Goal: Task Accomplishment & Management: Manage account settings

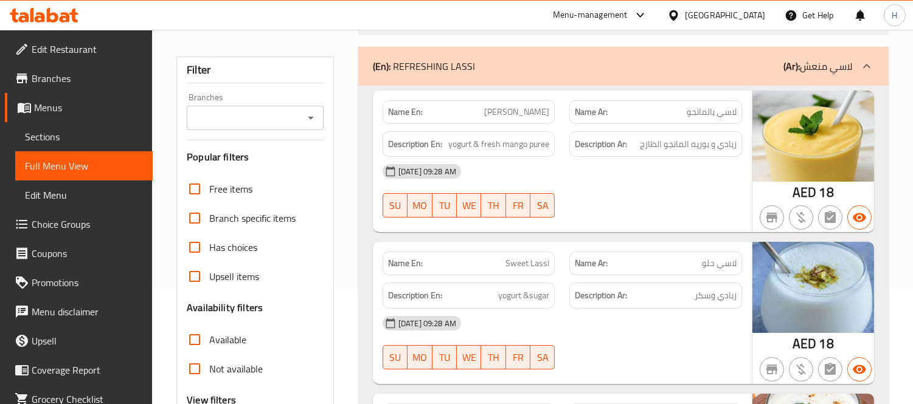
scroll to position [68, 0]
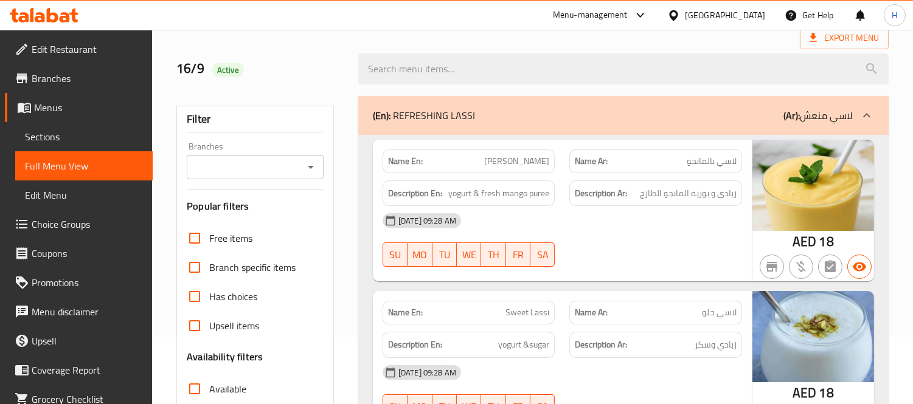
click at [448, 120] on p "(En): REFRESHING LASSI" at bounding box center [424, 115] width 102 height 15
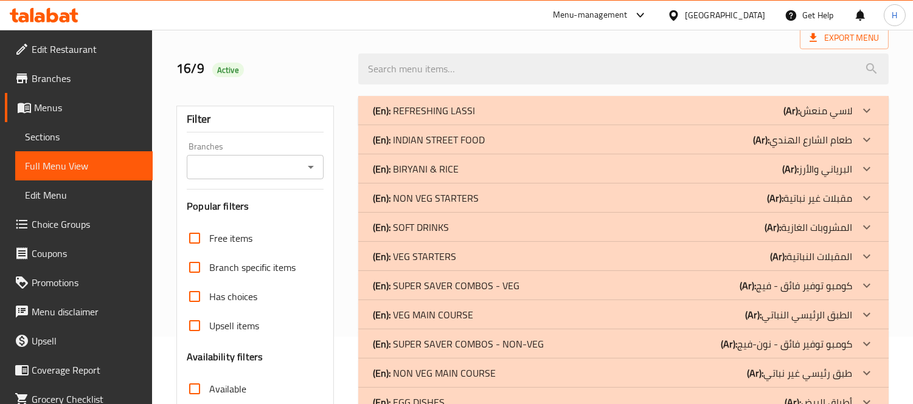
click at [605, 117] on div "(En): REFRESHING LASSI (Ar): لاسي منعش" at bounding box center [612, 110] width 479 height 15
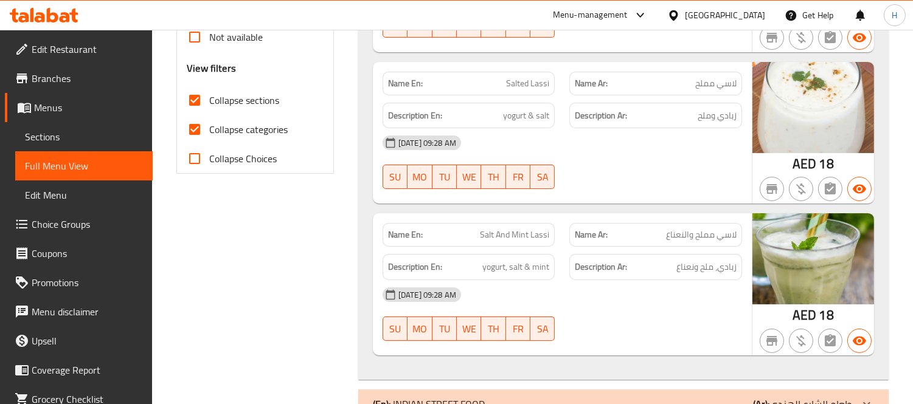
scroll to position [473, 0]
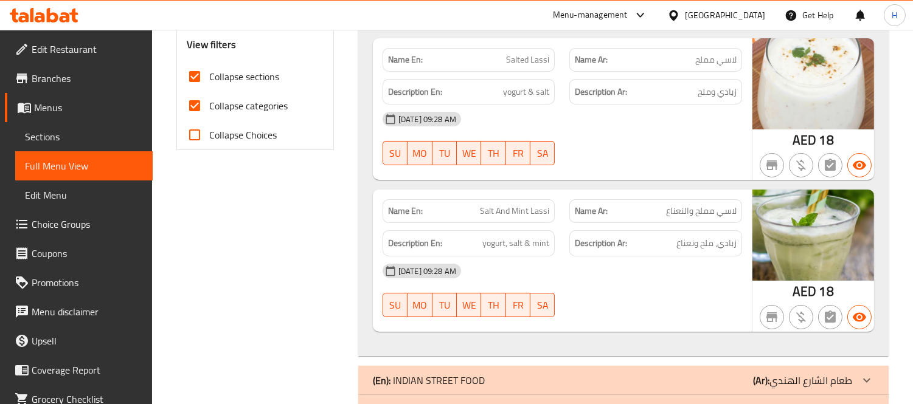
click at [634, 263] on div "[DATE] 09:28 AM" at bounding box center [562, 271] width 374 height 29
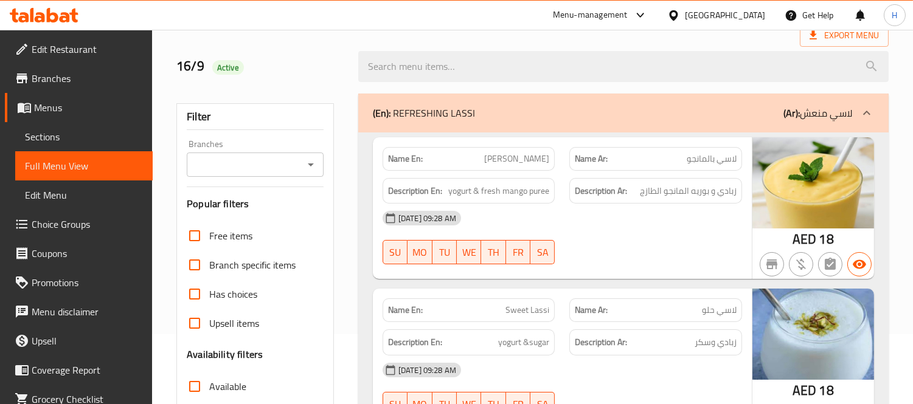
scroll to position [68, 0]
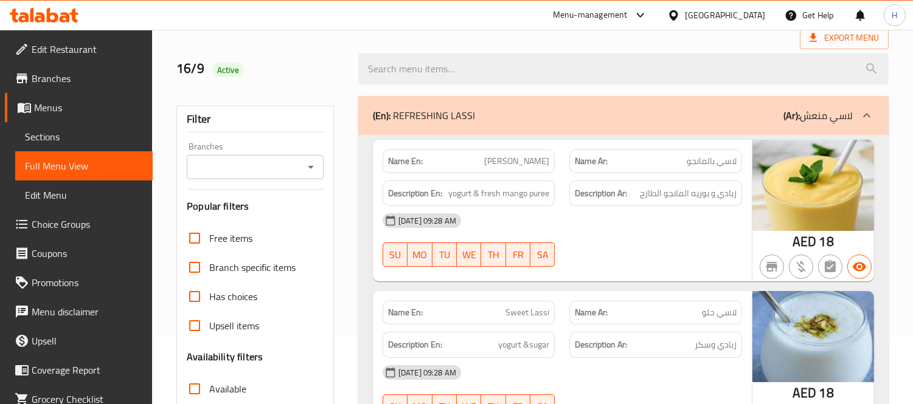
click at [540, 161] on span "[PERSON_NAME]" at bounding box center [516, 161] width 65 height 13
copy span "[PERSON_NAME]"
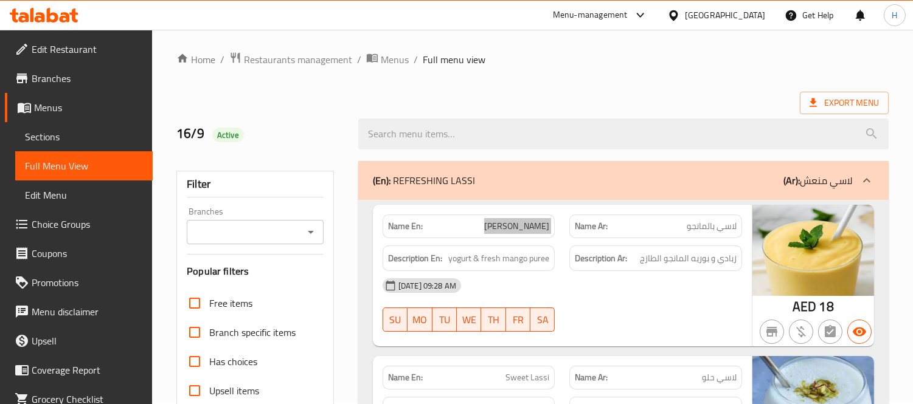
scroll to position [0, 0]
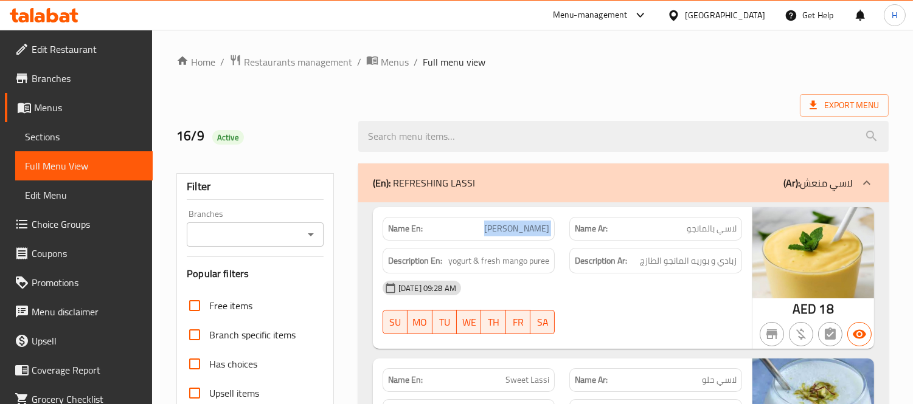
click at [654, 189] on div "(En): REFRESHING LASSI (Ar): لاسي منعش" at bounding box center [612, 183] width 479 height 15
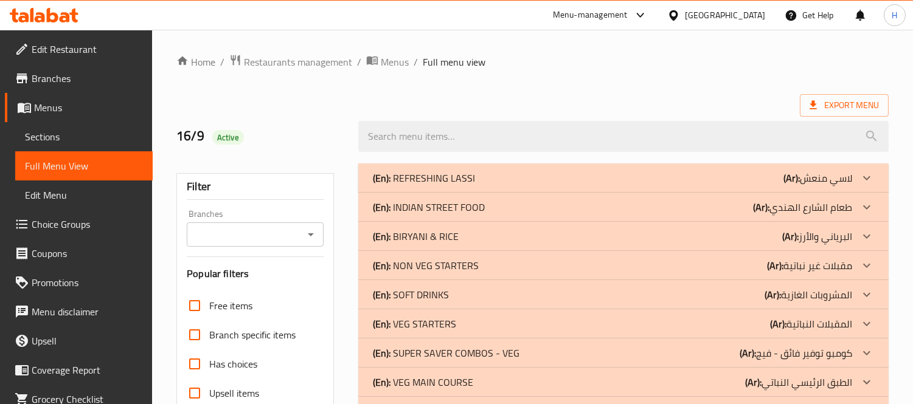
click at [518, 205] on div "(En): INDIAN STREET FOOD (Ar): طعام ال[GEOGRAPHIC_DATA]" at bounding box center [612, 207] width 479 height 15
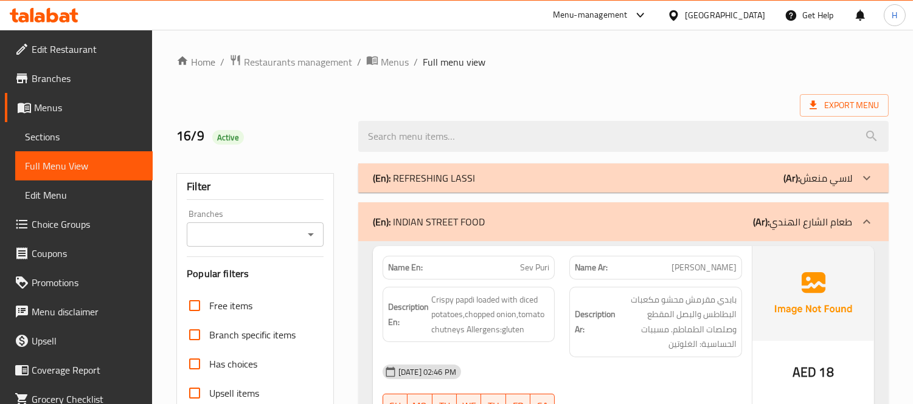
click at [586, 226] on div "(En): INDIAN STREET FOOD (Ar): طعام ال[GEOGRAPHIC_DATA]" at bounding box center [612, 222] width 479 height 15
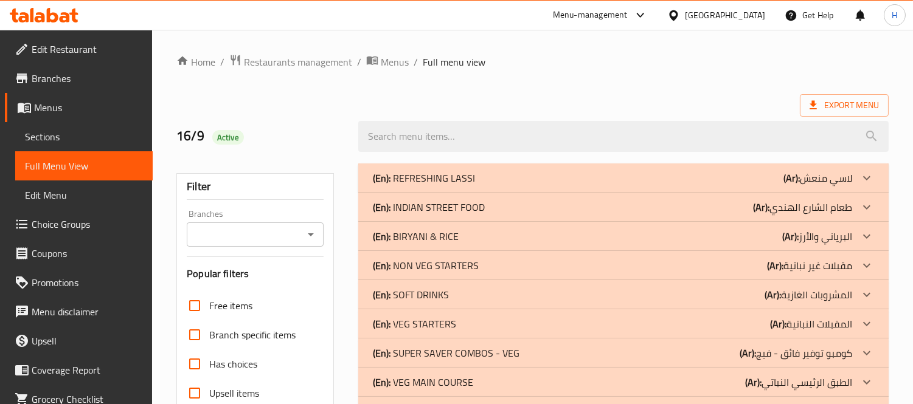
scroll to position [135, 0]
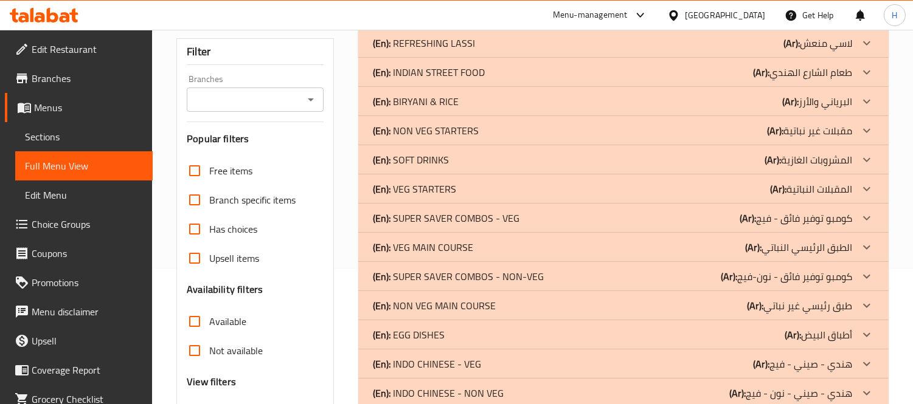
click at [454, 157] on div "(En): SOFT DRINKS (Ar): المشروبات الغازية" at bounding box center [612, 160] width 479 height 15
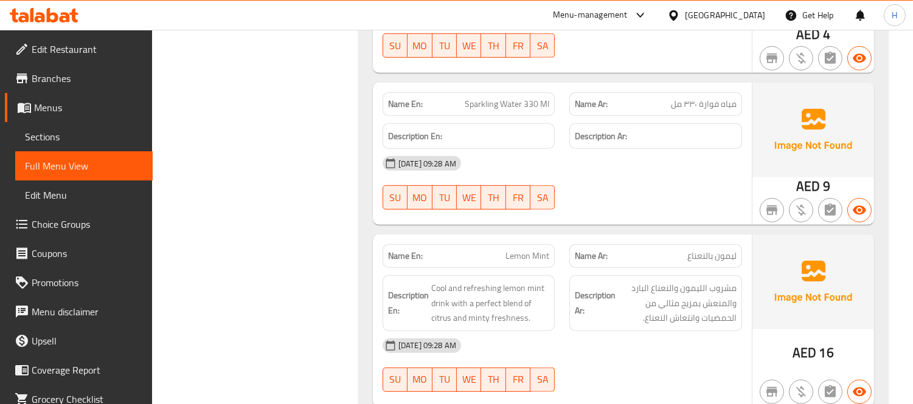
scroll to position [1148, 0]
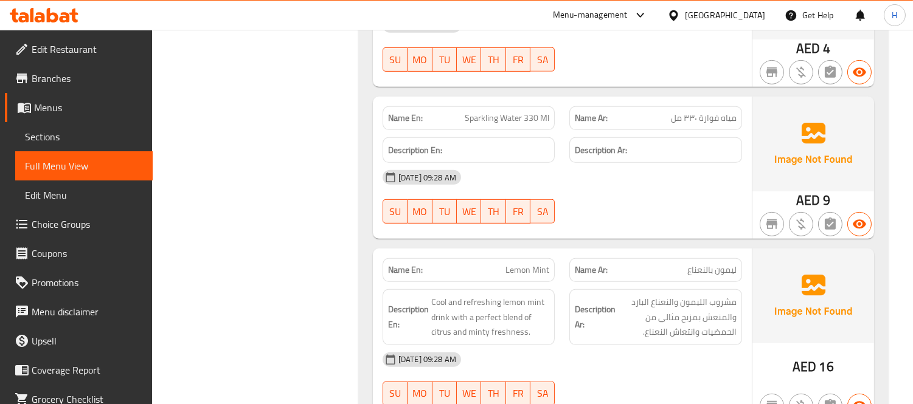
click at [527, 113] on span "Sparkling Water 330 Ml" at bounding box center [507, 118] width 85 height 13
copy span "Sparkling Water 330 Ml"
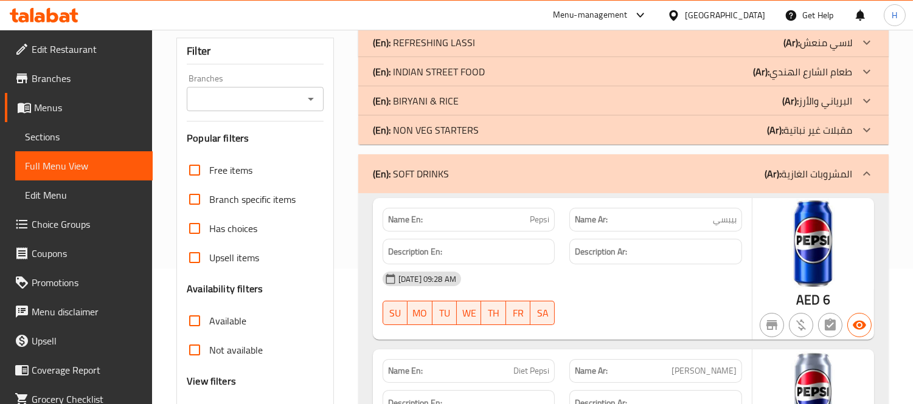
scroll to position [135, 0]
click at [665, 179] on div "(En): SOFT DRINKS (Ar): المشروبات الغازية" at bounding box center [612, 174] width 479 height 15
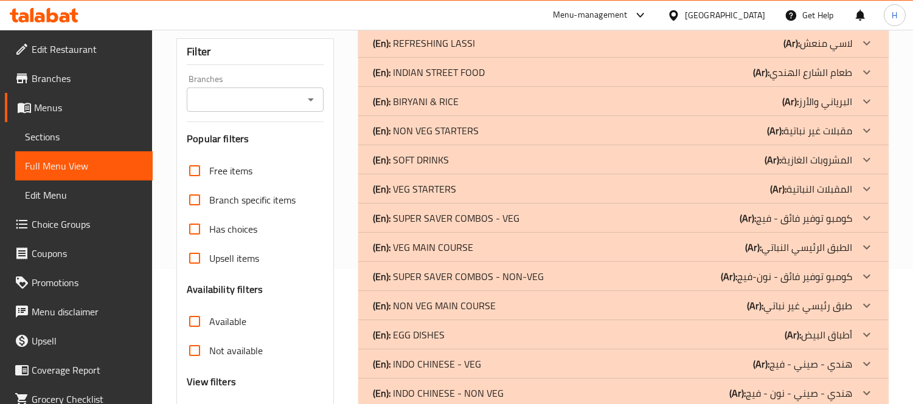
scroll to position [68, 0]
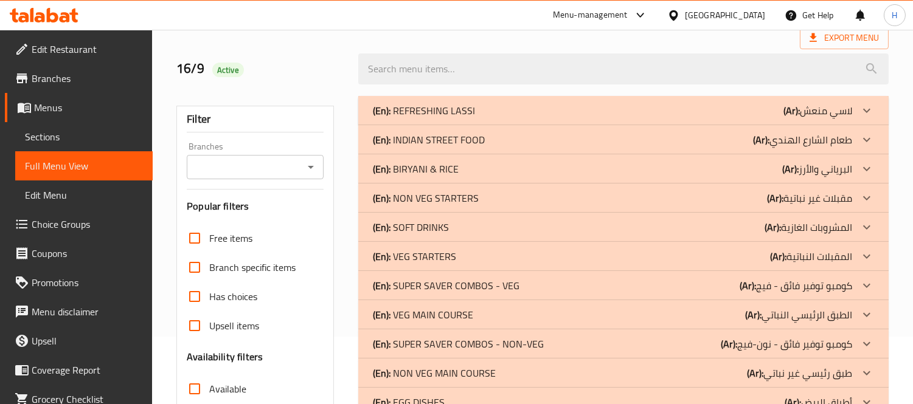
click at [690, 137] on div "(En): INDIAN STREET FOOD (Ar): طعام ال[GEOGRAPHIC_DATA]" at bounding box center [612, 140] width 479 height 15
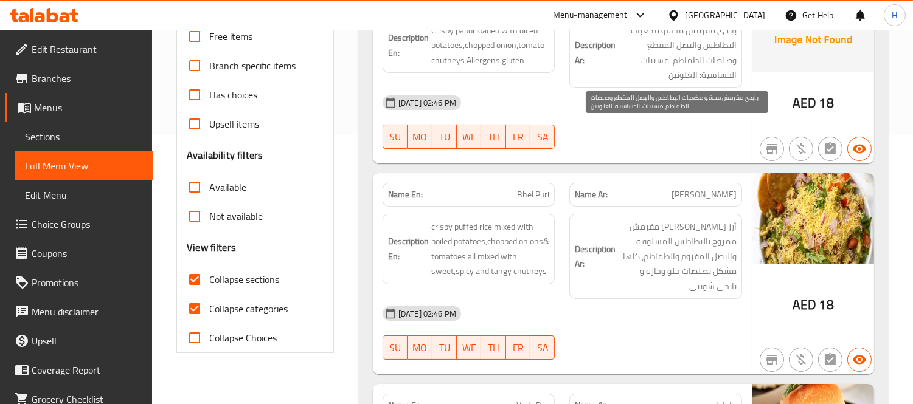
scroll to position [270, 0]
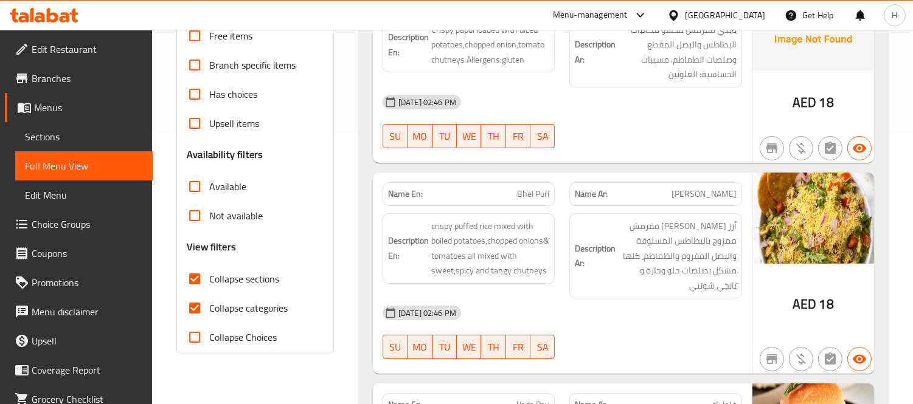
click at [553, 195] on div "Name En: [PERSON_NAME]" at bounding box center [469, 194] width 173 height 24
click at [531, 195] on span "Bhel Puri" at bounding box center [533, 194] width 32 height 13
copy span "Bhel Puri"
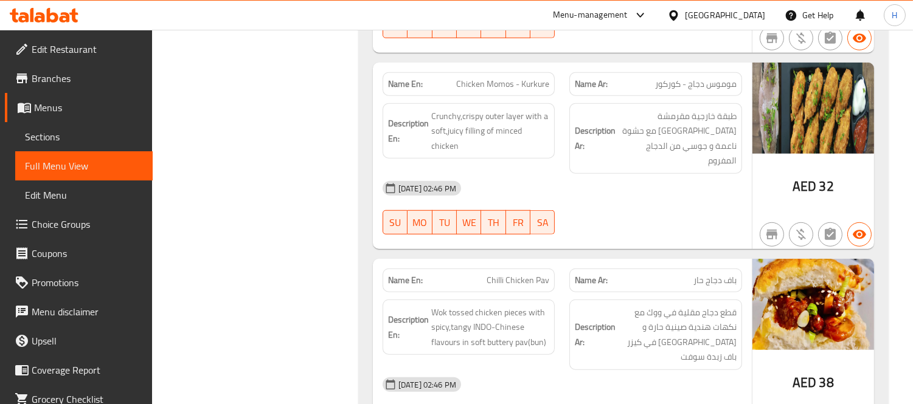
scroll to position [2027, 0]
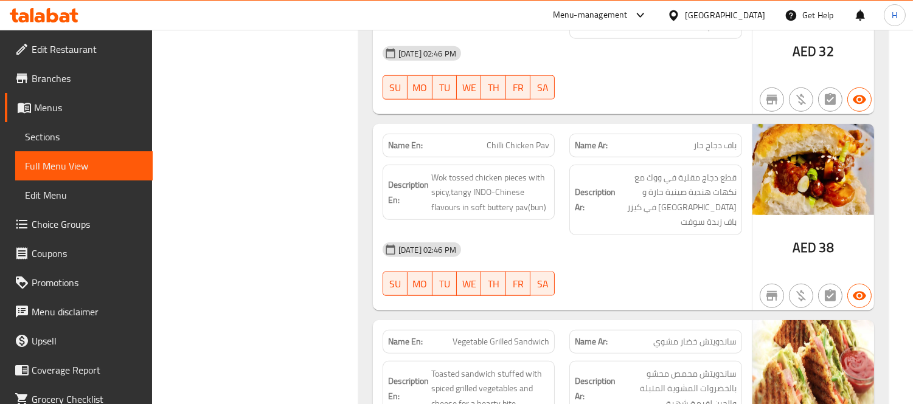
click at [537, 139] on span "Chilli Chicken Pav" at bounding box center [518, 145] width 63 height 13
copy span "Chilli Chicken Pav"
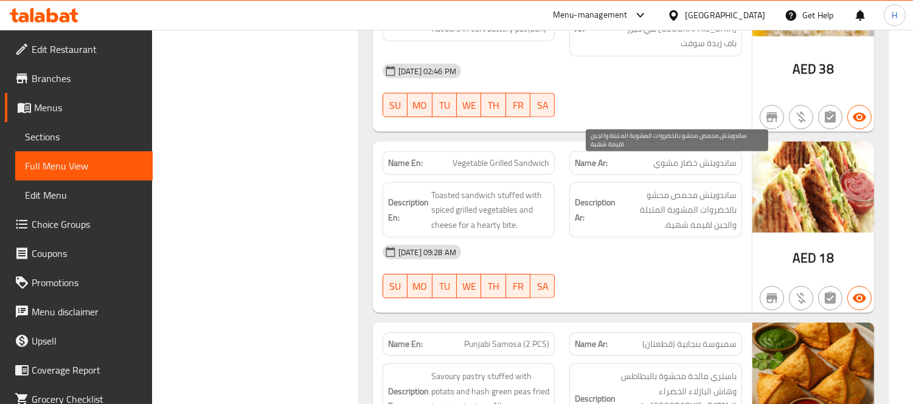
scroll to position [2230, 0]
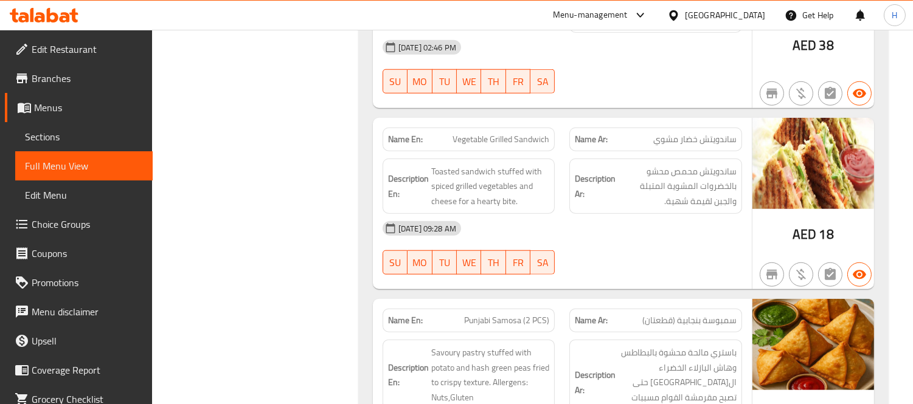
click at [556, 151] on div "Description En: Toasted sandwich stuffed with spiced grilled vegetables and che…" at bounding box center [468, 186] width 187 height 71
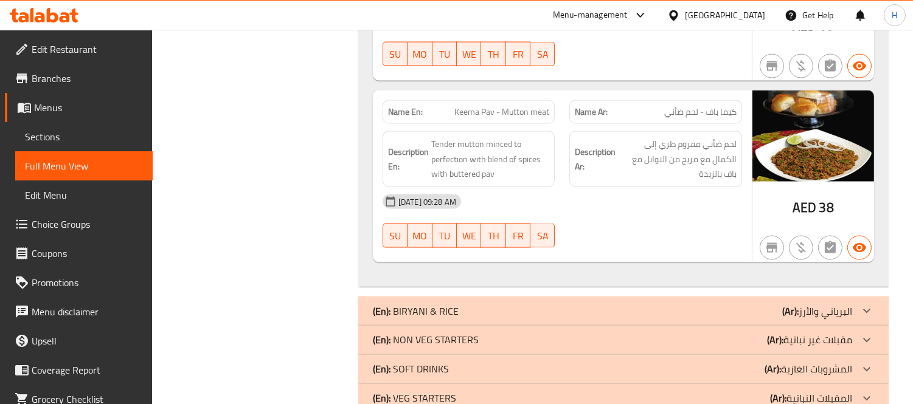
scroll to position [3784, 0]
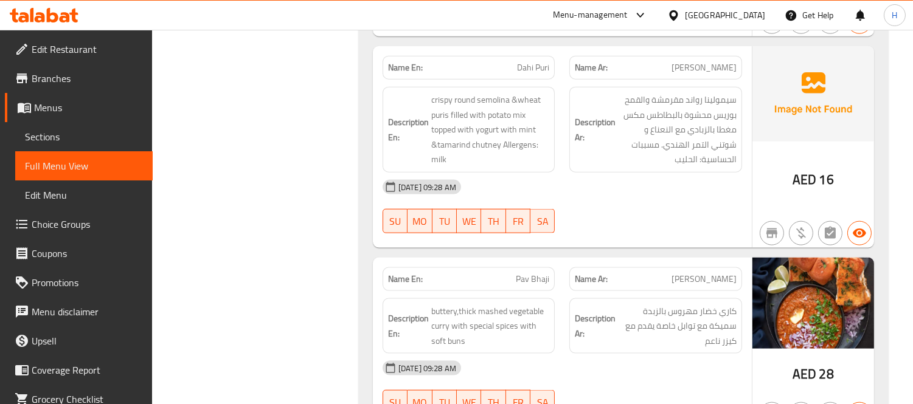
click at [57, 134] on span "Sections" at bounding box center [84, 137] width 118 height 15
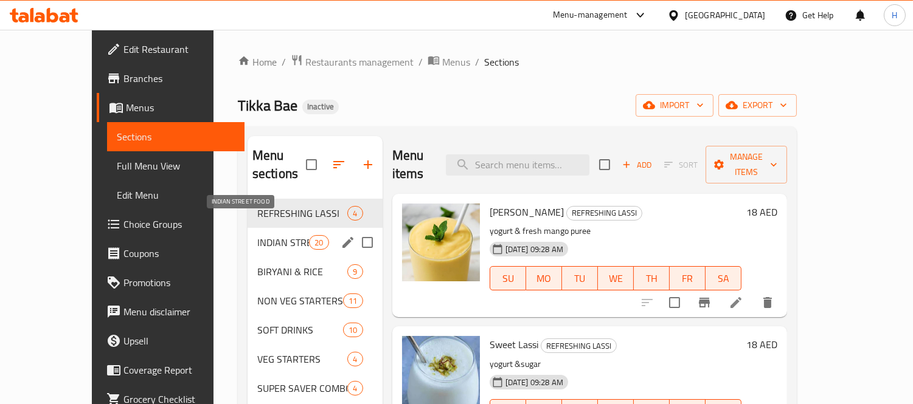
click at [257, 235] on span "INDIAN STREET FOOD" at bounding box center [283, 242] width 52 height 15
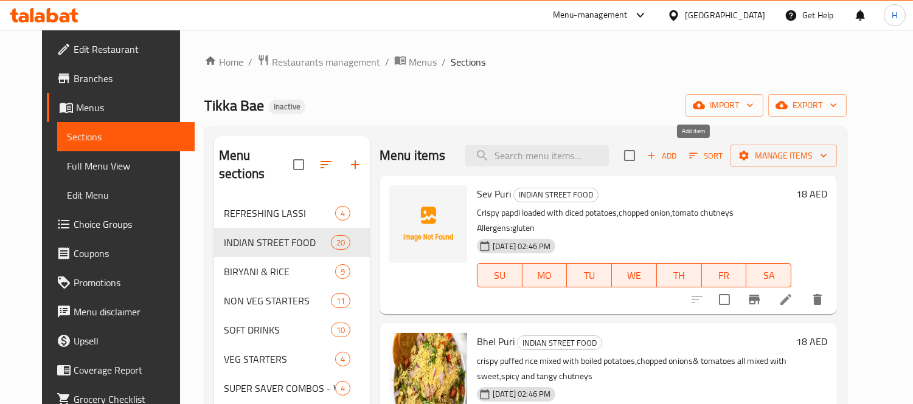
click at [678, 160] on span "Add" at bounding box center [661, 156] width 33 height 14
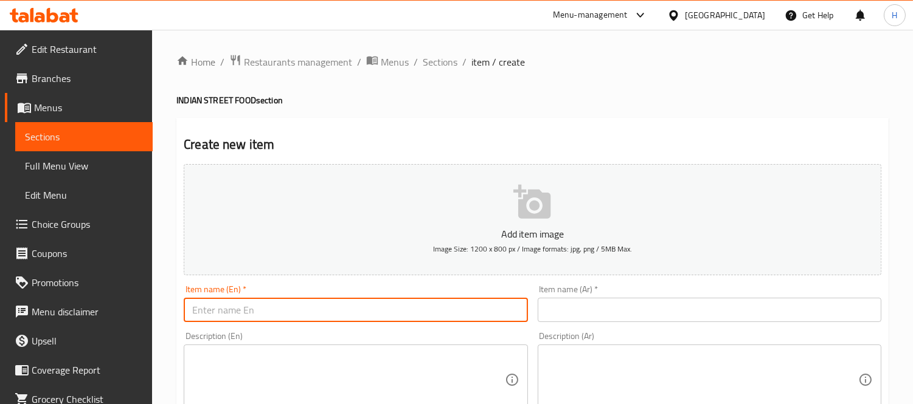
click at [251, 305] on input "text" at bounding box center [356, 310] width 344 height 24
paste input "Papdi Chaat"
type input "Papdi Chaat"
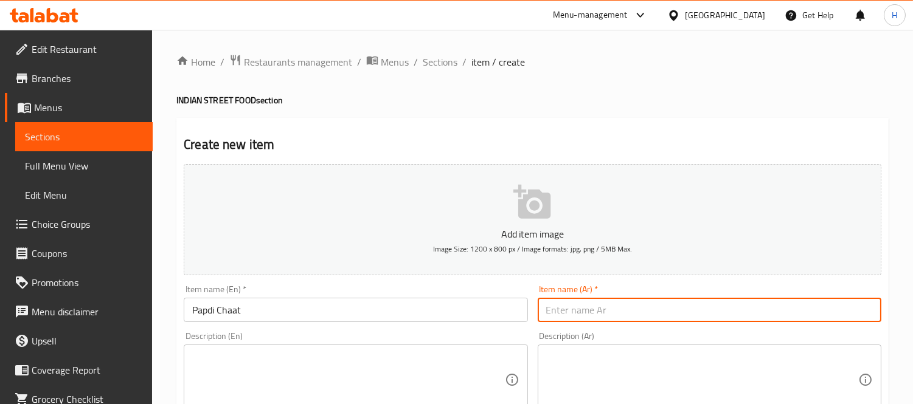
click at [575, 302] on input "text" at bounding box center [710, 310] width 344 height 24
type input "شات بابدي"
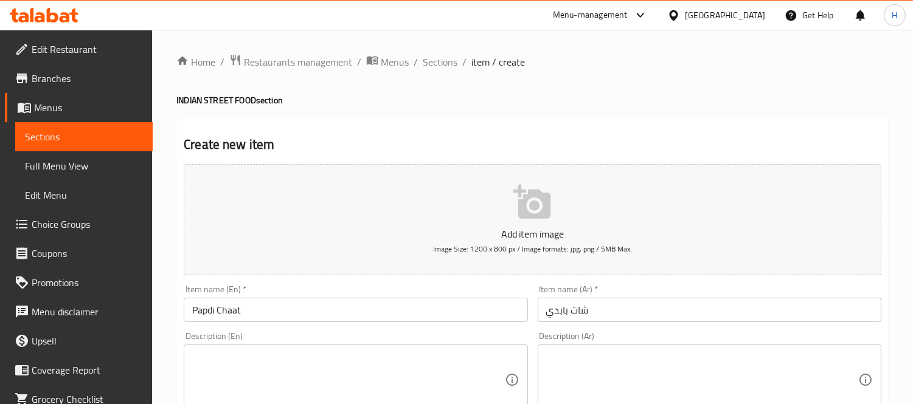
drag, startPoint x: 511, startPoint y: 356, endPoint x: 465, endPoint y: 342, distance: 47.7
click at [511, 356] on div "Description (En)" at bounding box center [356, 380] width 344 height 71
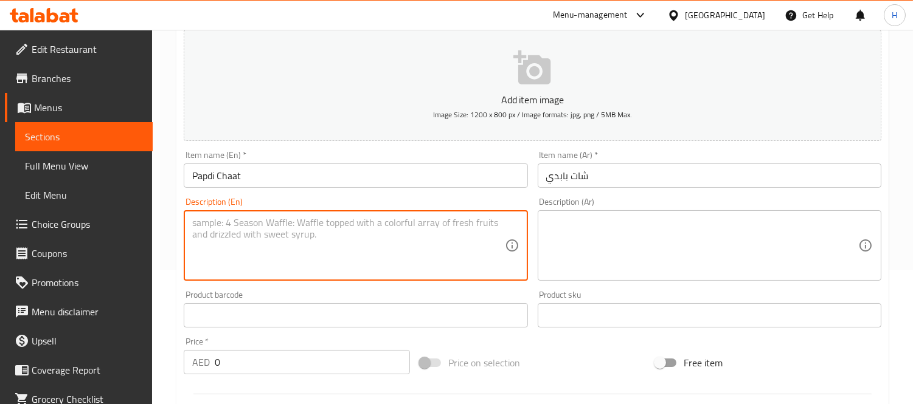
scroll to position [135, 0]
click at [260, 368] on input "0" at bounding box center [312, 362] width 195 height 24
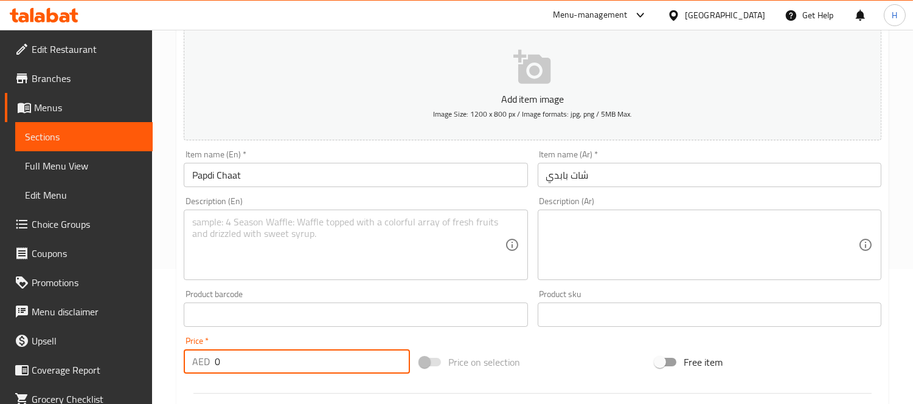
paste input "18.0"
type input "18.00"
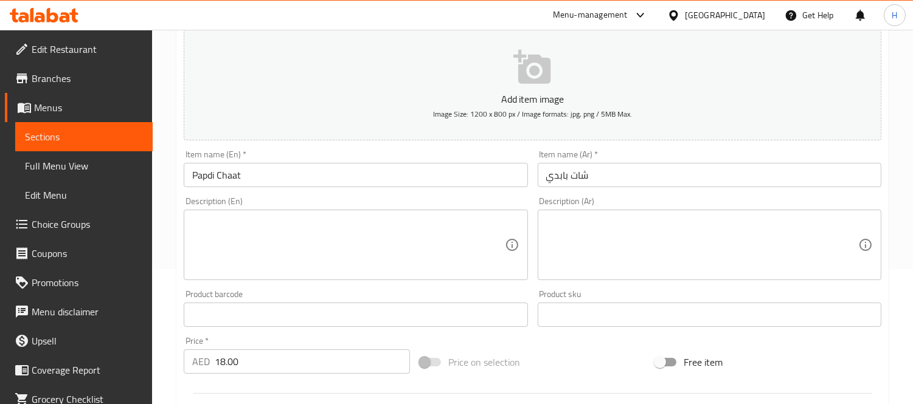
click at [636, 249] on textarea at bounding box center [702, 246] width 312 height 58
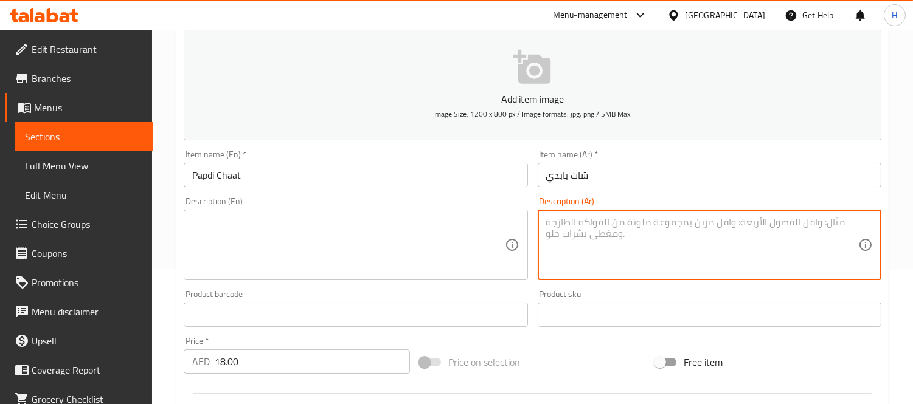
click at [317, 251] on textarea at bounding box center [348, 246] width 312 height 58
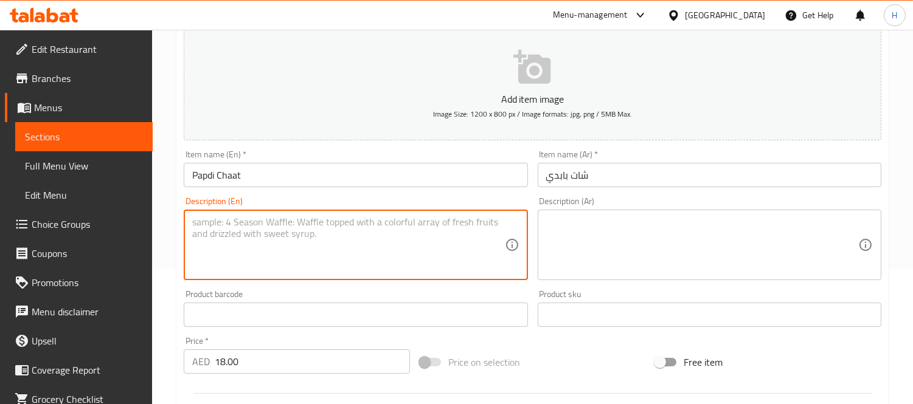
paste textarea "Crisp broken crunchy papdis mixed with yogurt,sev and sweet&spicy chutneys"
type textarea "Crisp broken crunchy papdis mixed with yogurt,sev and sweet&spicy chutneys"
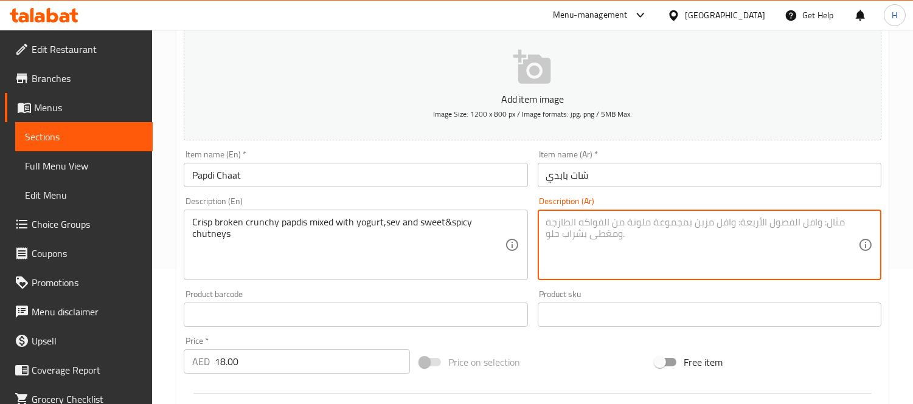
click at [610, 241] on textarea at bounding box center [702, 246] width 312 height 58
paste textarea "خبز بابدي مقرمش مكسور ممزوج بالزبادي والسيف والصلصات الحلوة والحارة"
click at [837, 223] on textarea "خبز بابدي مقرمش مكسور ممزوج بالزبادي والسيف والصلصات الحلوة والحارة" at bounding box center [702, 246] width 312 height 58
click at [809, 226] on textarea "بابدي مقرمش مكسور ممزوج بالزبادي والسيف والصلصات الحلوة والحارة" at bounding box center [702, 246] width 312 height 58
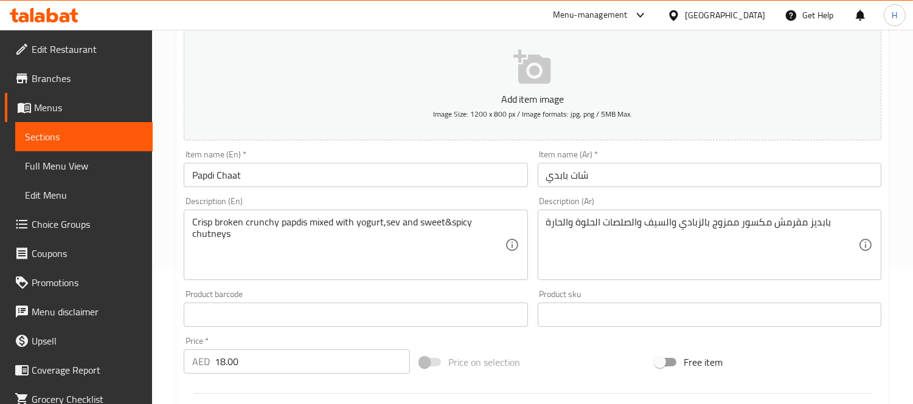
click at [745, 208] on div "Description (Ar) بابديز مقرمش مكسور ممزوج بالزبادي والسيف والصلصات الحلوة والحا…" at bounding box center [710, 238] width 344 height 83
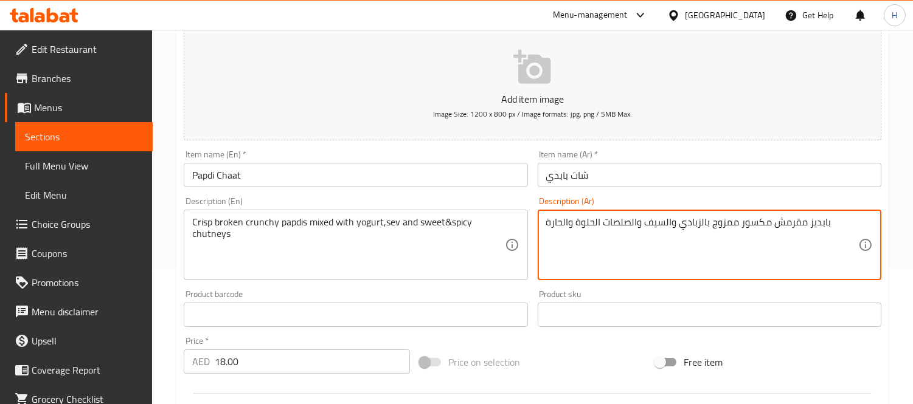
click at [753, 229] on textarea "بابديز مقرمش مكسور ممزوج بالزبادي والسيف والصلصات الحلوة والحارة" at bounding box center [702, 246] width 312 height 58
type textarea "بابديز بركين كرسبي ممزوج بالزبادي والسيف والصلصات الحلوة والحارة"
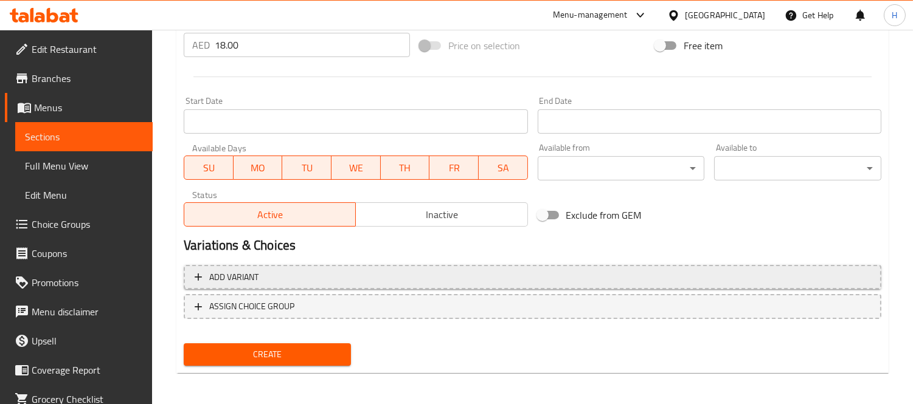
scroll to position [452, 0]
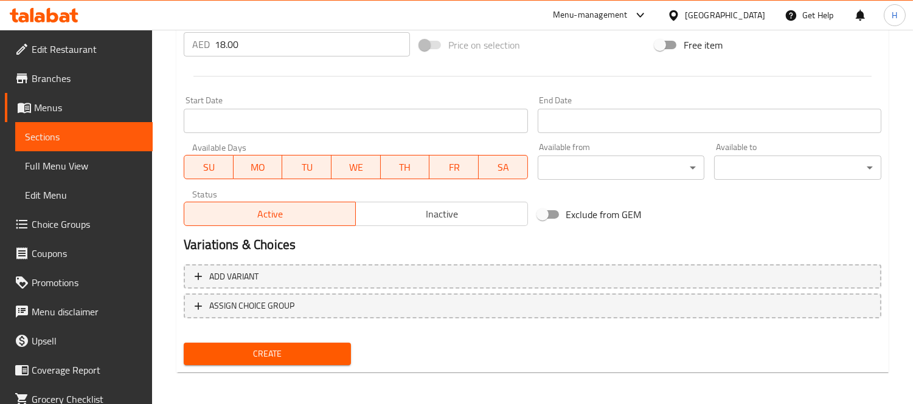
type textarea "Crisp broken crunchy papdis mixed with yogurt, sev and sweet&spicy chutneys"
click at [336, 347] on span "Create" at bounding box center [267, 354] width 148 height 15
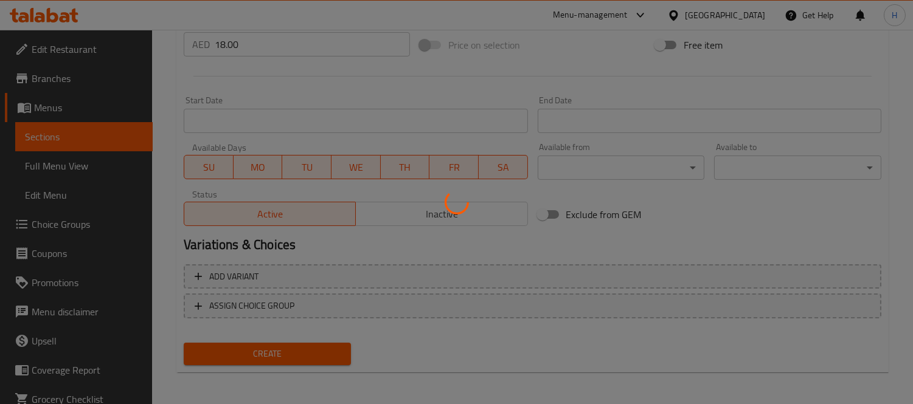
type input "0"
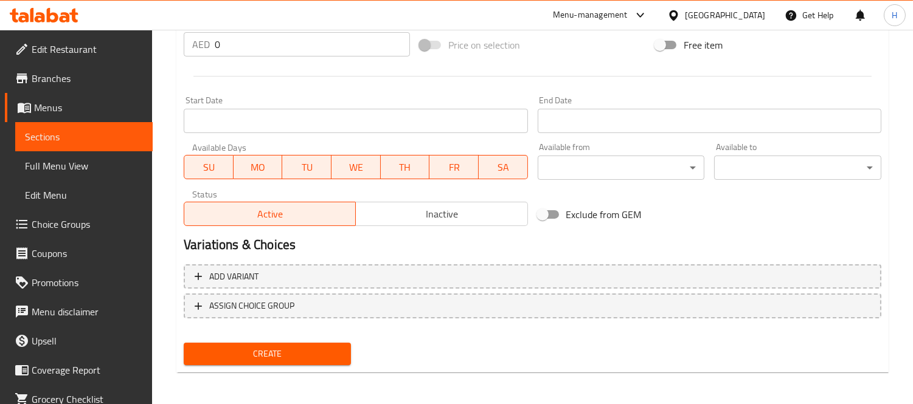
click at [560, 234] on div "Variations & Choices" at bounding box center [532, 245] width 707 height 28
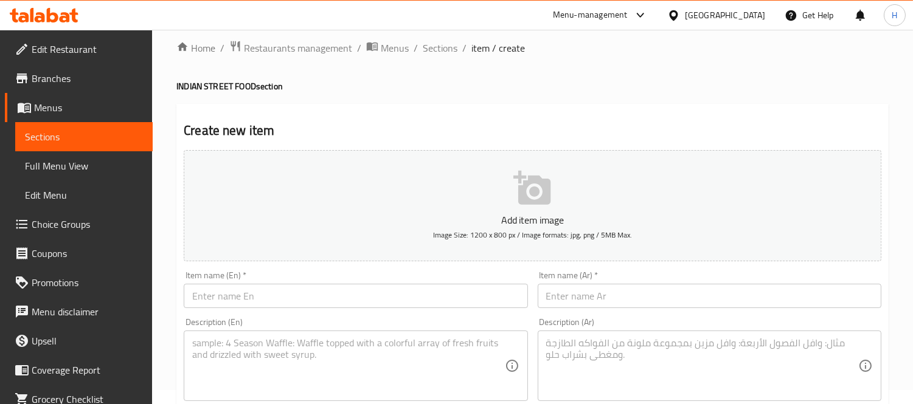
scroll to position [0, 0]
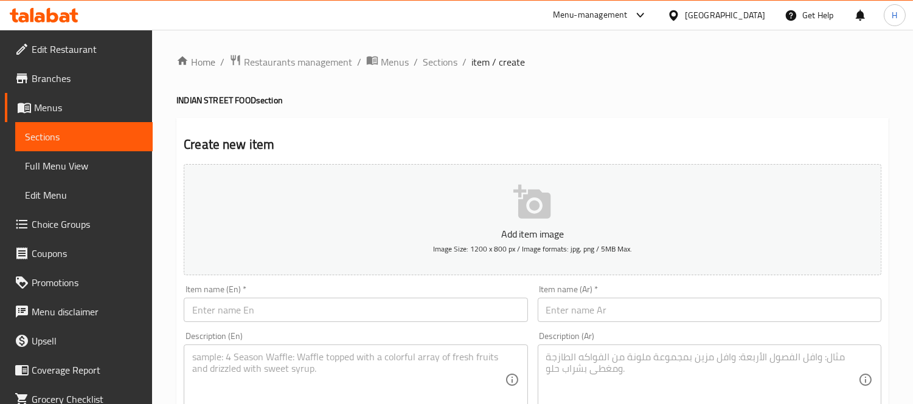
click at [92, 170] on span "Full Menu View" at bounding box center [84, 166] width 118 height 15
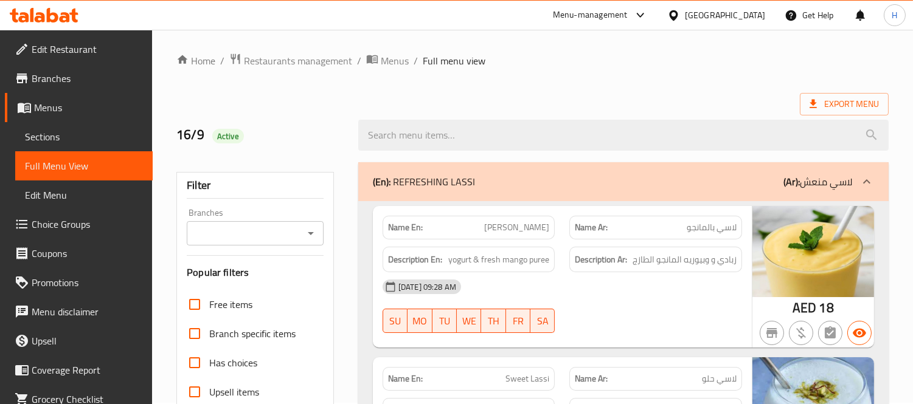
scroll to position [203, 0]
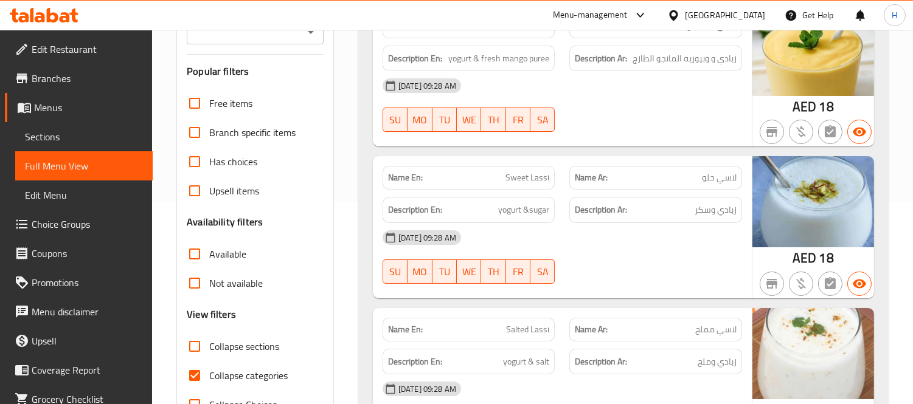
click at [211, 347] on span "Collapse sections" at bounding box center [244, 346] width 70 height 15
click at [209, 347] on input "Collapse sections" at bounding box center [194, 346] width 29 height 29
checkbox input "true"
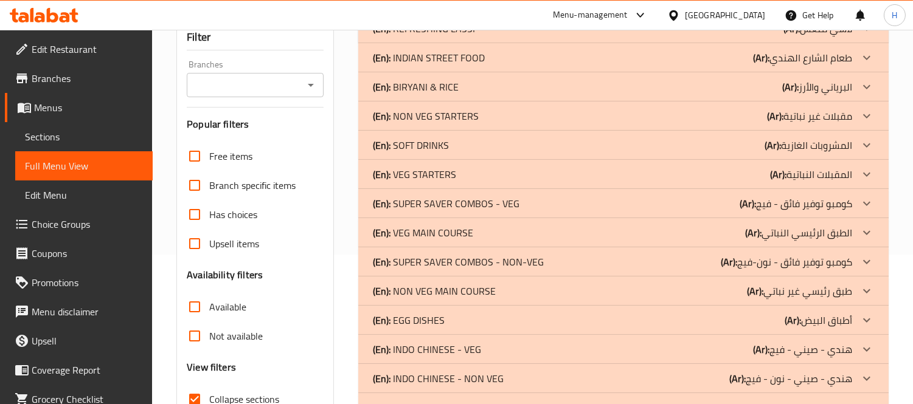
scroll to position [68, 0]
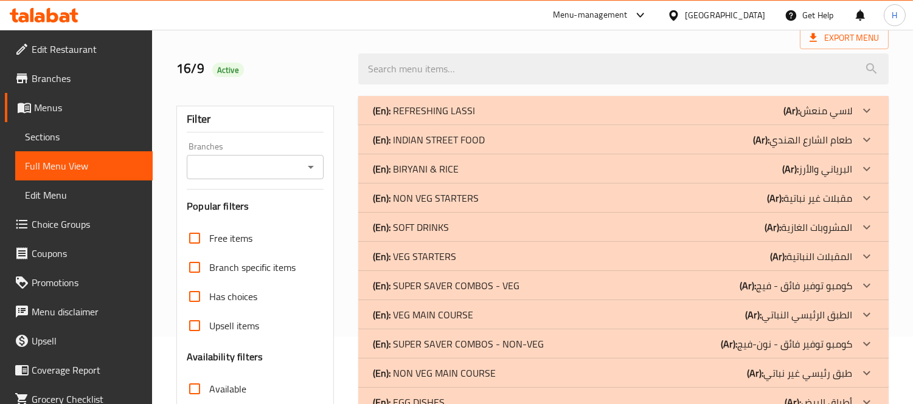
click at [435, 140] on p "(En): INDIAN STREET FOOD" at bounding box center [429, 140] width 112 height 15
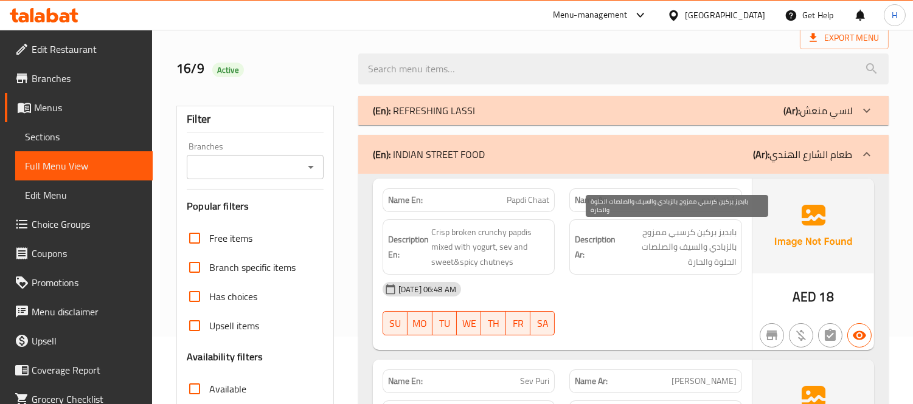
click at [684, 263] on span "بابديز بركين كرسبي ممزوج بالزبادي والسيف والصلصات الحلوة والحارة" at bounding box center [677, 247] width 119 height 45
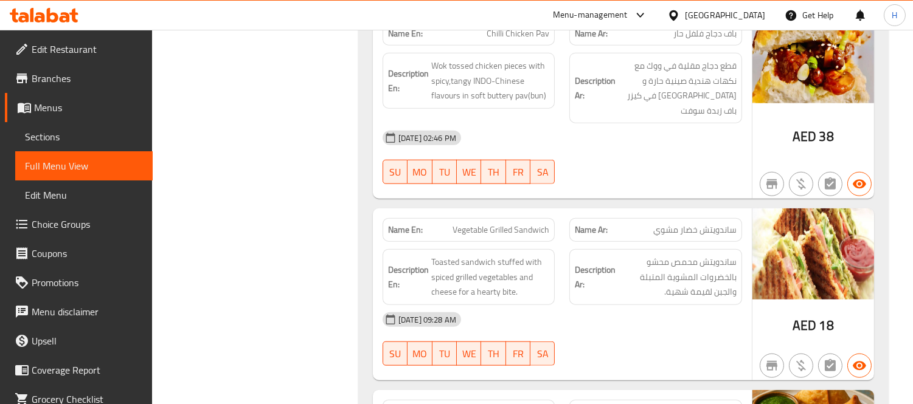
click at [536, 224] on span "Vegetable Grilled Sandwich" at bounding box center [500, 230] width 97 height 13
copy span "Vegetable Grilled Sandwich"
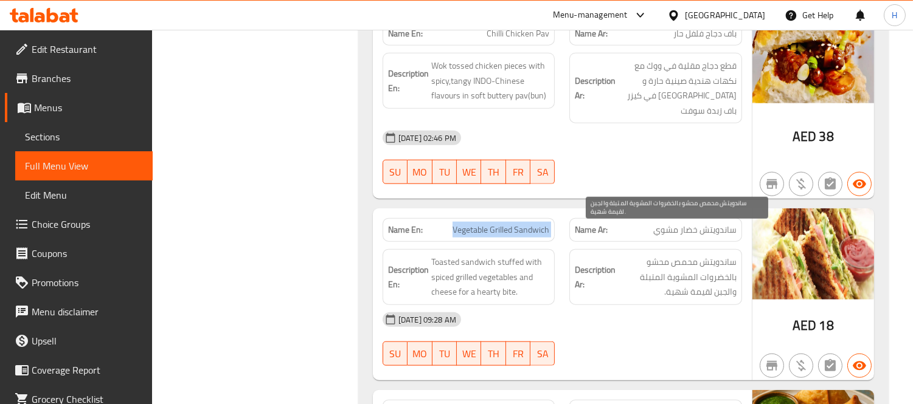
click at [684, 264] on span "ساندويتش محمص محشو بالخضروات المشوية المتبلة والجبن لقيمة شهية." at bounding box center [677, 277] width 119 height 45
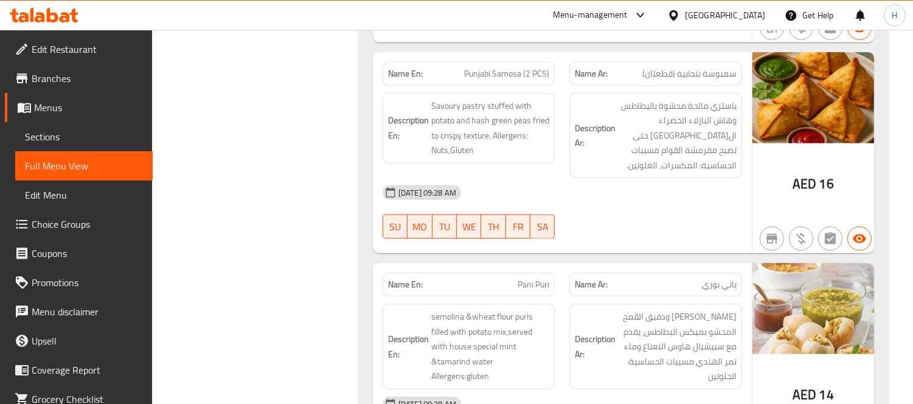
scroll to position [2726, 0]
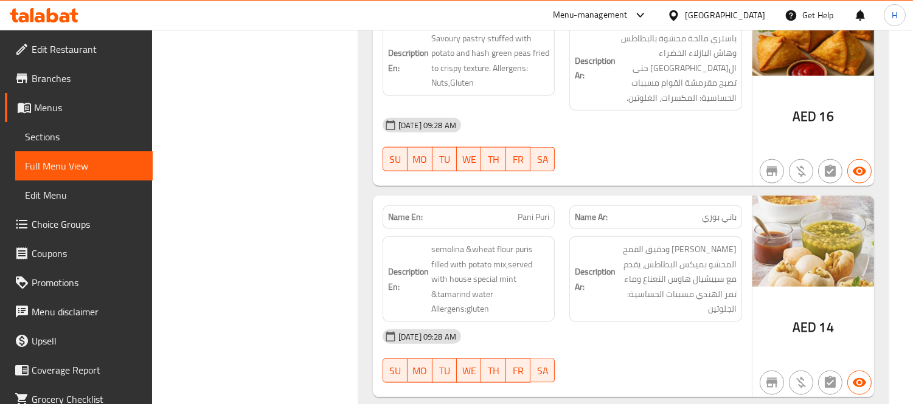
click at [530, 211] on span "Pani Puri" at bounding box center [534, 217] width 32 height 13
copy span "Pani Puri"
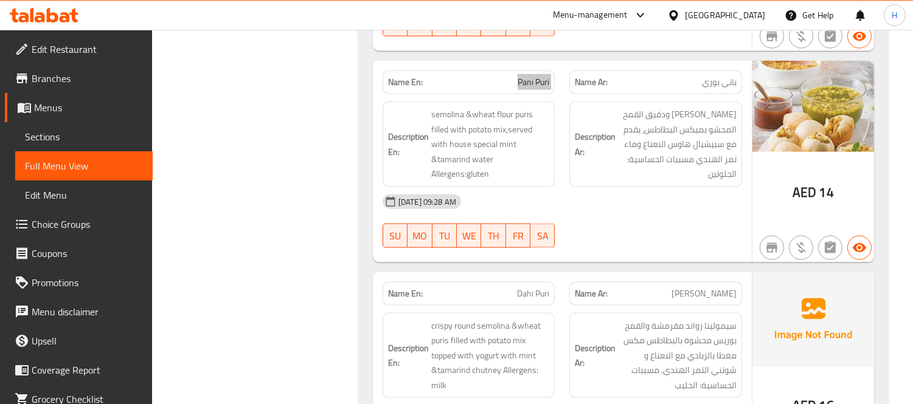
scroll to position [2928, 0]
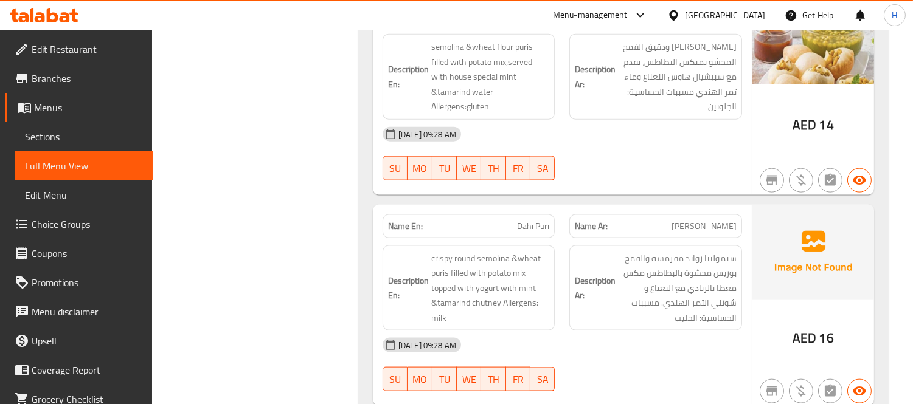
click at [520, 220] on span "Dahi Puri" at bounding box center [533, 226] width 32 height 13
copy span "Dahi Puri"
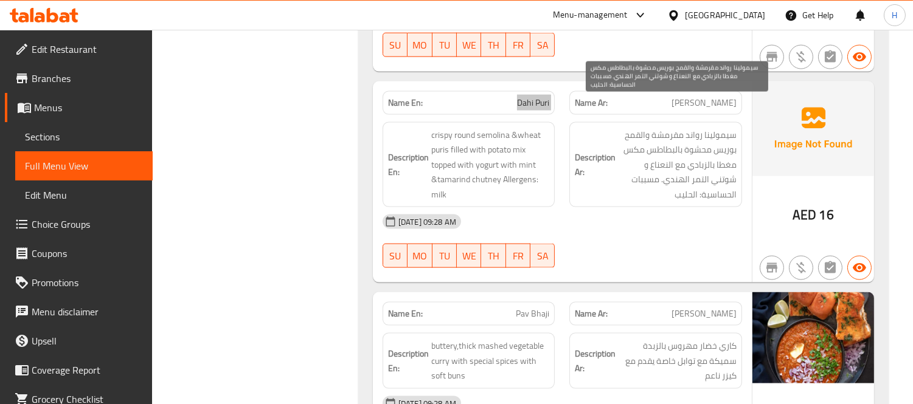
scroll to position [3063, 0]
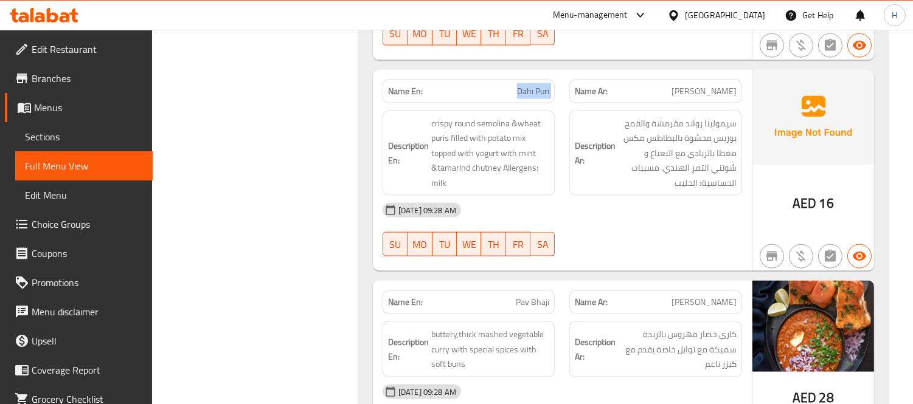
click at [664, 296] on p "Name Ar: [PERSON_NAME]" at bounding box center [656, 302] width 162 height 13
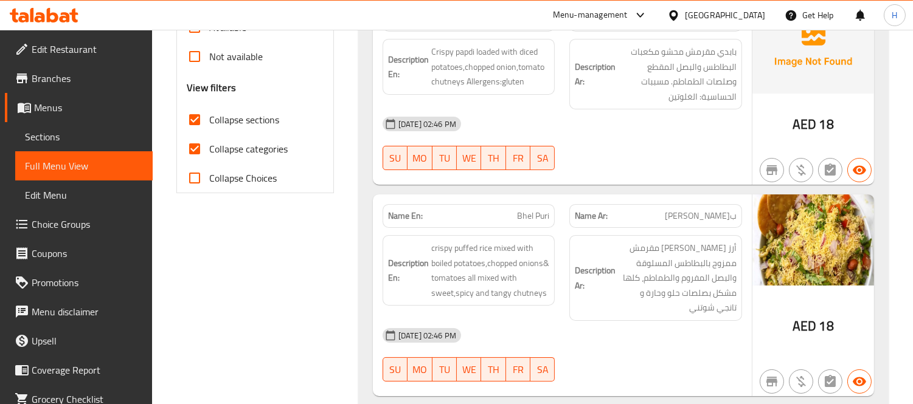
scroll to position [450, 0]
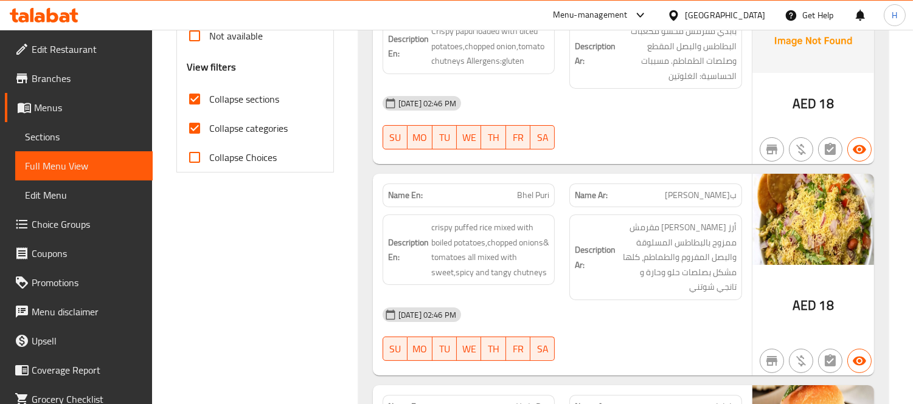
click at [519, 196] on span "Bhel Puri" at bounding box center [533, 195] width 32 height 13
copy span "Bhel Puri"
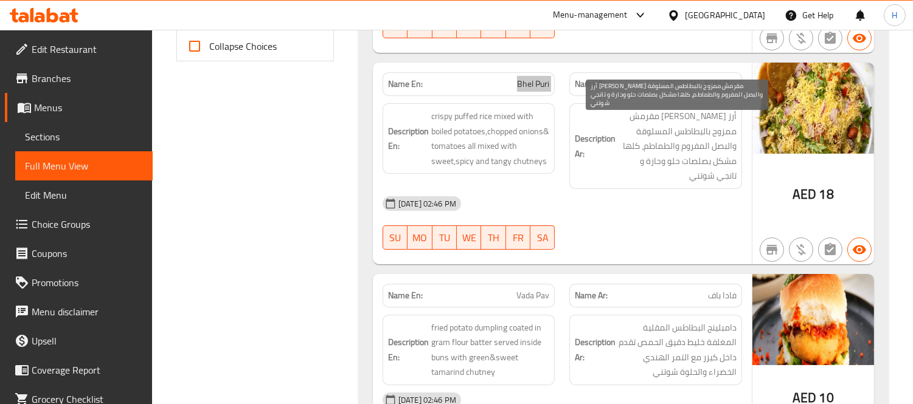
scroll to position [585, 0]
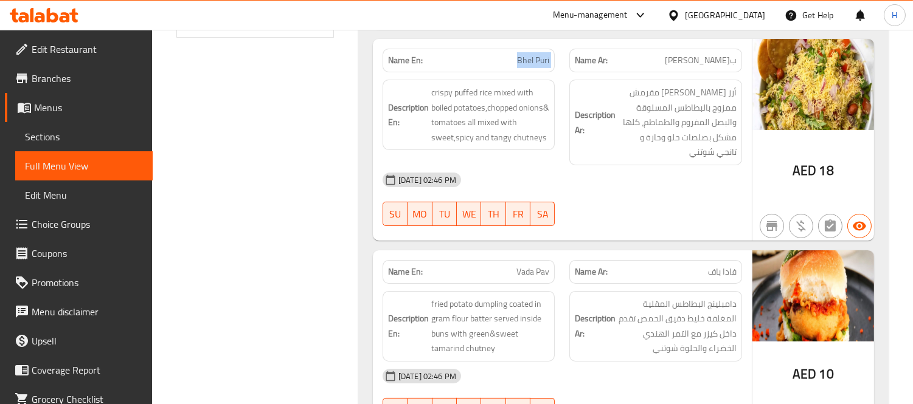
click at [546, 277] on span "Vada Pav" at bounding box center [532, 272] width 33 height 13
copy span "Vada Pav"
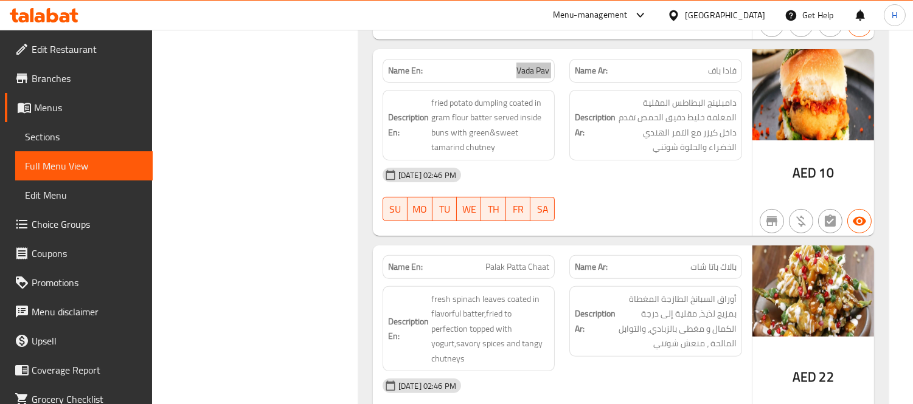
scroll to position [788, 0]
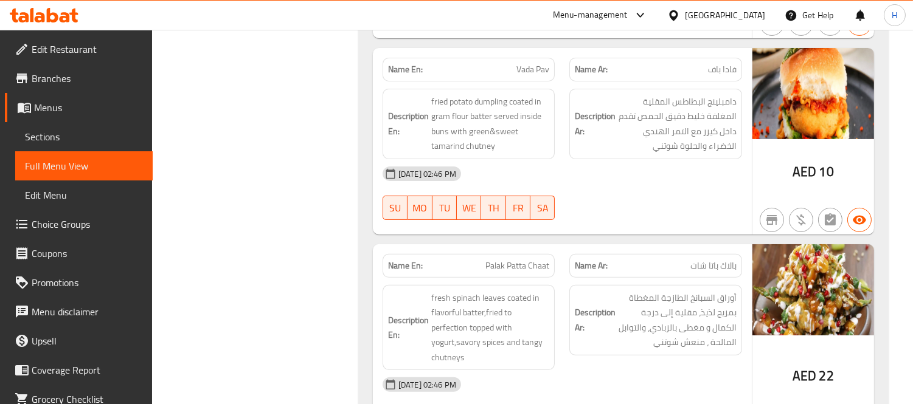
click at [687, 209] on div "[DATE] 02:46 PM SU MO TU WE TH FR SA" at bounding box center [562, 193] width 374 height 68
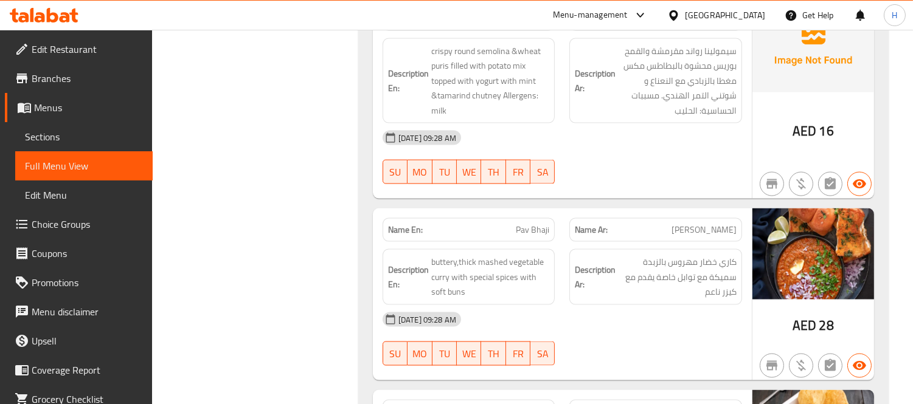
click at [622, 305] on div "[DATE] 09:28 AM" at bounding box center [562, 319] width 374 height 29
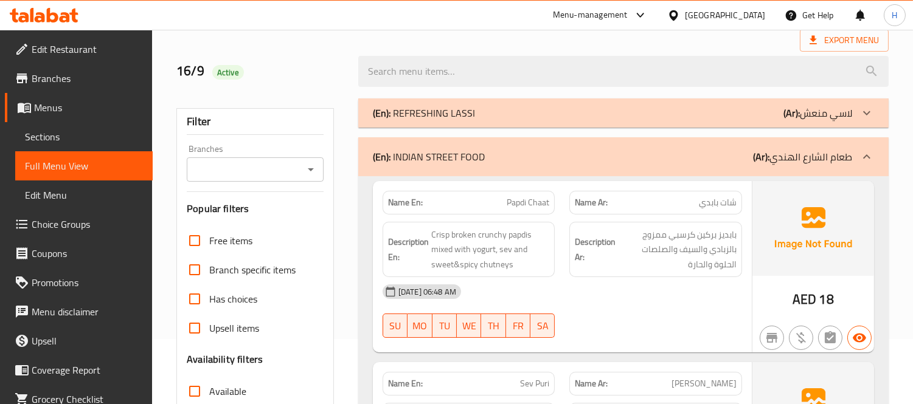
click at [618, 270] on span "بابديز بركين كرسبي ممزوج بالزبادي والسيف والصلصات الحلوة والحارة" at bounding box center [677, 249] width 119 height 45
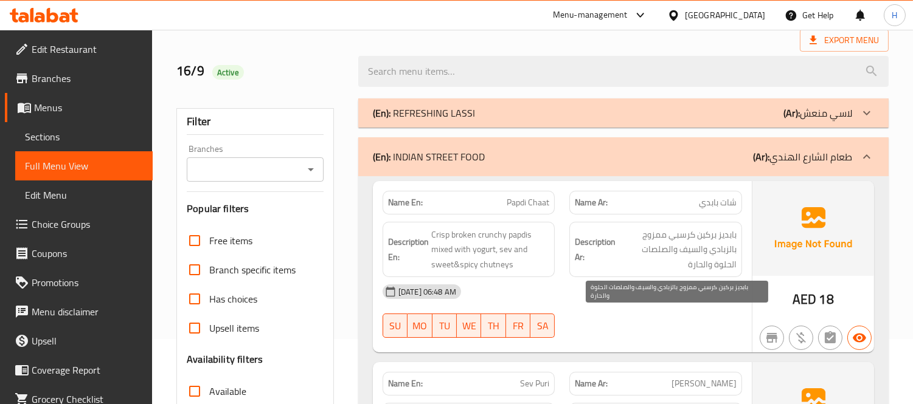
scroll to position [851, 0]
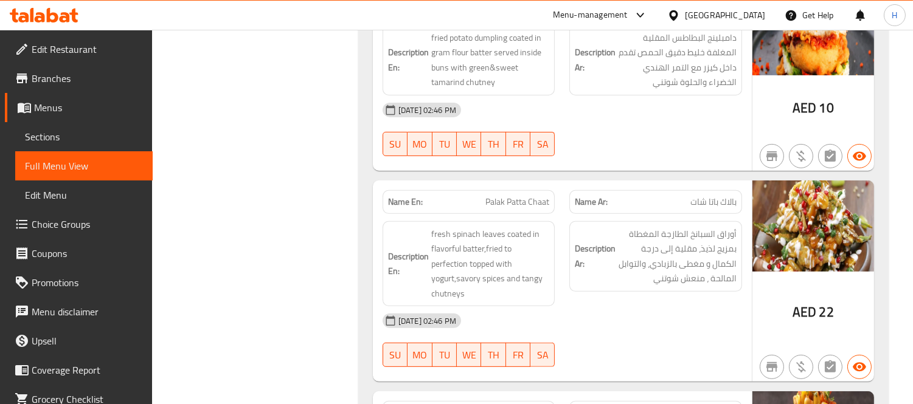
click at [525, 203] on span "Palak Patta Chaat" at bounding box center [517, 202] width 64 height 13
copy span "Palak Patta Chaat"
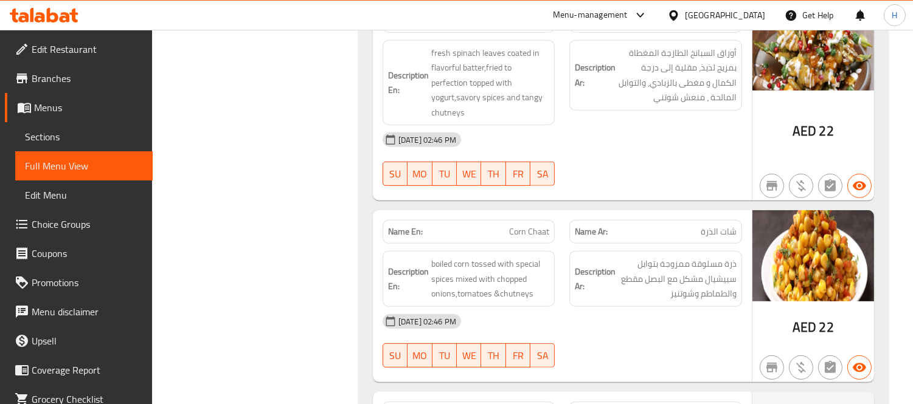
scroll to position [1121, 0]
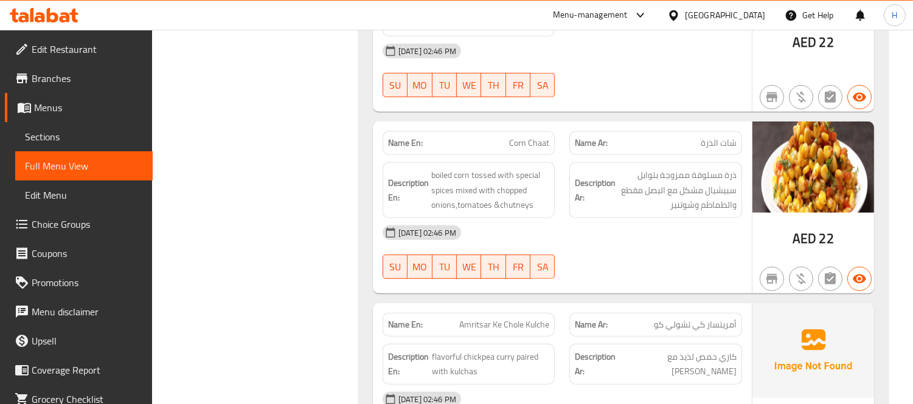
click at [525, 144] on span "Corn Chaat" at bounding box center [529, 143] width 40 height 13
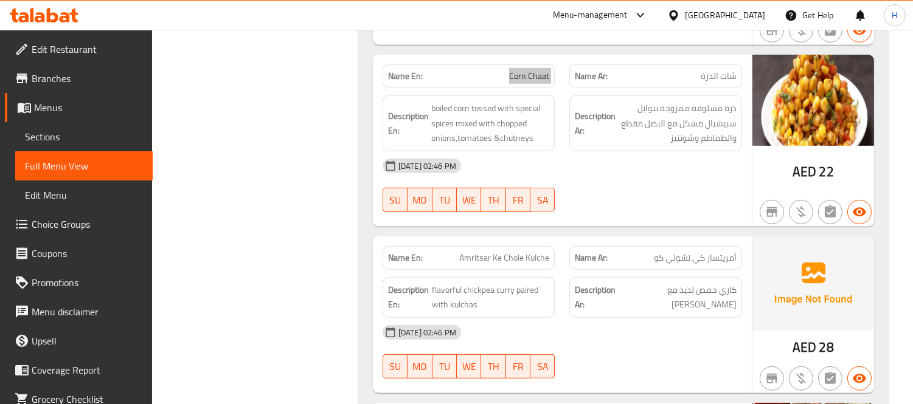
scroll to position [1189, 0]
drag, startPoint x: 726, startPoint y: 274, endPoint x: 686, endPoint y: 272, distance: 40.2
click at [726, 274] on div "Description Ar: كاري حمص لذيذ مع [PERSON_NAME]" at bounding box center [655, 296] width 187 height 55
click at [532, 258] on span "Amritsar Ke Chole Kulche" at bounding box center [504, 257] width 90 height 13
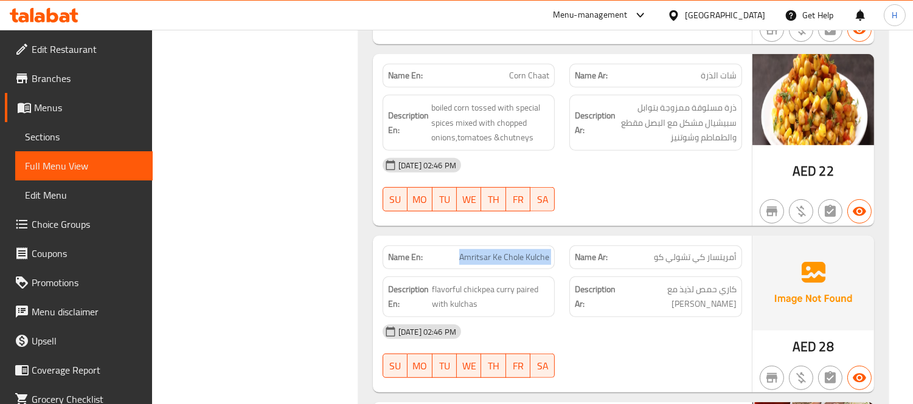
click at [532, 258] on span "Amritsar Ke Chole Kulche" at bounding box center [504, 257] width 90 height 13
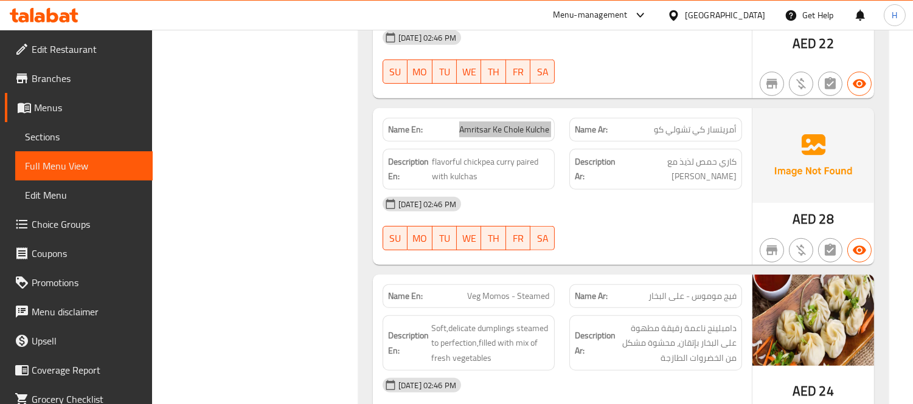
scroll to position [1324, 0]
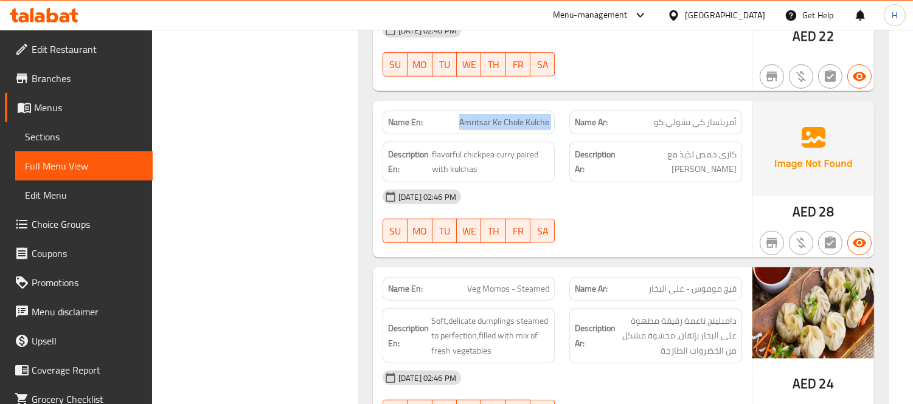
click at [699, 202] on div "[DATE] 02:46 PM" at bounding box center [562, 196] width 374 height 29
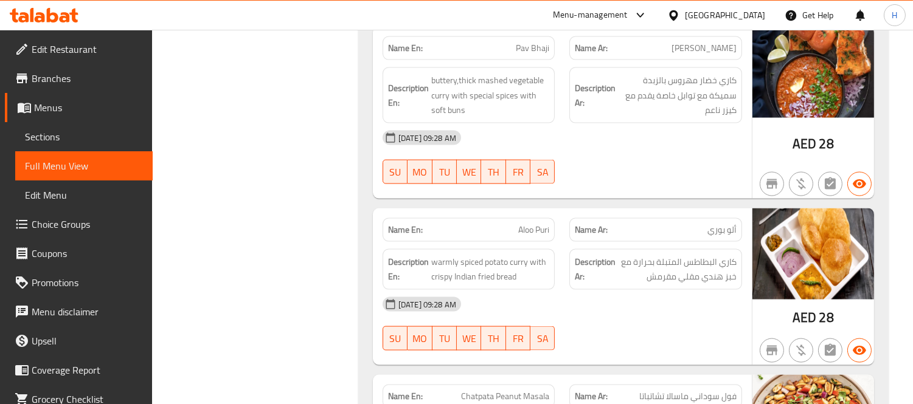
click at [682, 290] on div "[DATE] 09:28 AM" at bounding box center [562, 304] width 374 height 29
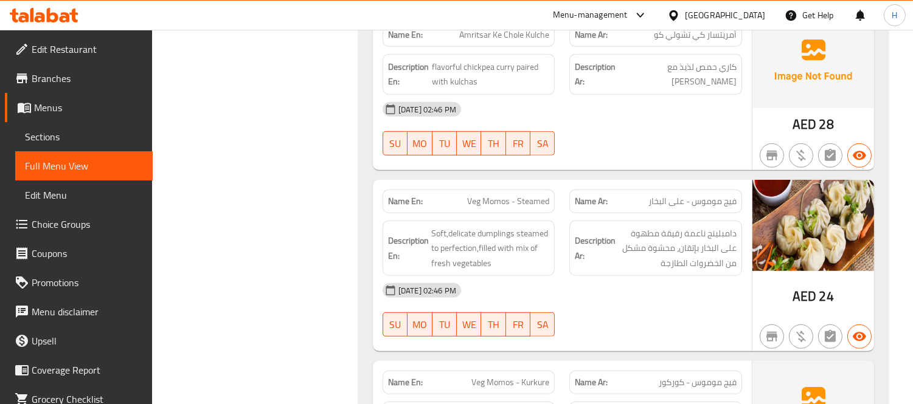
click at [527, 203] on span "Veg Momos - Steamed" at bounding box center [508, 201] width 82 height 13
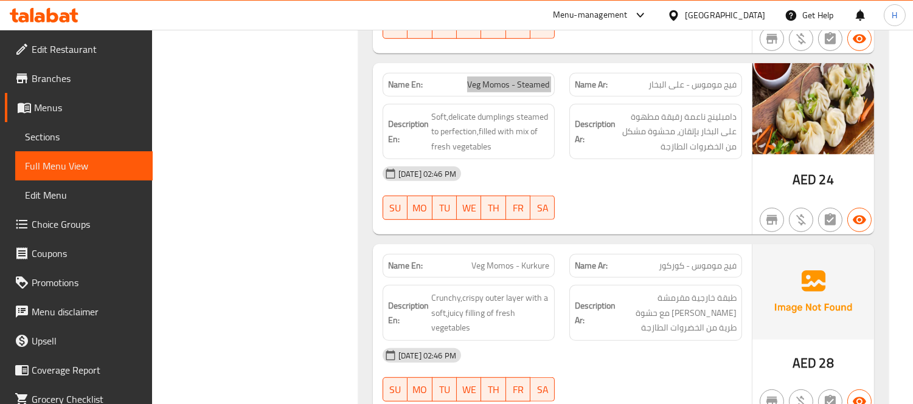
scroll to position [1547, 0]
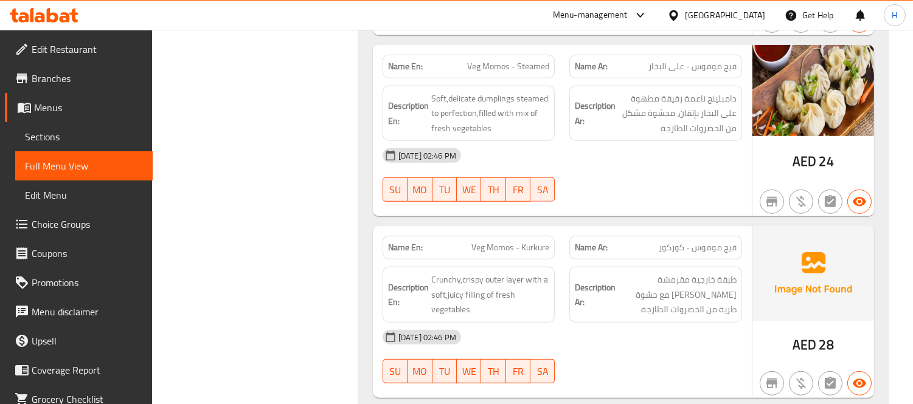
click at [532, 245] on span "Veg Momos - Kurkure" at bounding box center [510, 247] width 78 height 13
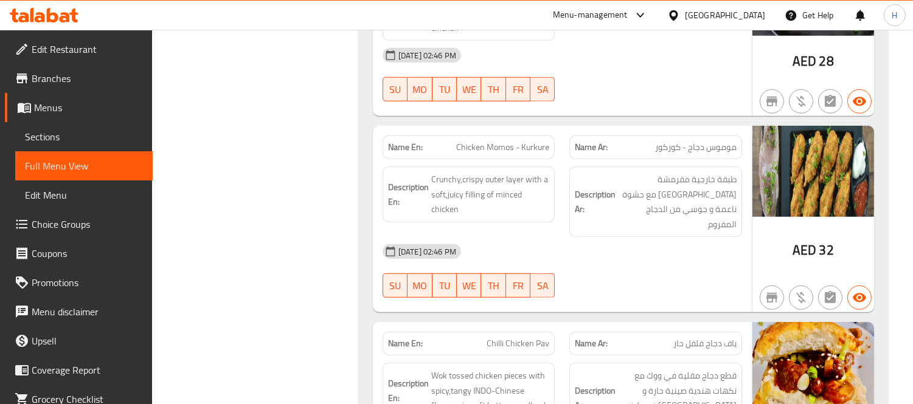
scroll to position [2020, 0]
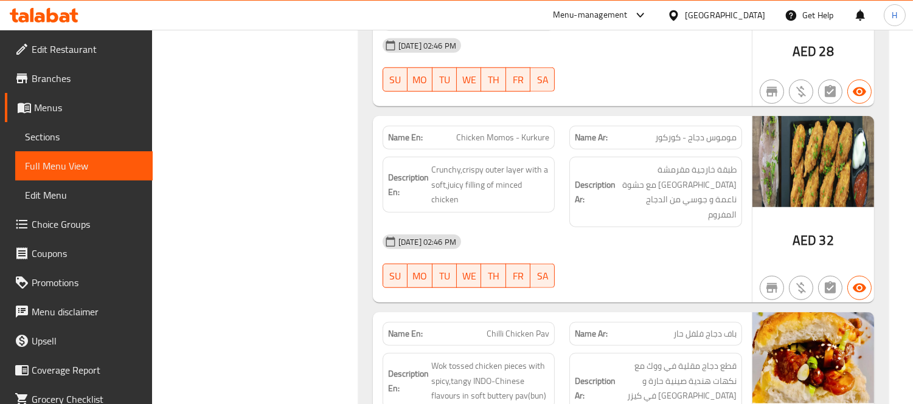
click at [667, 256] on div "[DATE] 02:46 PM SU MO TU WE TH FR SA" at bounding box center [562, 261] width 374 height 68
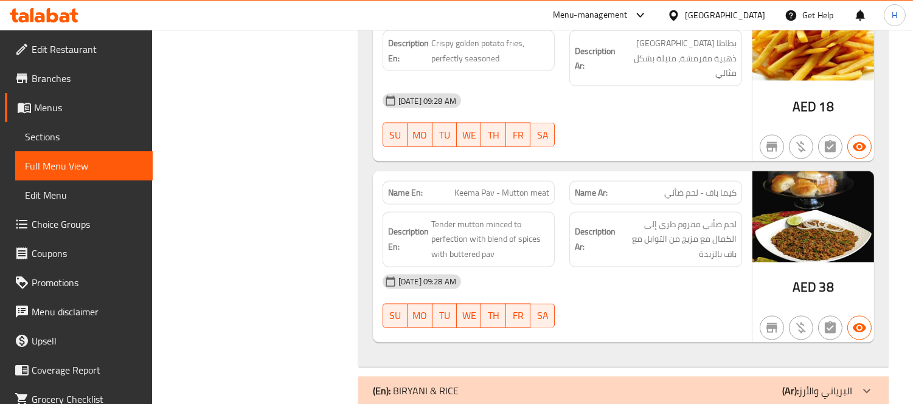
scroll to position [3890, 0]
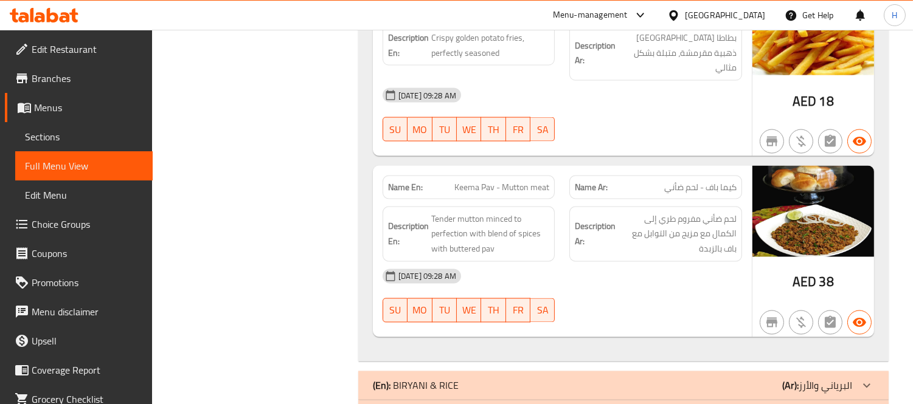
click at [639, 262] on div "[DATE] 09:28 AM" at bounding box center [562, 276] width 374 height 29
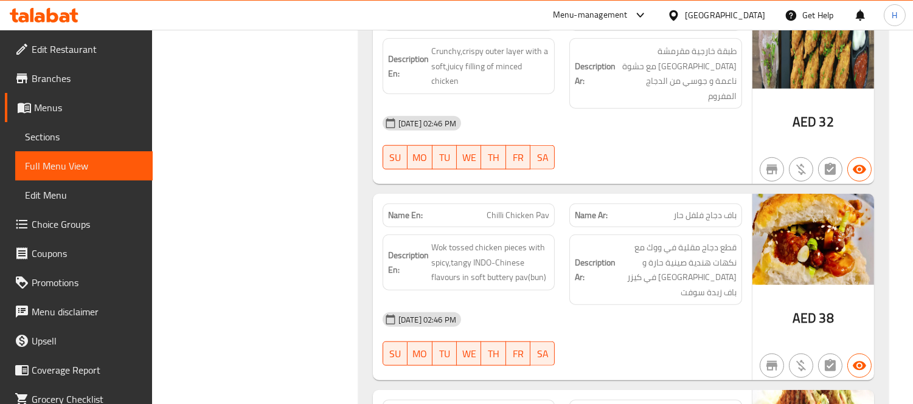
click at [512, 209] on span "Chilli Chicken Pav" at bounding box center [518, 215] width 63 height 13
click at [690, 305] on div "[DATE] 02:46 PM" at bounding box center [562, 319] width 374 height 29
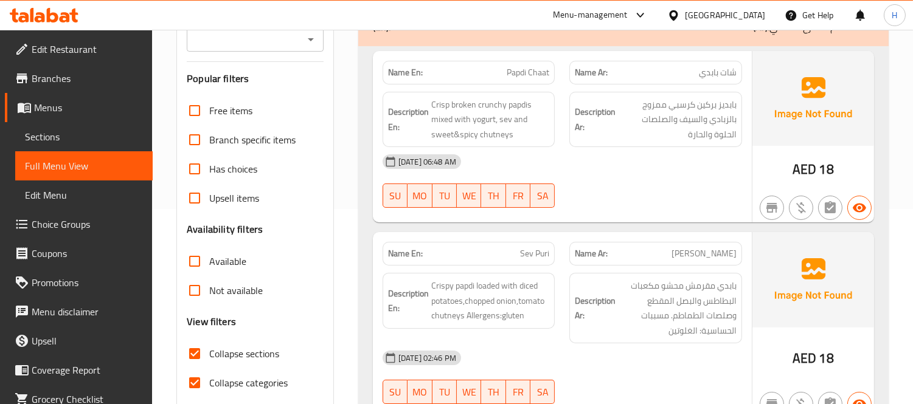
scroll to position [111, 0]
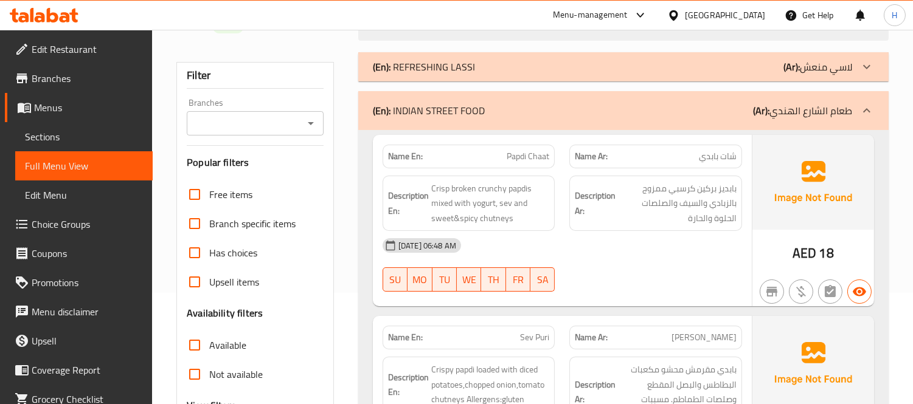
click at [676, 106] on div "(En): INDIAN STREET FOOD (Ar): طعام ال[GEOGRAPHIC_DATA]" at bounding box center [612, 110] width 479 height 15
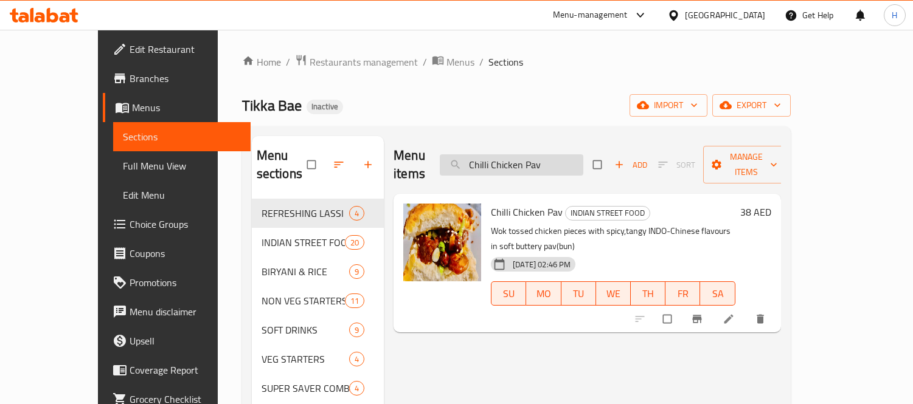
drag, startPoint x: 0, startPoint y: 0, endPoint x: 531, endPoint y: 94, distance: 539.1
click at [531, 136] on div "Menu items Chilli Chicken Pav Add Sort Manage items" at bounding box center [586, 165] width 387 height 58
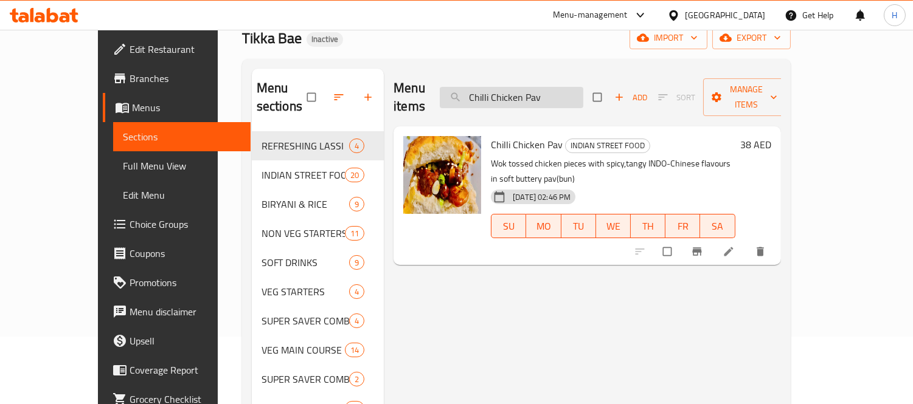
scroll to position [68, 0]
click at [531, 94] on input "Chilli Chicken Pav" at bounding box center [512, 97] width 144 height 21
paste input "[PERSON_NAME]"
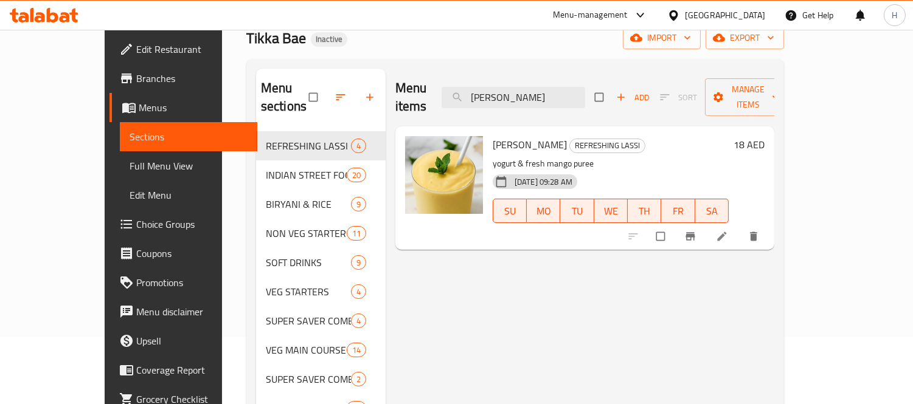
type input "[PERSON_NAME]"
click at [728, 231] on icon at bounding box center [722, 237] width 12 height 12
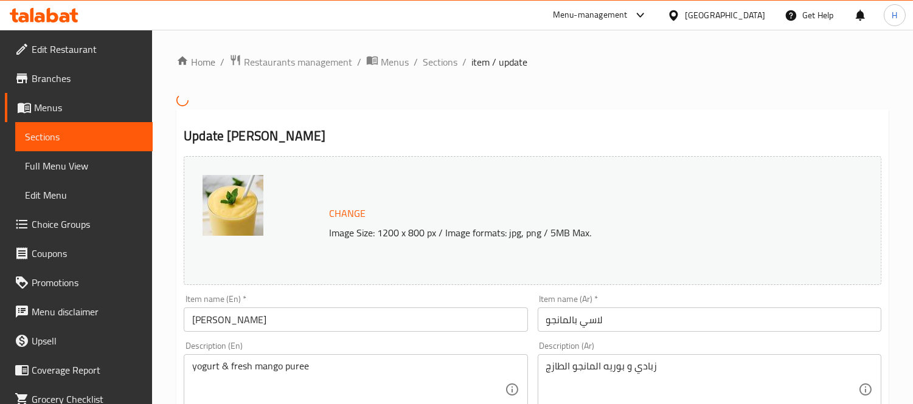
scroll to position [135, 0]
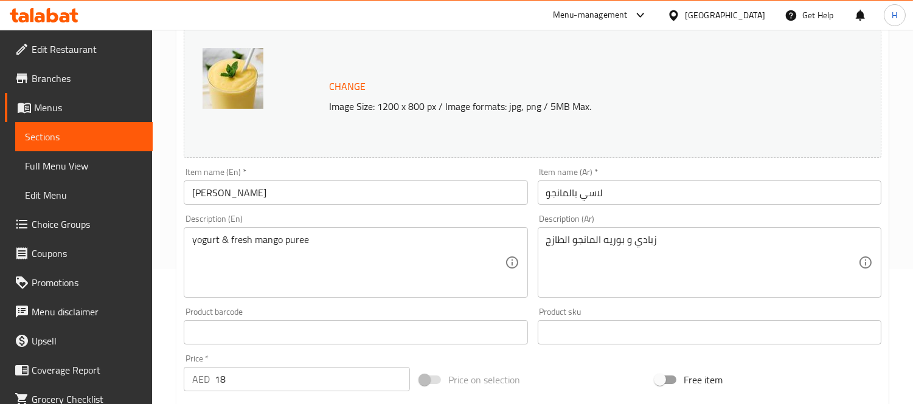
click at [618, 244] on textarea "زبادي و بوريه المانجو الطازج" at bounding box center [702, 263] width 312 height 58
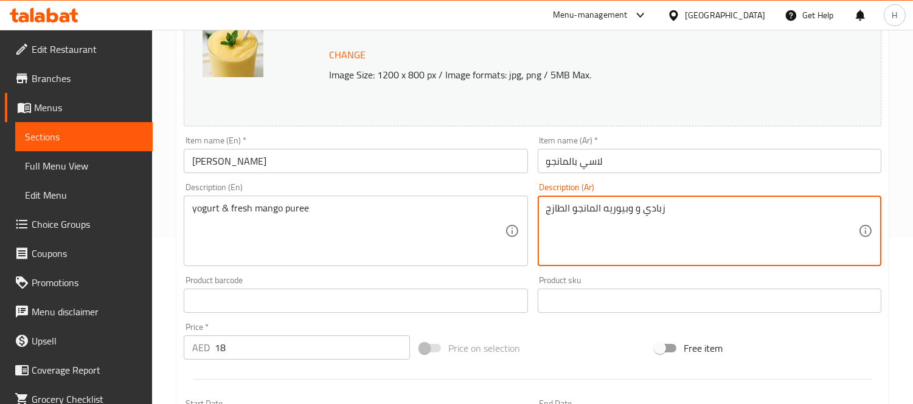
scroll to position [470, 0]
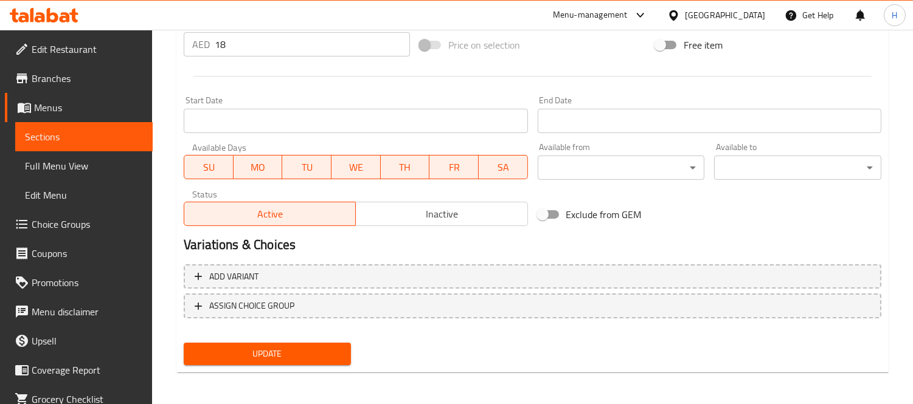
type textarea "زبادي و وبيوريه المانجو الطازج"
click at [293, 350] on span "Update" at bounding box center [267, 354] width 148 height 15
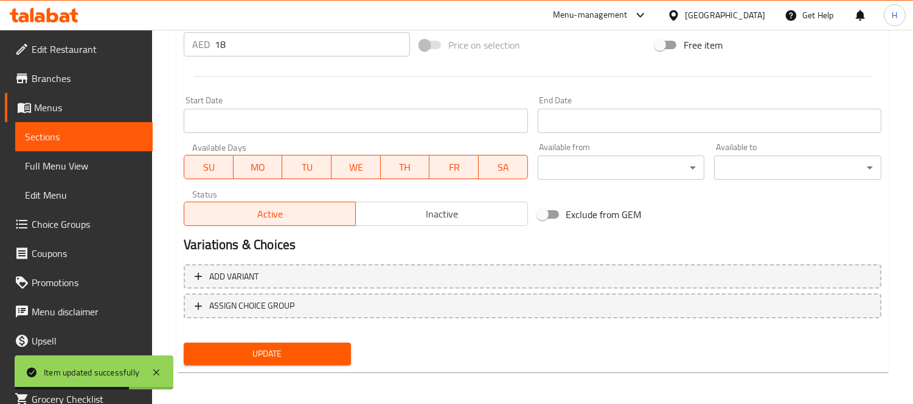
click at [68, 133] on span "Sections" at bounding box center [84, 137] width 118 height 15
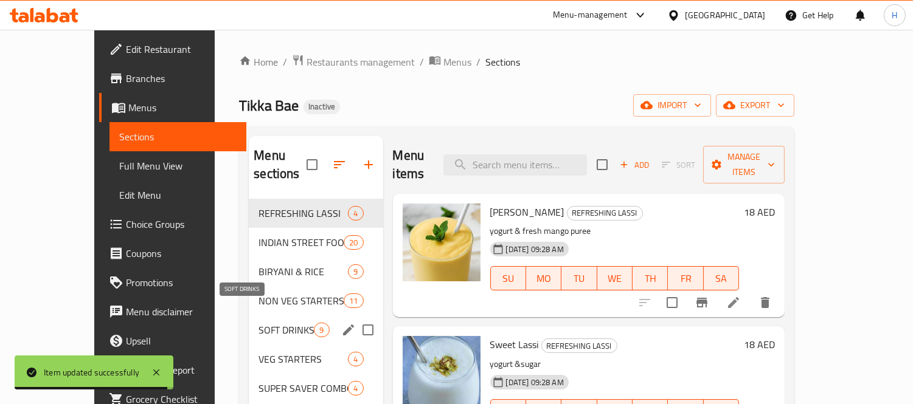
click at [258, 323] on span "SOFT DRINKS" at bounding box center [285, 330] width 55 height 15
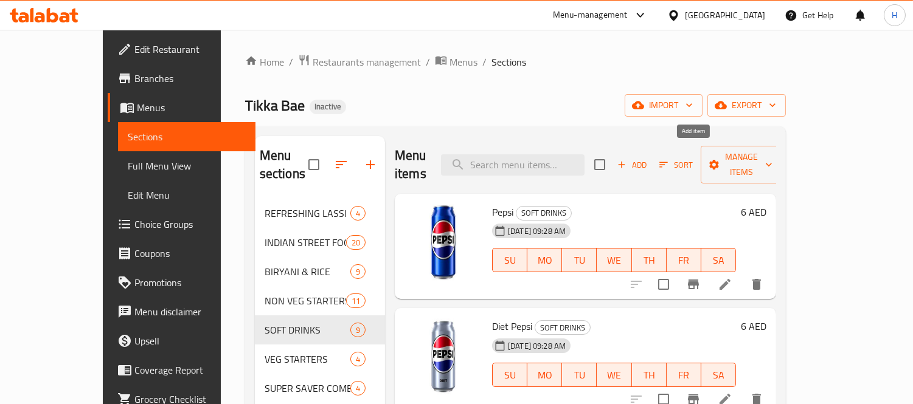
click at [648, 161] on span "Add" at bounding box center [631, 165] width 33 height 14
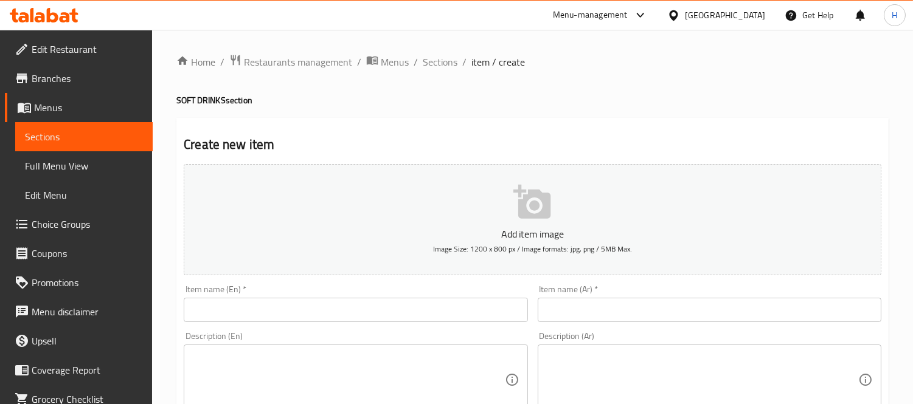
click at [505, 313] on input "text" at bounding box center [356, 310] width 344 height 24
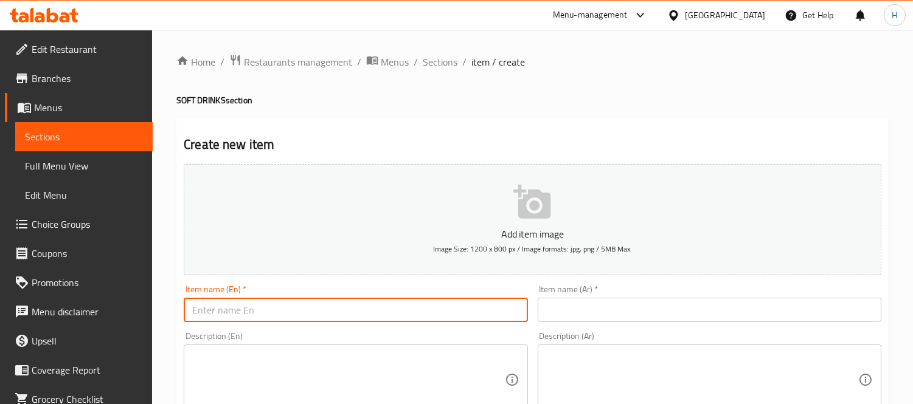
paste input "Fresh Lime Soda"
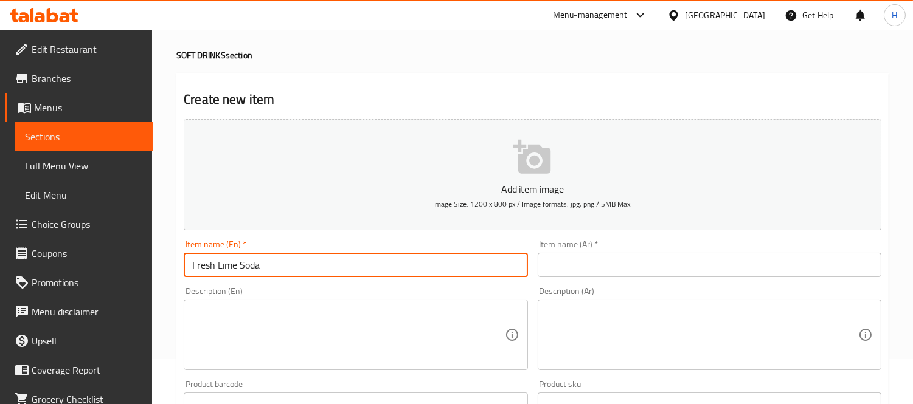
scroll to position [68, 0]
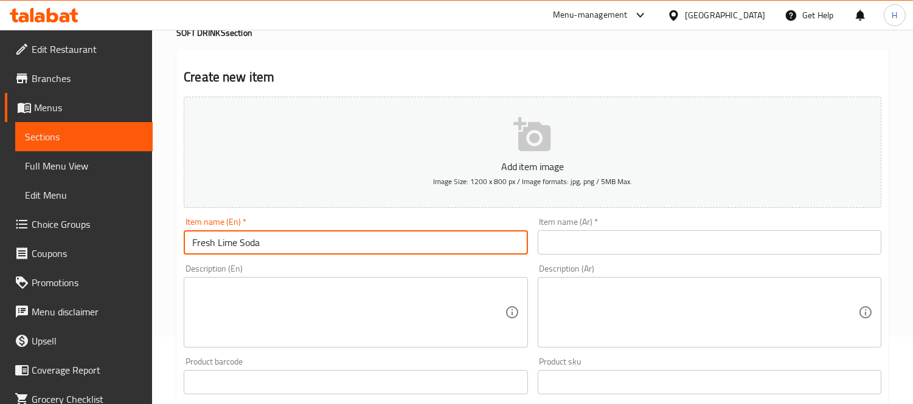
type input "Fresh Lime Soda"
click at [612, 239] on input "text" at bounding box center [710, 243] width 344 height 24
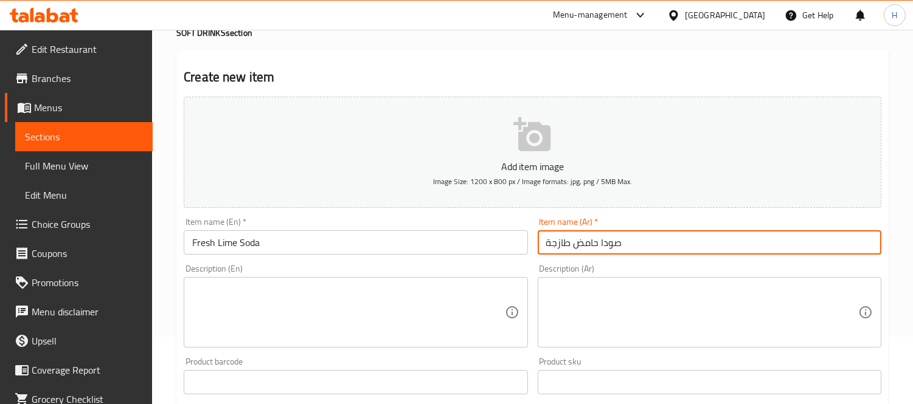
type input "صودا حامض طازجة"
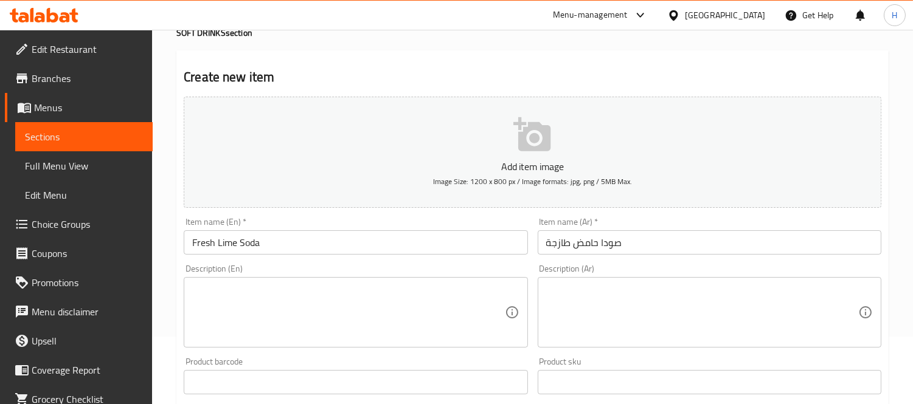
drag, startPoint x: 586, startPoint y: 311, endPoint x: 543, endPoint y: 300, distance: 44.7
click at [586, 311] on textarea at bounding box center [702, 313] width 312 height 58
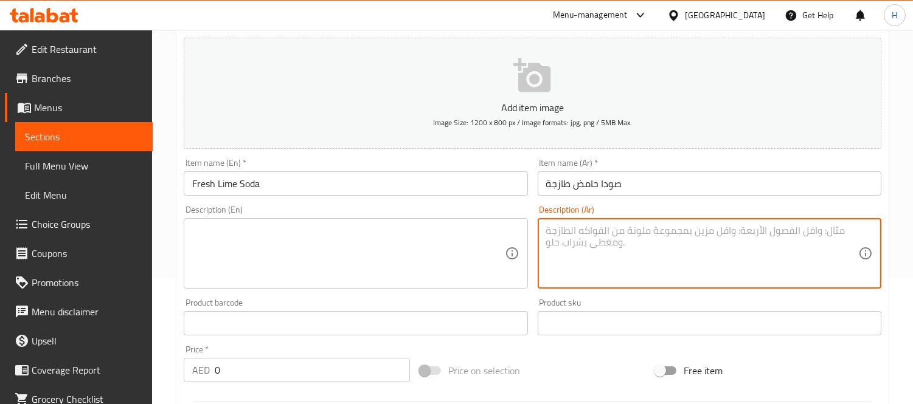
scroll to position [135, 0]
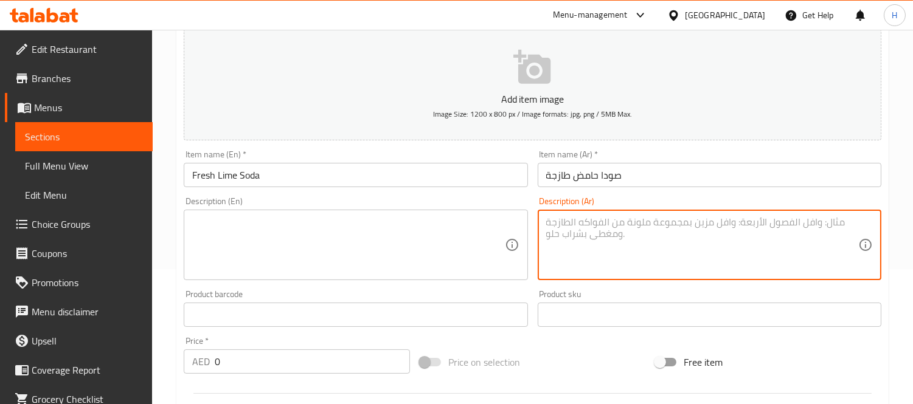
click at [256, 355] on input "0" at bounding box center [312, 362] width 195 height 24
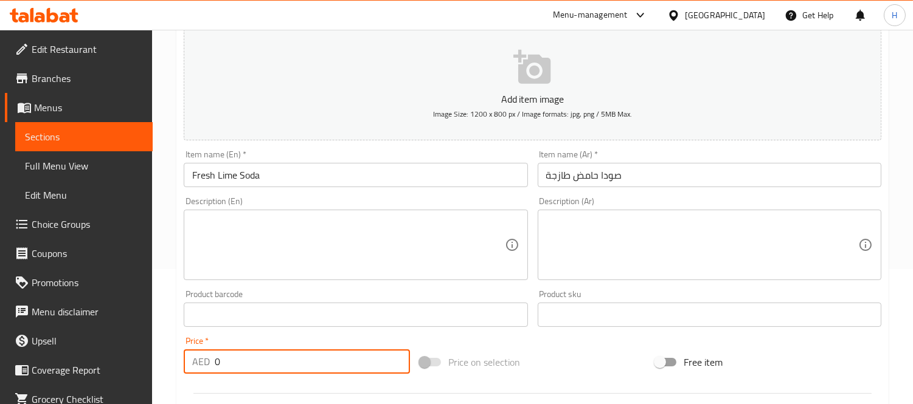
paste input "16.0"
type input "16.00"
click at [319, 337] on div "Price   * AED 16.00 Price *" at bounding box center [297, 355] width 226 height 37
click at [477, 102] on p "Add item image" at bounding box center [533, 99] width 660 height 15
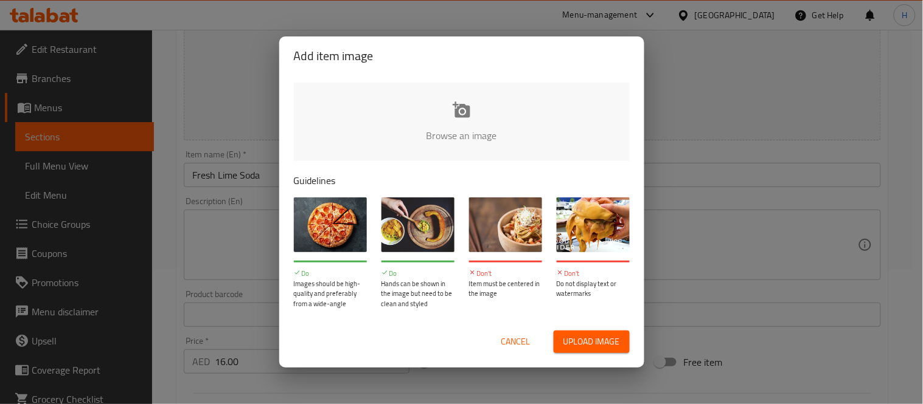
click at [465, 114] on input "file" at bounding box center [873, 140] width 1158 height 114
click at [510, 342] on span "Cancel" at bounding box center [515, 342] width 29 height 15
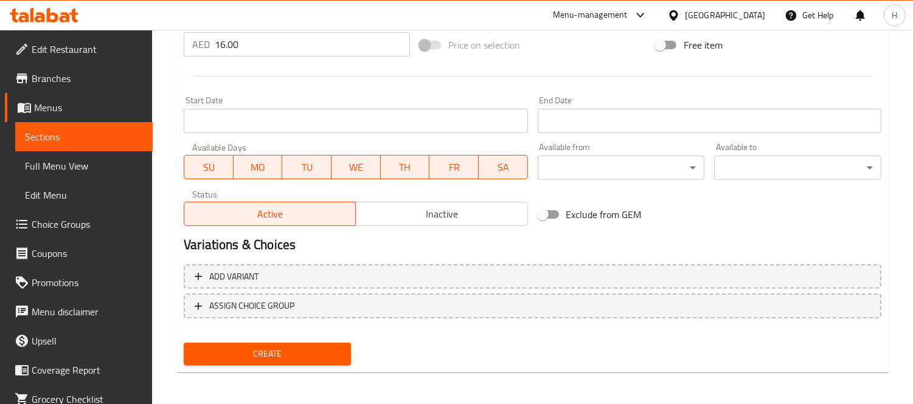
click at [347, 344] on button "Create" at bounding box center [267, 354] width 167 height 23
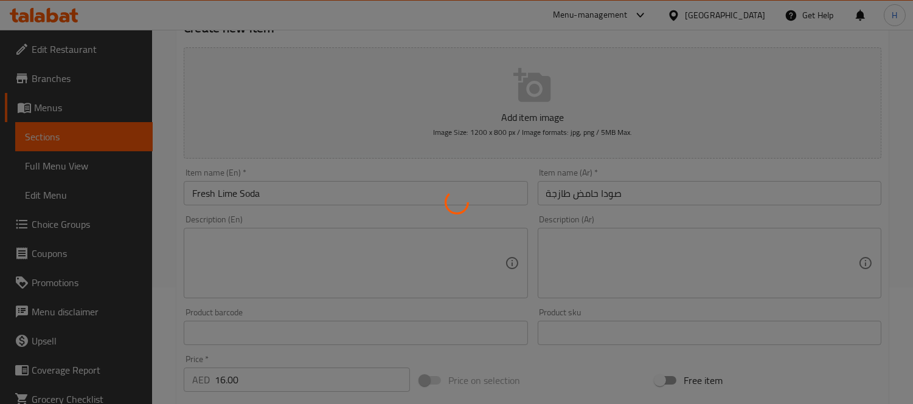
scroll to position [47, 0]
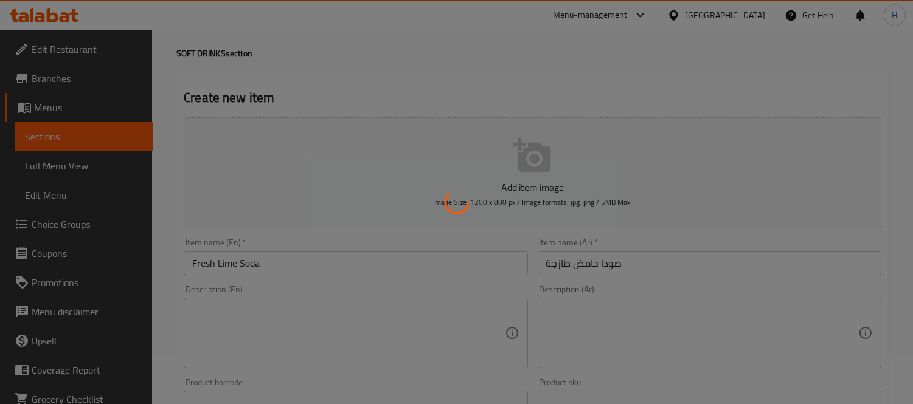
type input "0"
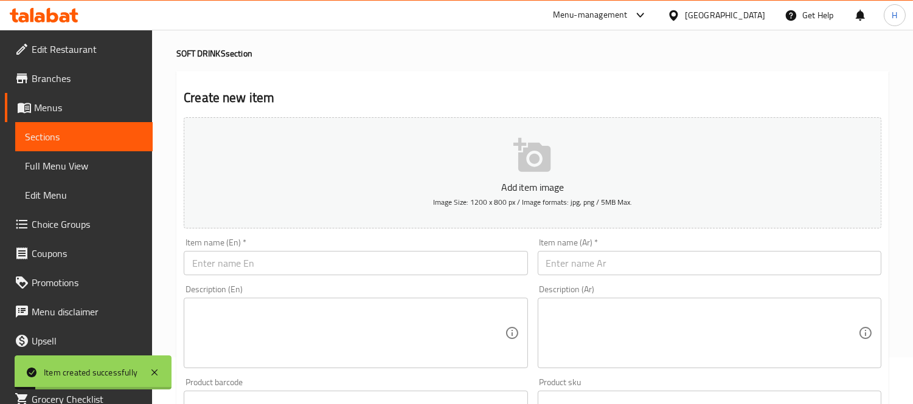
scroll to position [0, 0]
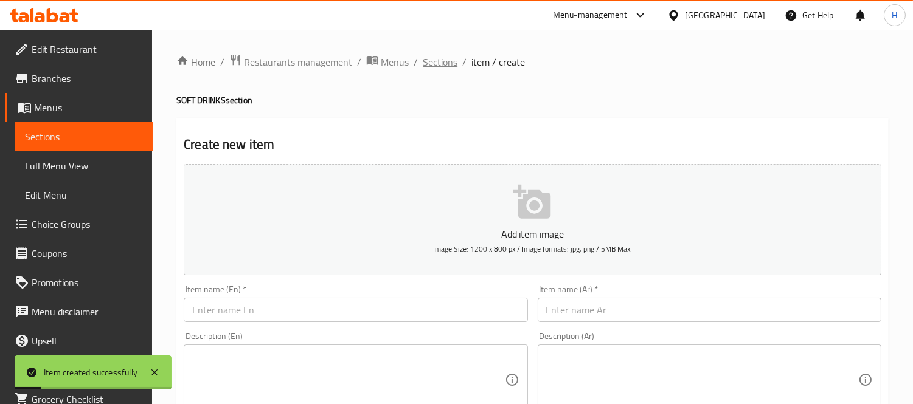
click at [436, 55] on span "Sections" at bounding box center [440, 62] width 35 height 15
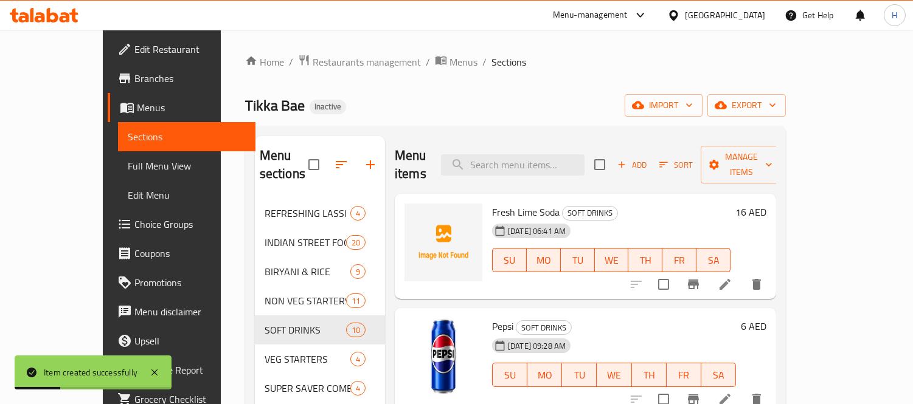
scroll to position [338, 0]
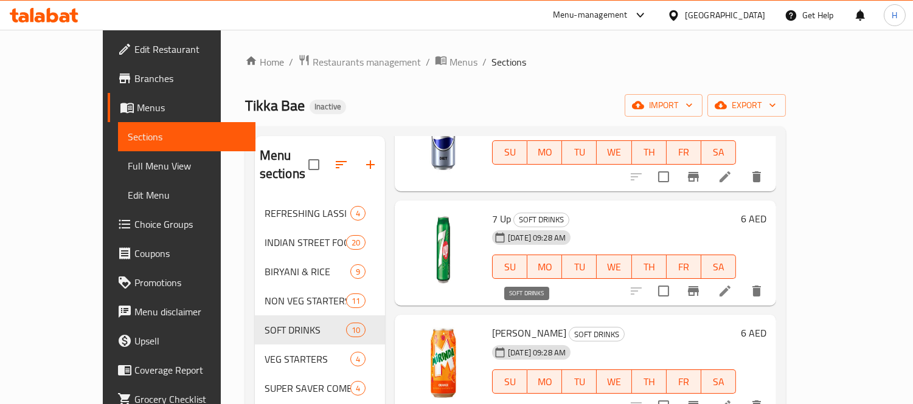
click at [586, 315] on div "Mirinda SOFT DRINKS 16-09-2025 09:28 AM SU MO TU WE TH FR SA 6 AED" at bounding box center [585, 368] width 381 height 106
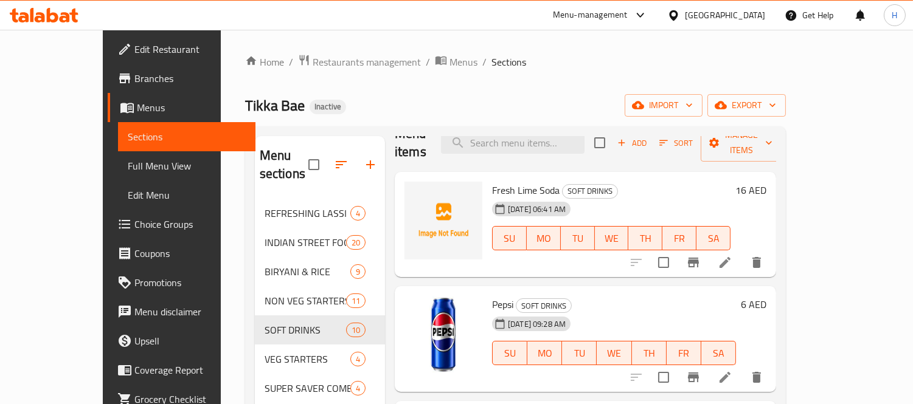
scroll to position [0, 0]
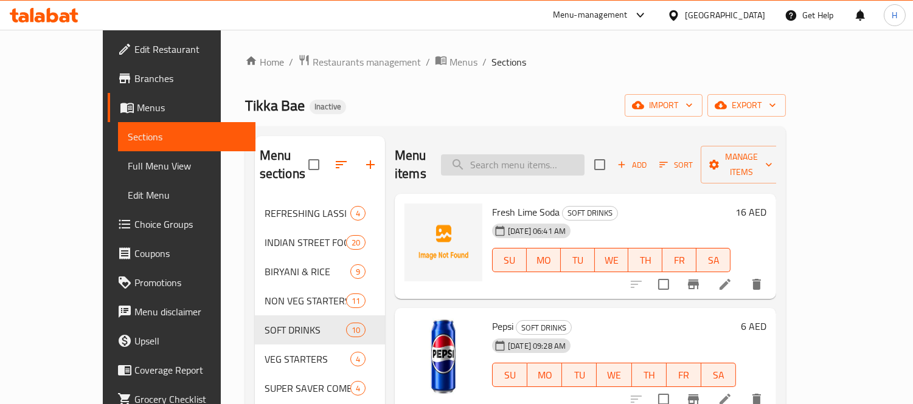
click at [552, 154] on input "search" at bounding box center [513, 164] width 144 height 21
paste input "Sparkling Water 330 Ml"
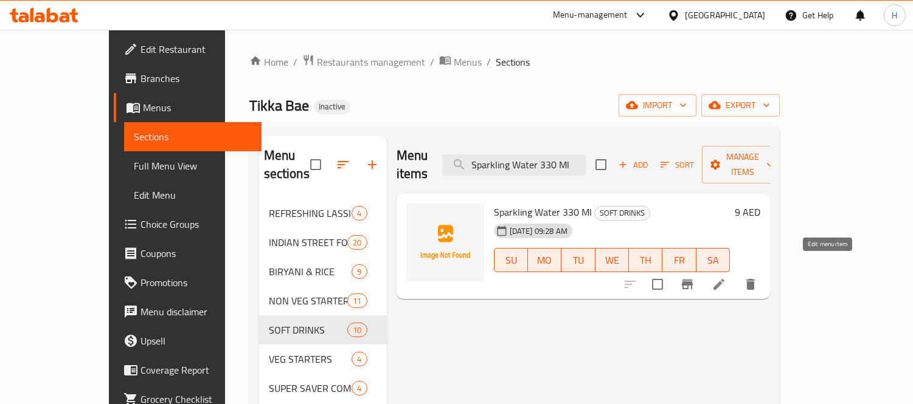
type input "Sparkling Water 330 Ml"
click at [726, 277] on icon at bounding box center [719, 284] width 15 height 15
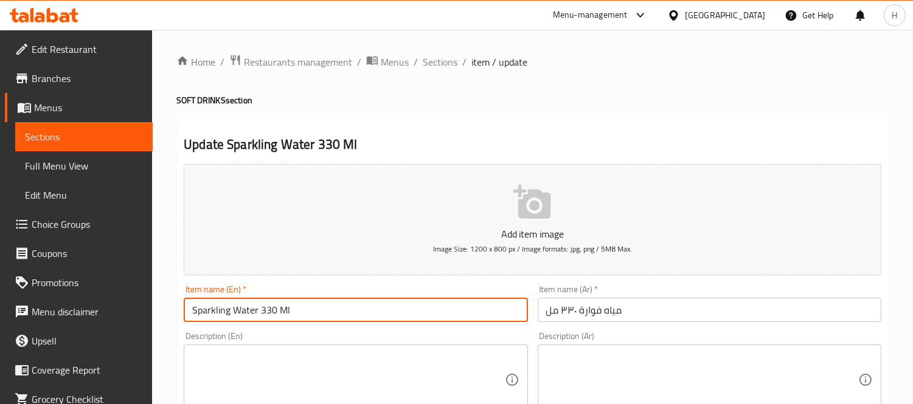
drag, startPoint x: 275, startPoint y: 311, endPoint x: 262, endPoint y: 314, distance: 13.6
click at [262, 314] on input "Sparkling Water 330 Ml" at bounding box center [356, 310] width 344 height 24
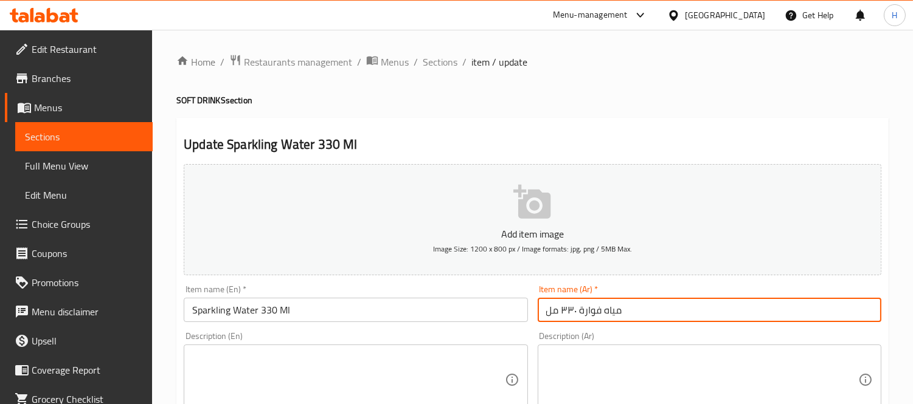
drag, startPoint x: 575, startPoint y: 314, endPoint x: 561, endPoint y: 315, distance: 14.0
click at [561, 315] on input "مياه فوارة ٣٣٠ مل" at bounding box center [710, 310] width 344 height 24
paste input "330"
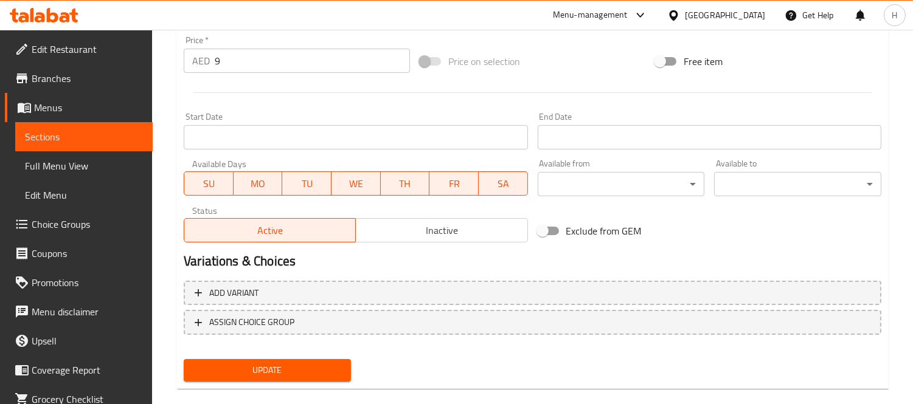
scroll to position [452, 0]
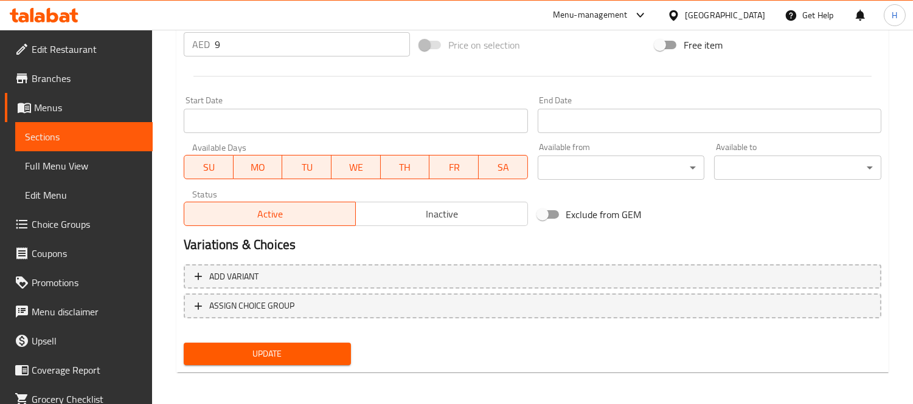
type input "مياه فوارة 330 مل"
drag, startPoint x: 312, startPoint y: 356, endPoint x: 302, endPoint y: 347, distance: 14.2
click at [311, 356] on span "Update" at bounding box center [267, 354] width 148 height 15
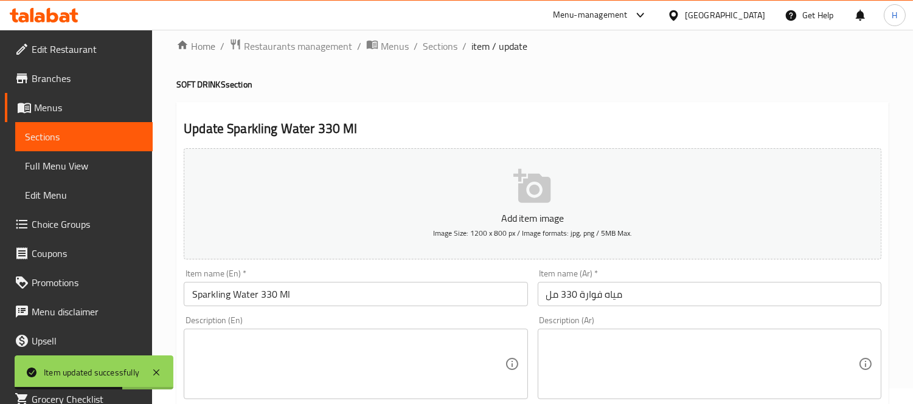
scroll to position [0, 0]
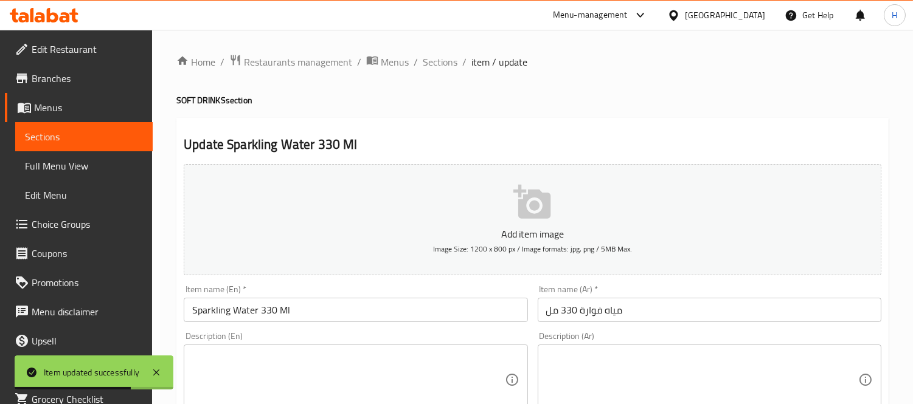
click at [433, 60] on span "Sections" at bounding box center [440, 62] width 35 height 15
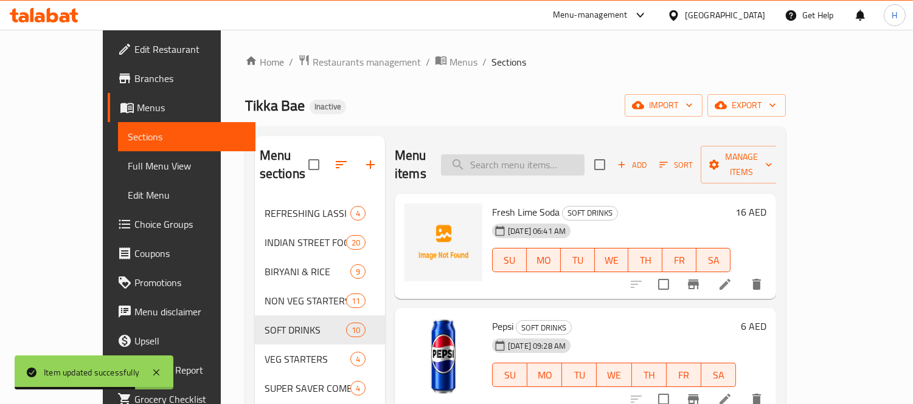
click at [530, 154] on input "search" at bounding box center [513, 164] width 144 height 21
paste input "Bhel Puri"
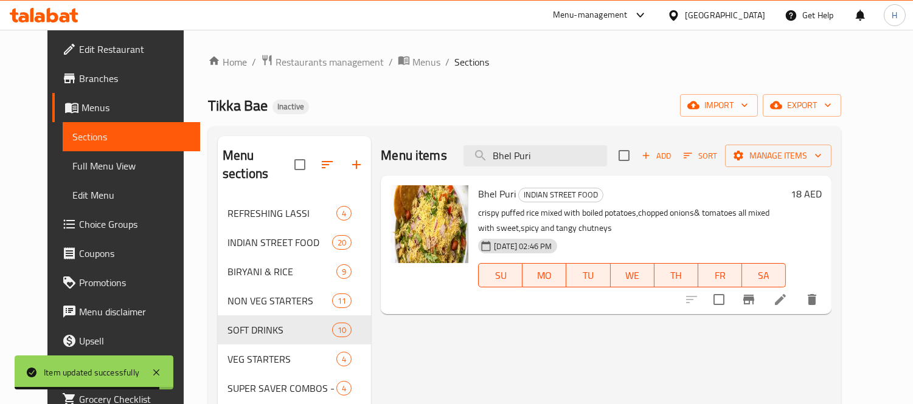
type input "Bhel Puri"
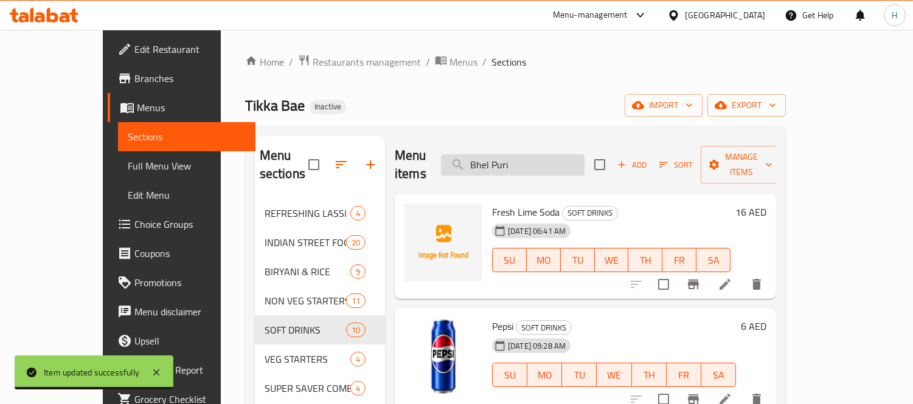
click at [540, 154] on input "Bhel Puri" at bounding box center [513, 164] width 144 height 21
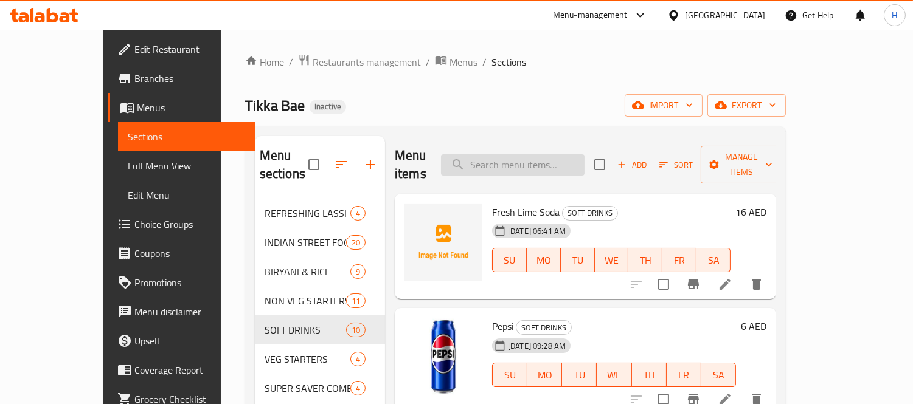
paste input "Bhel Puri"
type input "Bhel Puri"
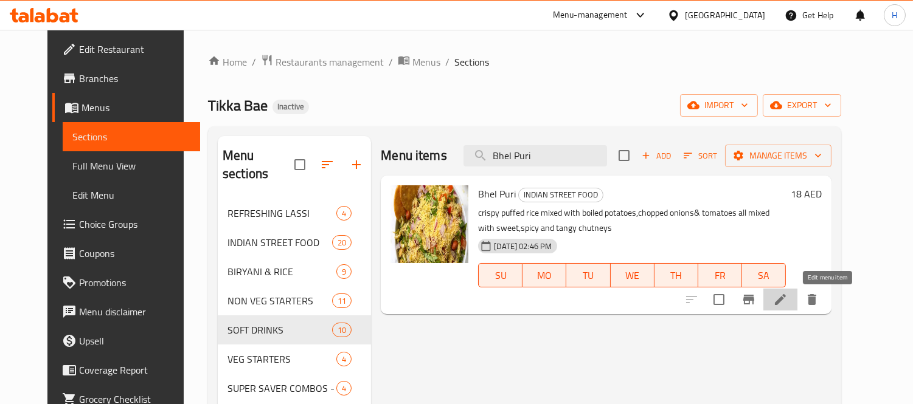
click at [786, 299] on icon at bounding box center [780, 299] width 11 height 11
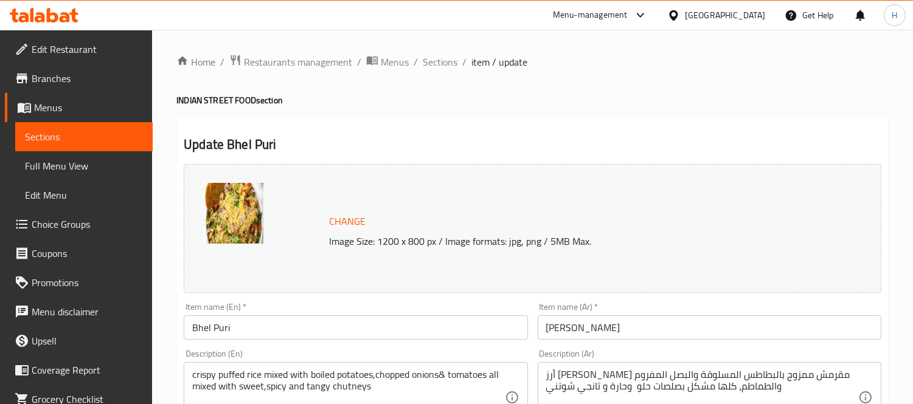
click at [578, 331] on input "[PERSON_NAME]" at bounding box center [710, 328] width 344 height 24
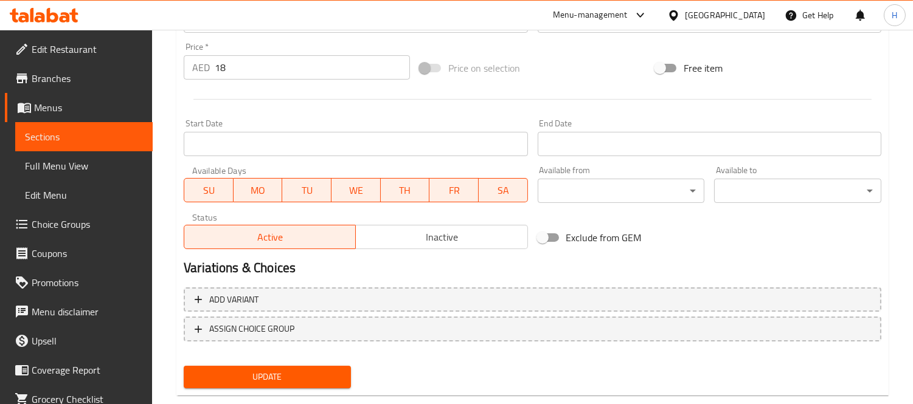
scroll to position [470, 0]
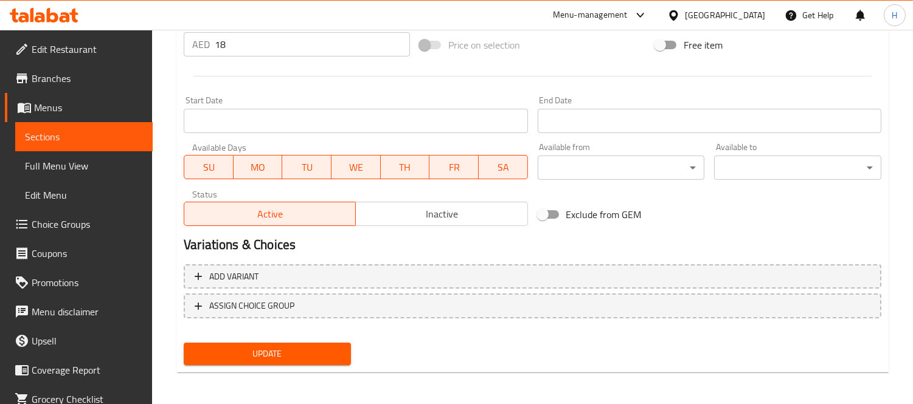
type input "ب[PERSON_NAME]"
click at [327, 339] on div "Update" at bounding box center [267, 354] width 177 height 32
click at [331, 350] on span "Update" at bounding box center [267, 354] width 148 height 15
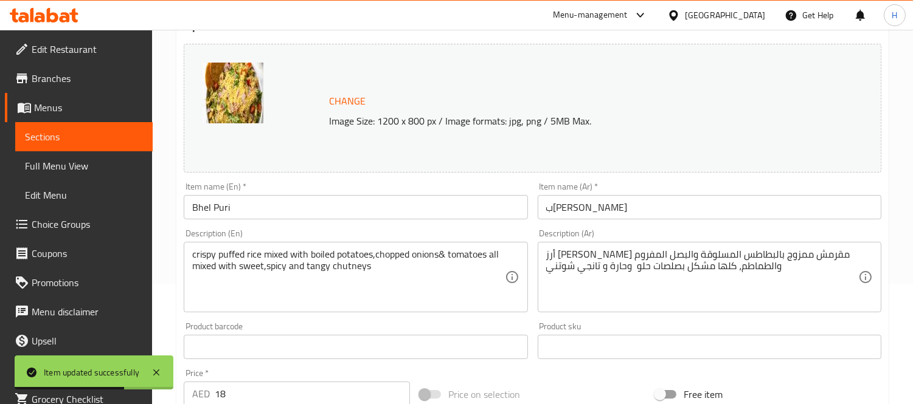
scroll to position [0, 0]
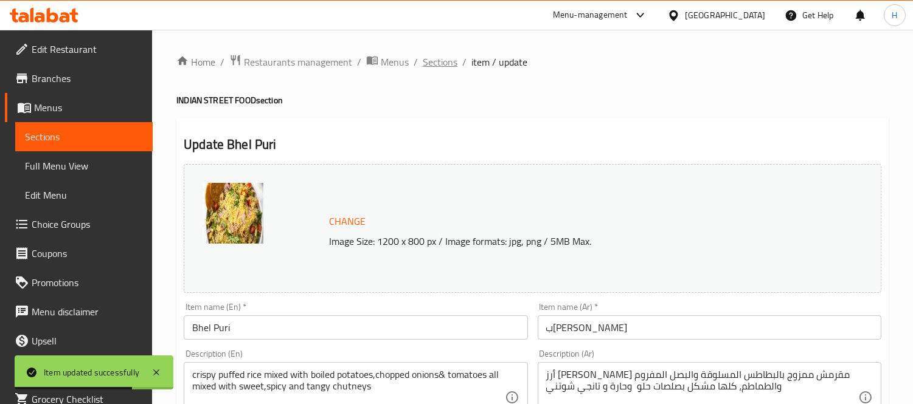
click at [432, 56] on span "Sections" at bounding box center [440, 62] width 35 height 15
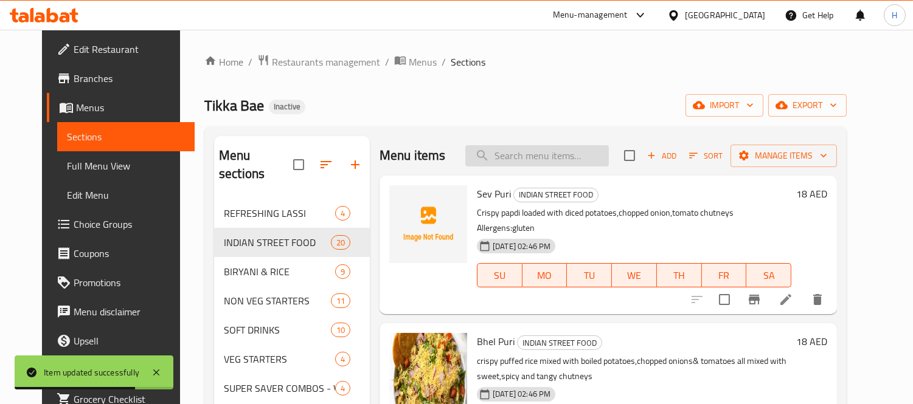
click at [531, 156] on input "search" at bounding box center [537, 155] width 144 height 21
paste input "Chilli Chicken Pav"
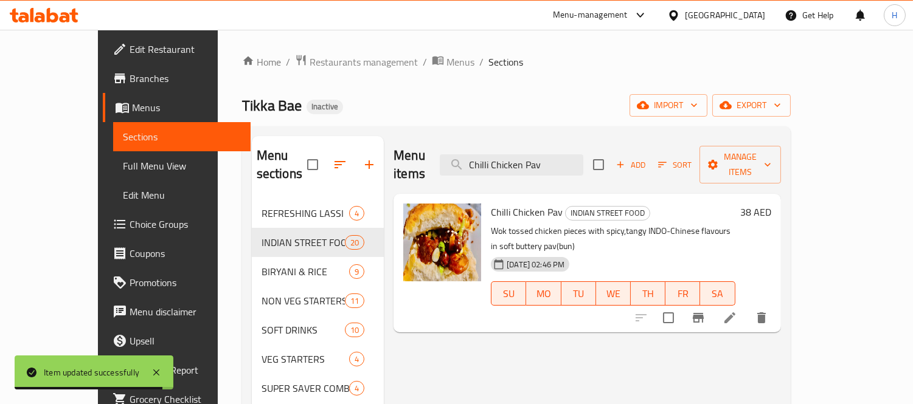
type input "Chilli Chicken Pav"
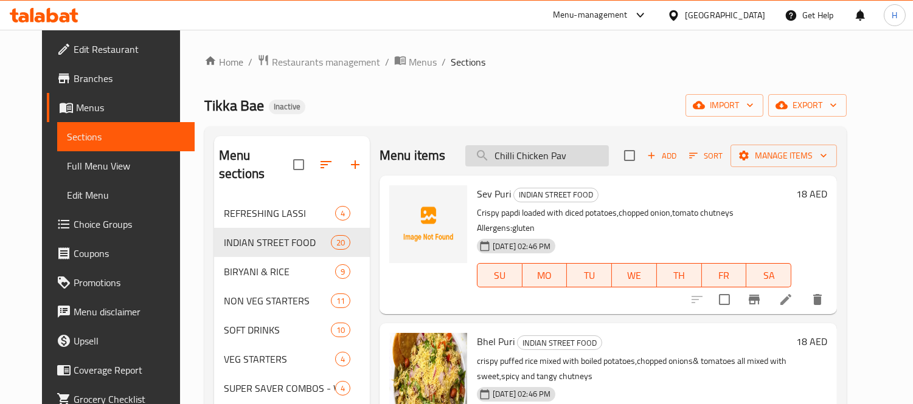
click at [550, 151] on input "Chilli Chicken Pav" at bounding box center [537, 155] width 144 height 21
paste input "Chilli Chicken Pav"
type input "Chilli Chicken Pav"
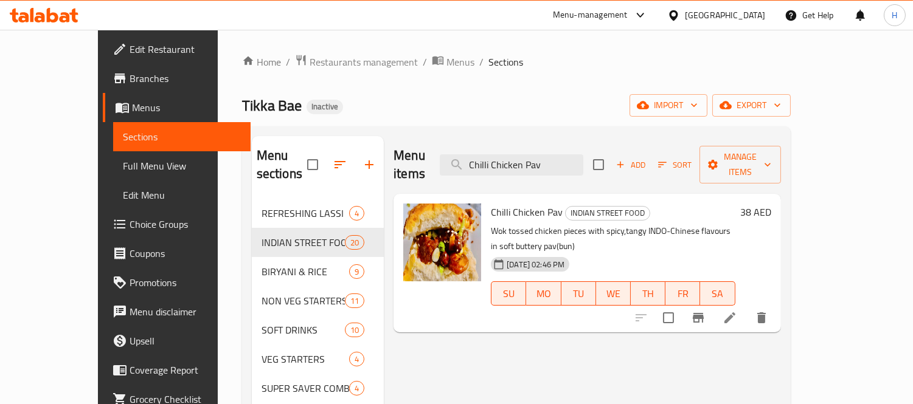
click at [735, 313] on icon at bounding box center [729, 318] width 11 height 11
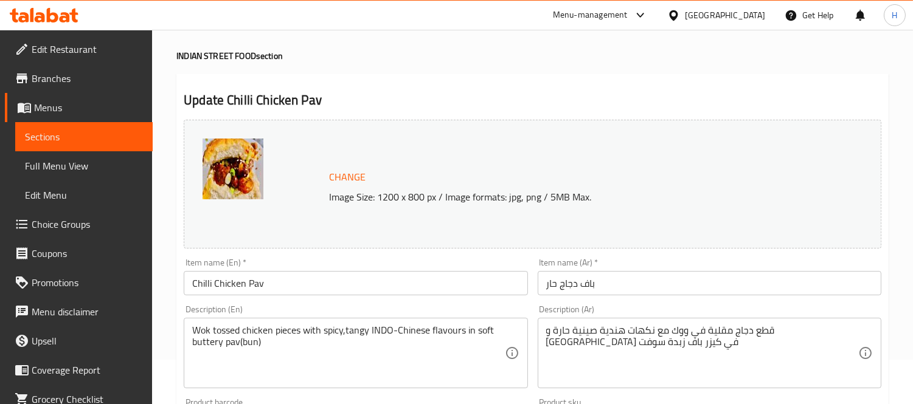
scroll to position [68, 0]
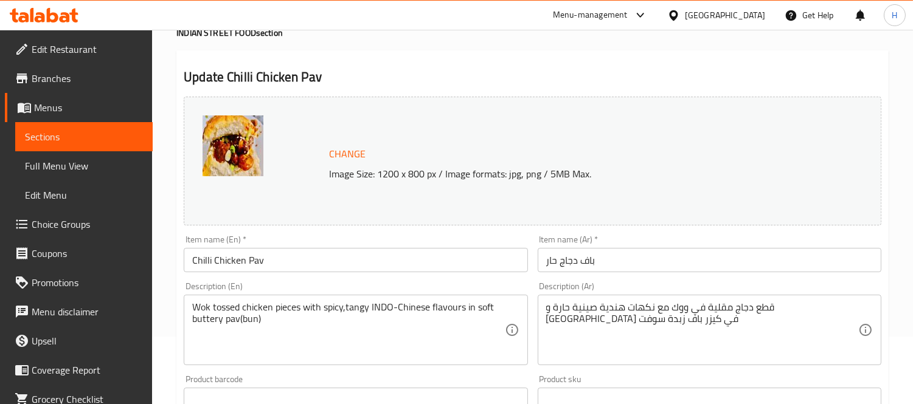
click at [557, 263] on input "باف دجاج حار" at bounding box center [710, 260] width 344 height 24
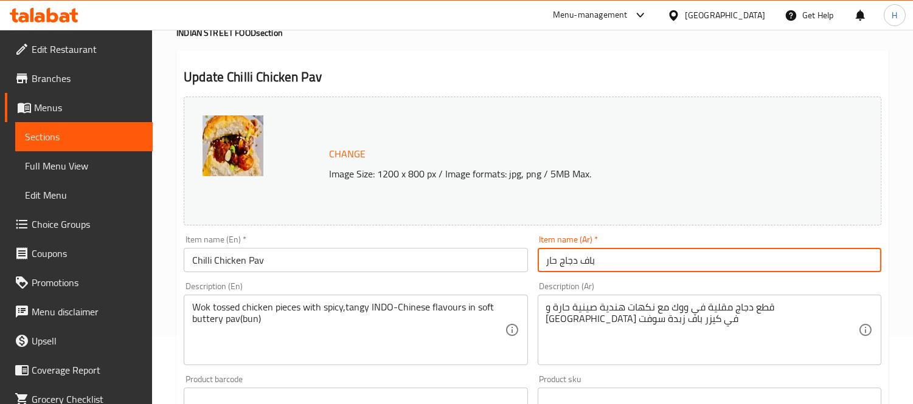
click at [557, 266] on input "باف دجاج حار" at bounding box center [710, 260] width 344 height 24
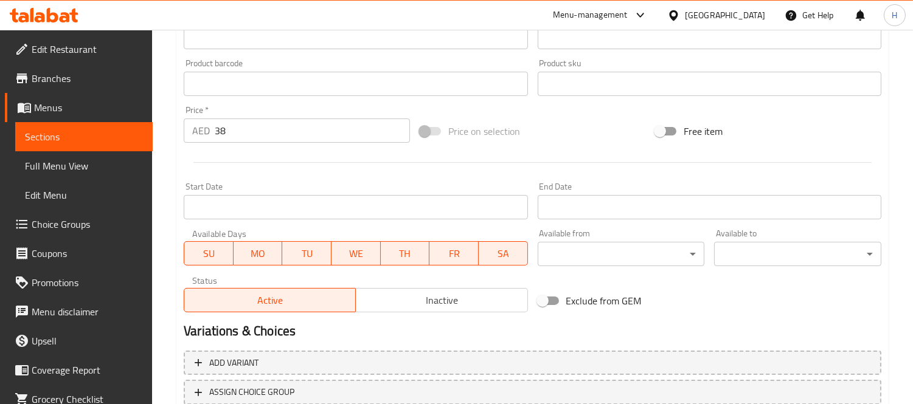
scroll to position [470, 0]
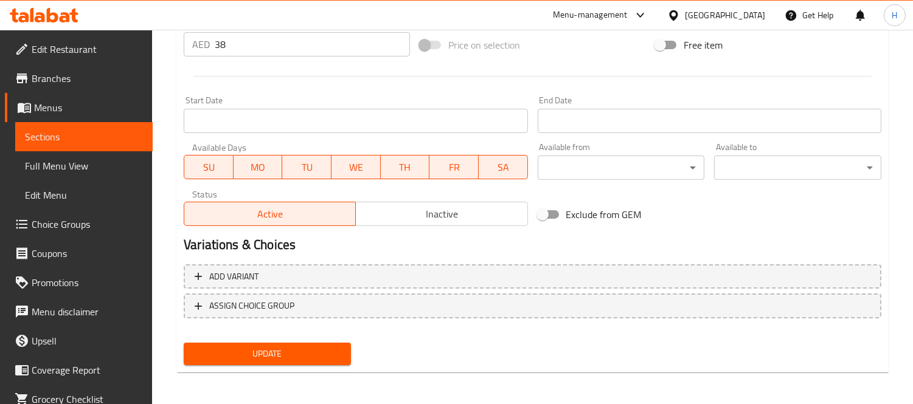
type input "باف دجاج فلفل حار"
click at [335, 347] on span "Update" at bounding box center [267, 354] width 148 height 15
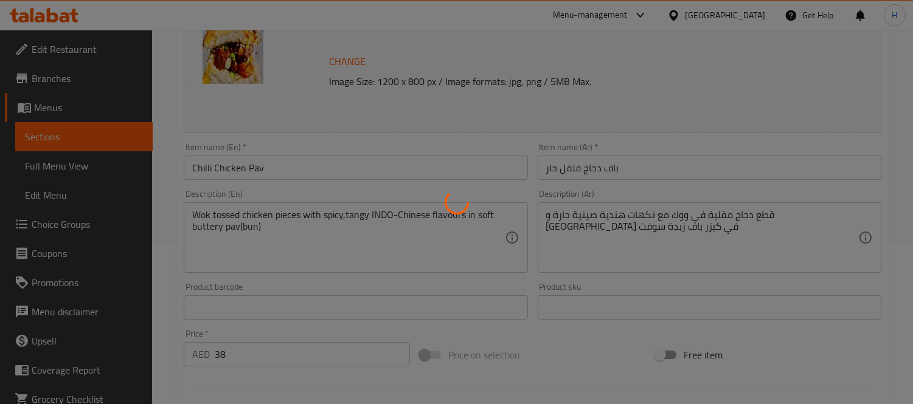
scroll to position [0, 0]
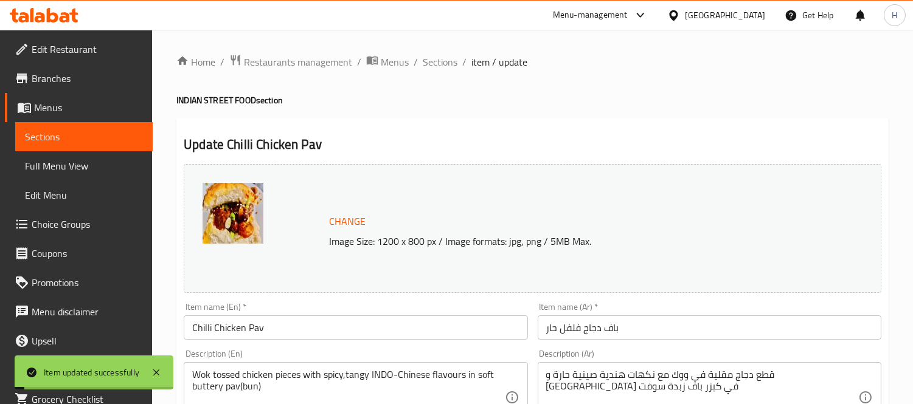
click at [266, 324] on input "Chilli Chicken Pav" at bounding box center [356, 328] width 344 height 24
click at [591, 353] on div "Description (Ar) قطع دجاج مقلية في ووك مع نكهات هندية صينية حارة و تانجي في كيز…" at bounding box center [710, 391] width 344 height 83
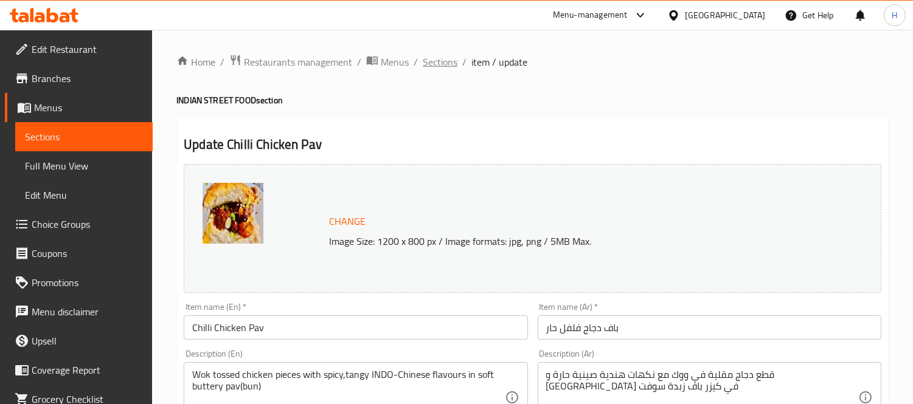
click at [441, 60] on span "Sections" at bounding box center [440, 62] width 35 height 15
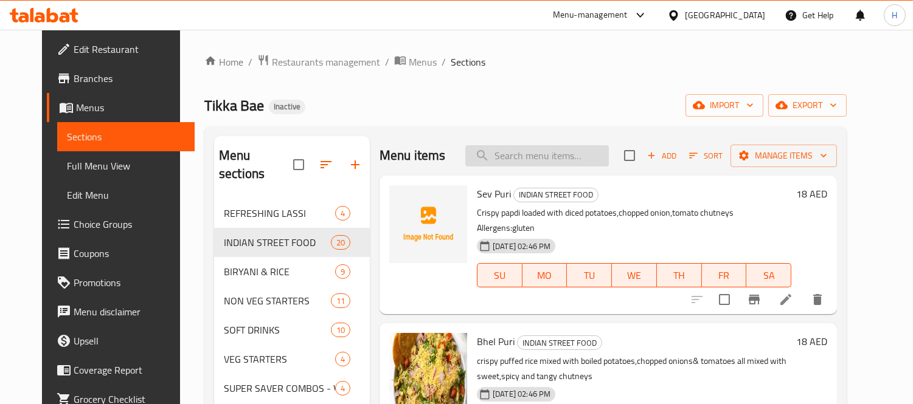
click at [533, 156] on input "search" at bounding box center [537, 155] width 144 height 21
paste input "Vegetable Grilled Sandwich"
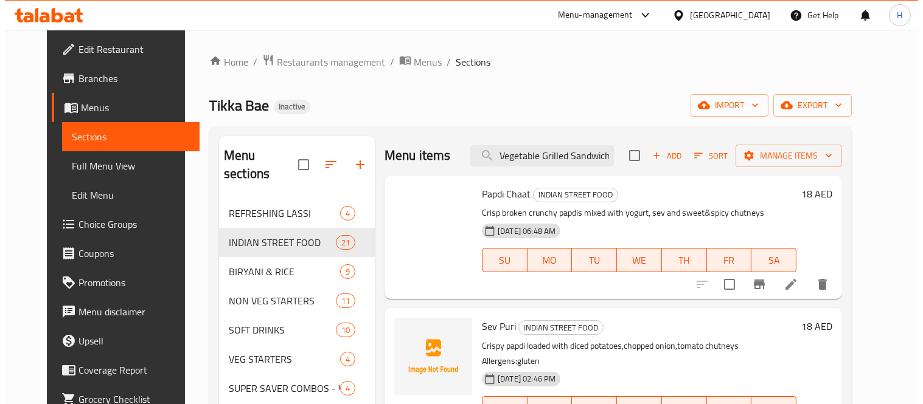
scroll to position [0, 1]
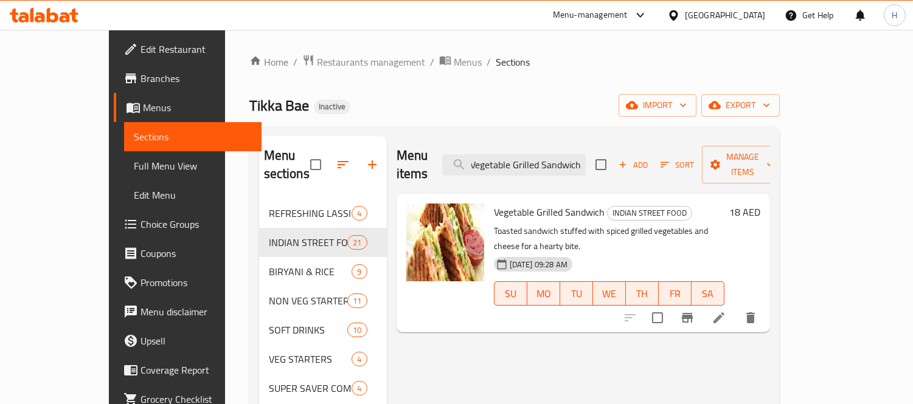
type input "Vegetable Grilled Sandwich"
click at [736, 307] on li at bounding box center [719, 318] width 34 height 22
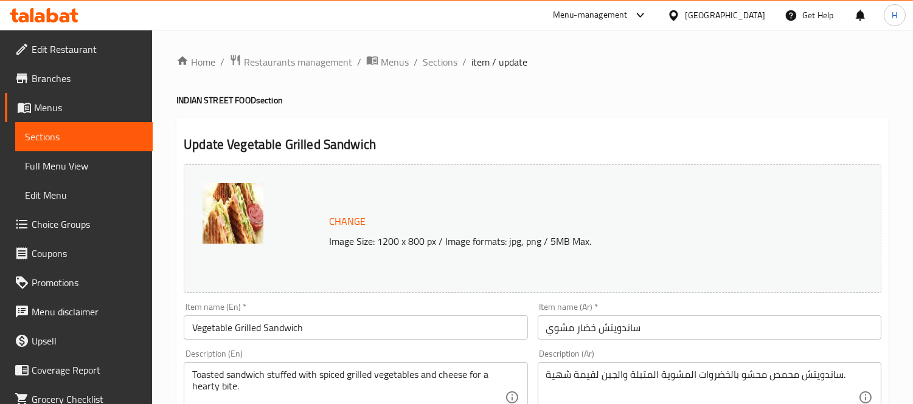
scroll to position [68, 0]
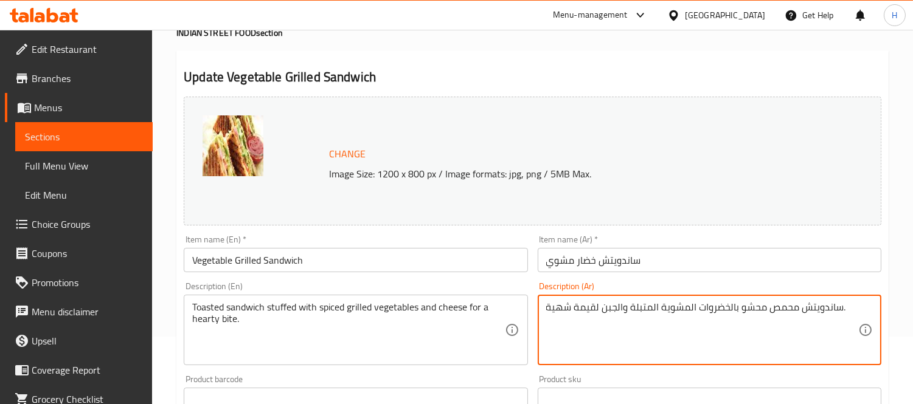
drag, startPoint x: 601, startPoint y: 309, endPoint x: 542, endPoint y: 313, distance: 59.1
type textarea "ساندويتش محمص محشو بالخضروات المشوية المتبلة والجبن."
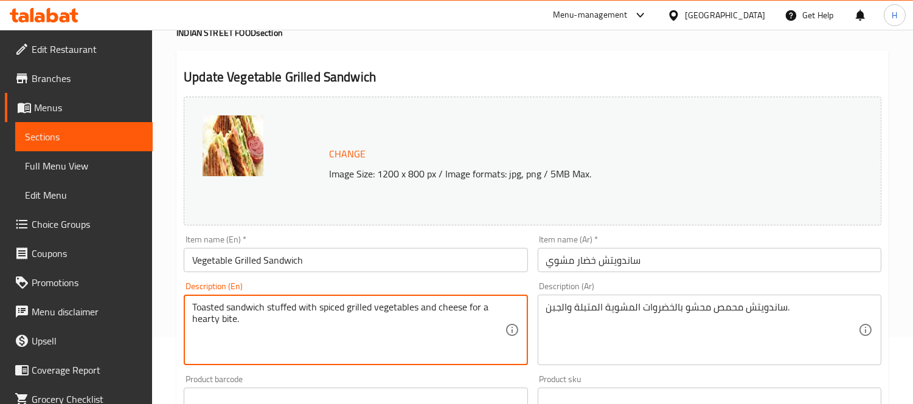
drag, startPoint x: 472, startPoint y: 313, endPoint x: 479, endPoint y: 327, distance: 15.8
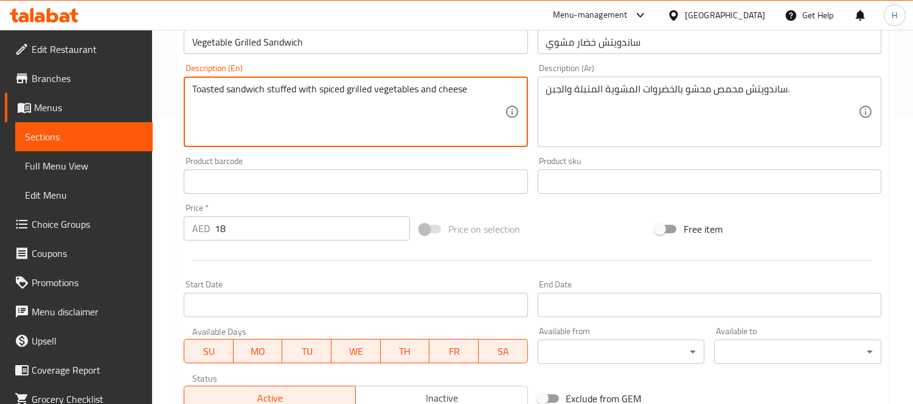
scroll to position [470, 0]
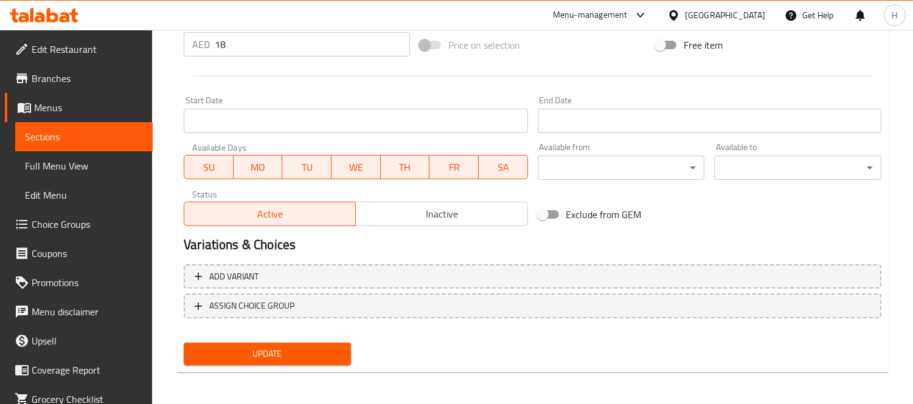
type textarea "Toasted sandwich stuffed with spiced grilled vegetables and cheese"
click at [311, 365] on div "Update" at bounding box center [267, 354] width 177 height 32
click at [313, 354] on span "Update" at bounding box center [267, 354] width 148 height 15
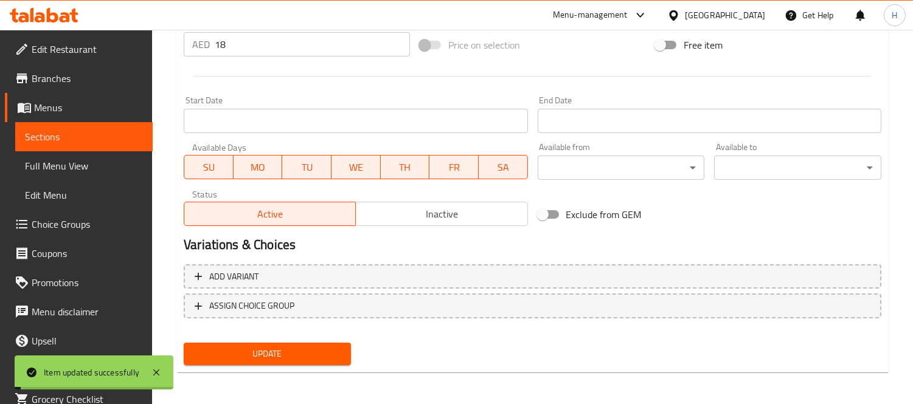
click at [102, 133] on span "Sections" at bounding box center [84, 137] width 118 height 15
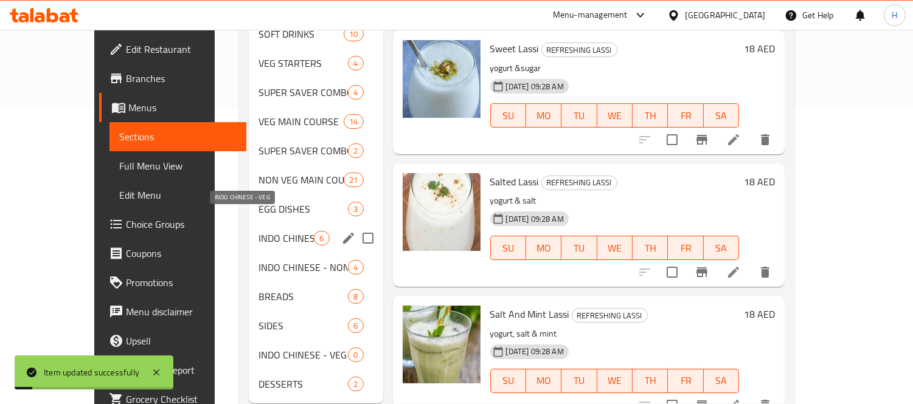
scroll to position [108, 0]
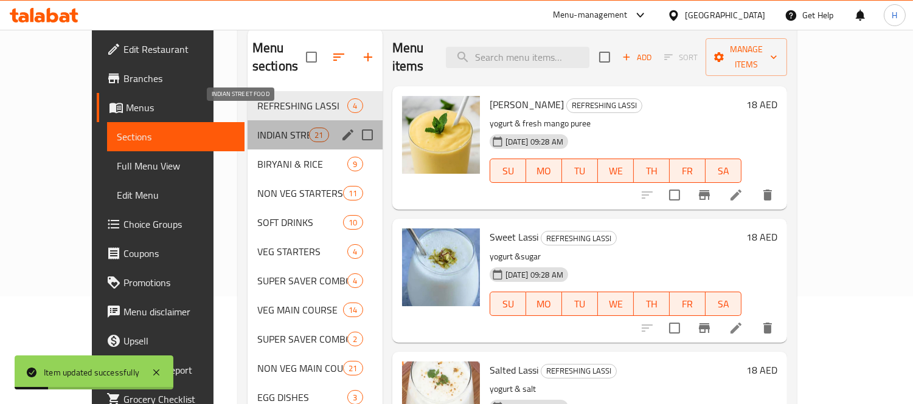
click at [257, 128] on span "INDIAN STREET FOOD" at bounding box center [283, 135] width 52 height 15
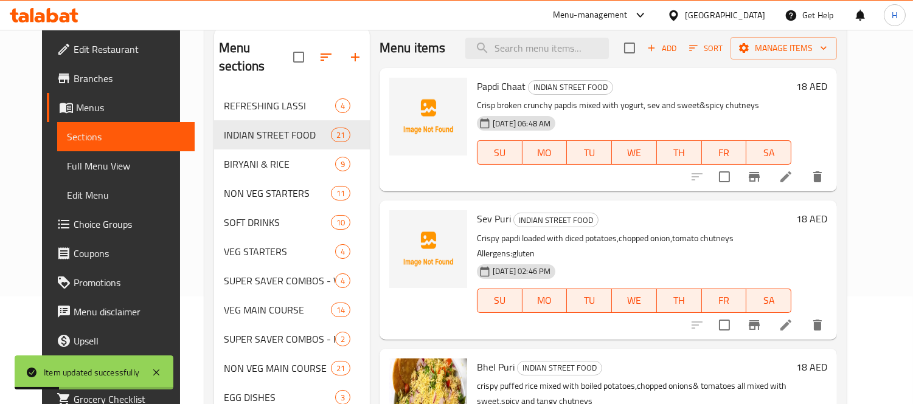
click at [477, 77] on span "Papdi Chaat" at bounding box center [501, 86] width 49 height 18
copy span "Papdi"
click at [400, 92] on icon "upload picture" at bounding box center [406, 94] width 12 height 11
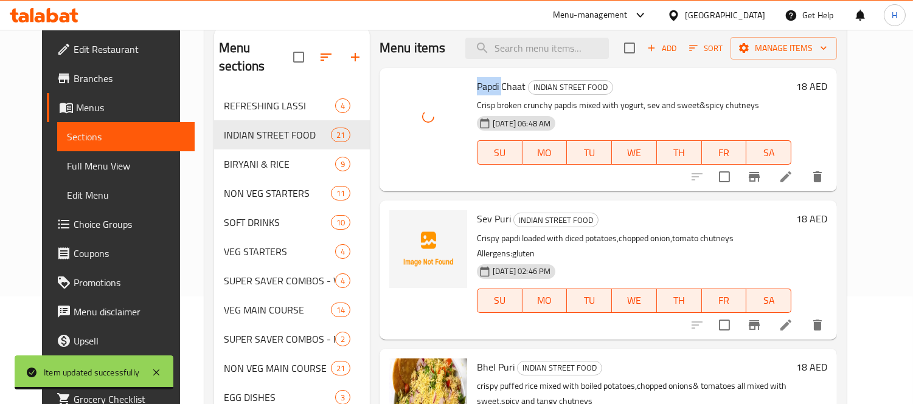
click at [477, 212] on span "Sev Puri" at bounding box center [494, 219] width 34 height 18
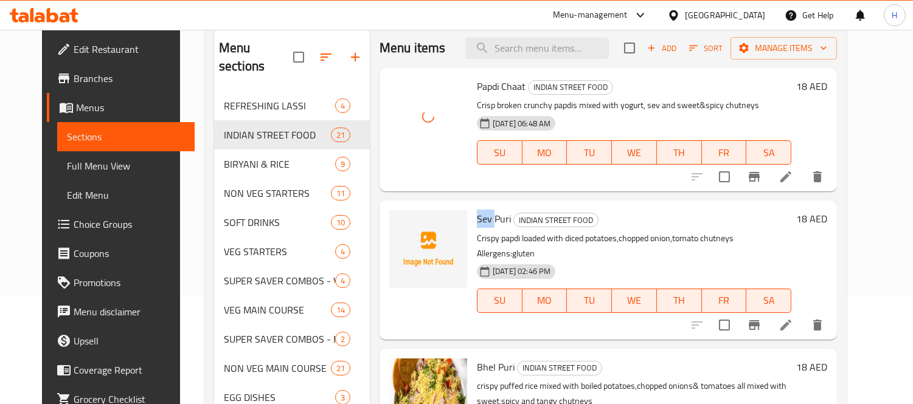
click at [477, 212] on span "Sev Puri" at bounding box center [494, 219] width 34 height 18
copy span "Sev"
click at [399, 222] on icon "upload picture" at bounding box center [406, 227] width 15 height 15
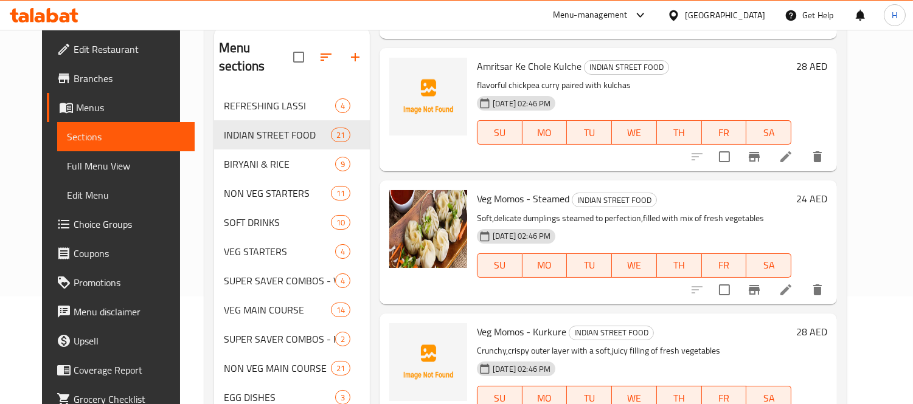
scroll to position [811, 0]
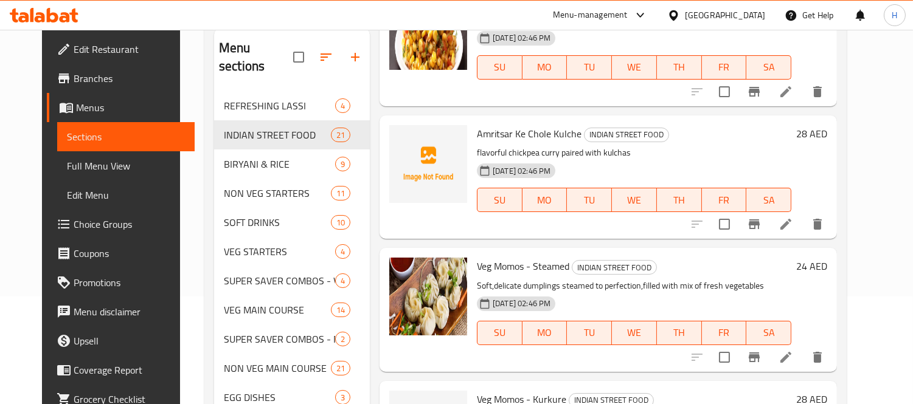
click at [477, 125] on span "Amritsar Ke Chole Kulche" at bounding box center [529, 134] width 105 height 18
copy span "Amritsar"
click at [394, 135] on span "upload picture" at bounding box center [406, 142] width 24 height 15
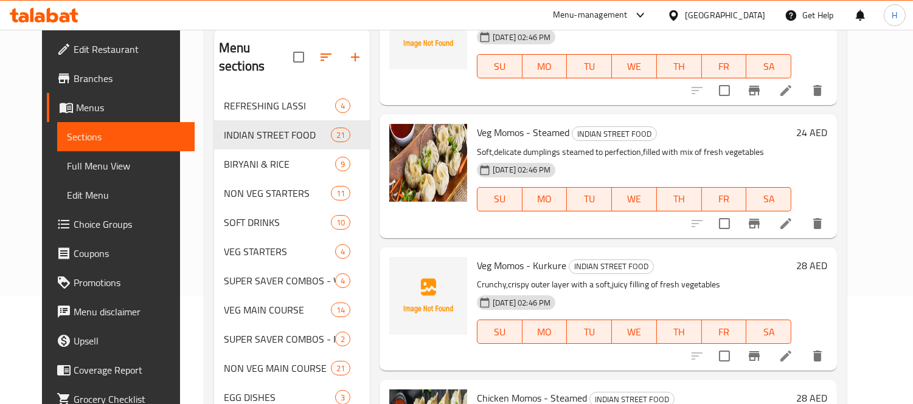
scroll to position [946, 0]
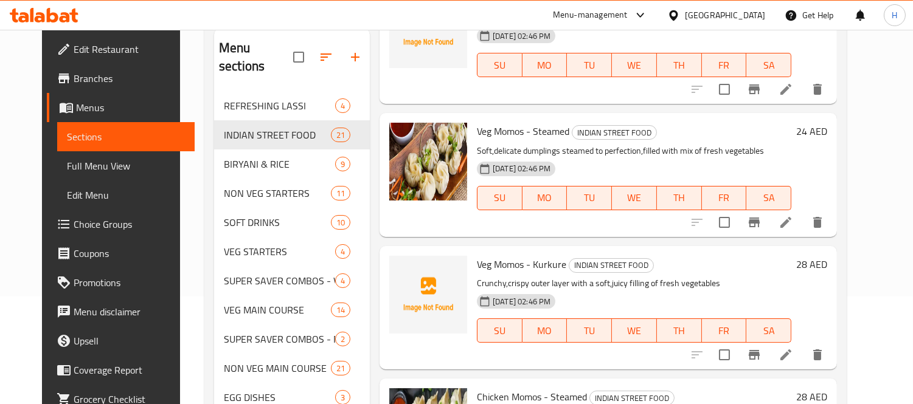
click at [477, 255] on span "Veg Momos - Kurkure" at bounding box center [521, 264] width 89 height 18
copy span "Veg"
click at [400, 267] on icon "upload picture" at bounding box center [406, 272] width 12 height 11
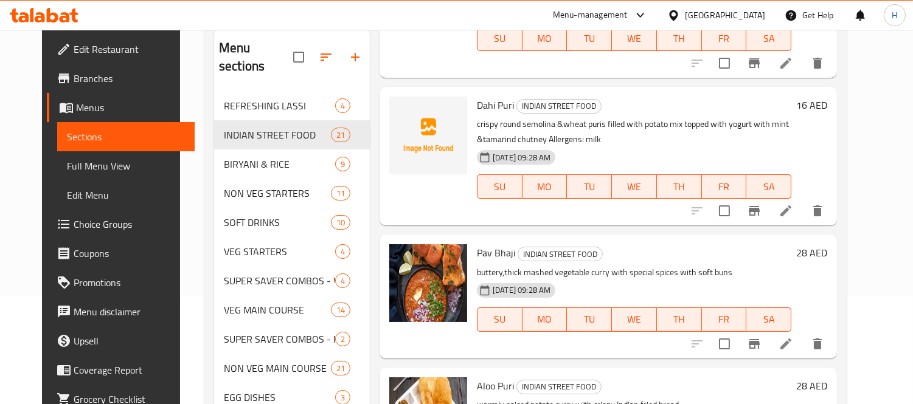
scroll to position [2095, 0]
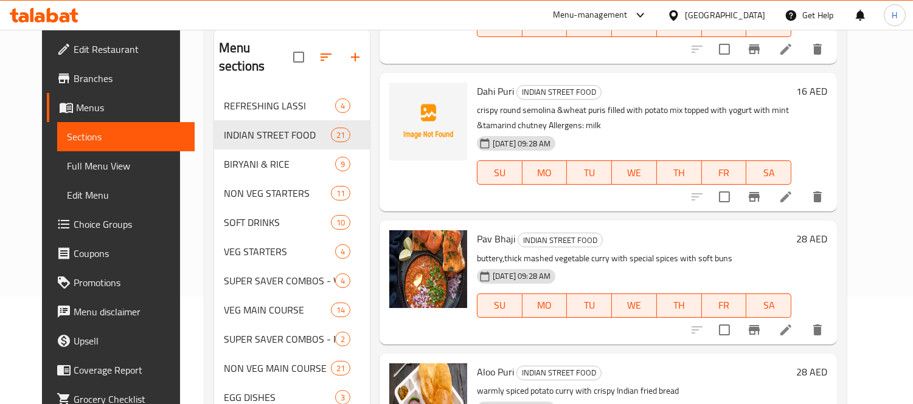
click at [477, 82] on span "Dahi Puri" at bounding box center [495, 91] width 37 height 18
copy span "Dahi"
click at [402, 92] on icon "upload picture" at bounding box center [406, 99] width 15 height 15
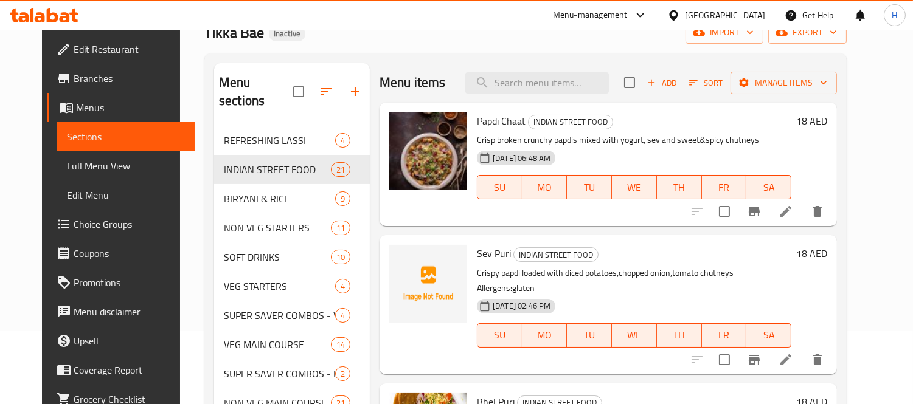
scroll to position [0, 0]
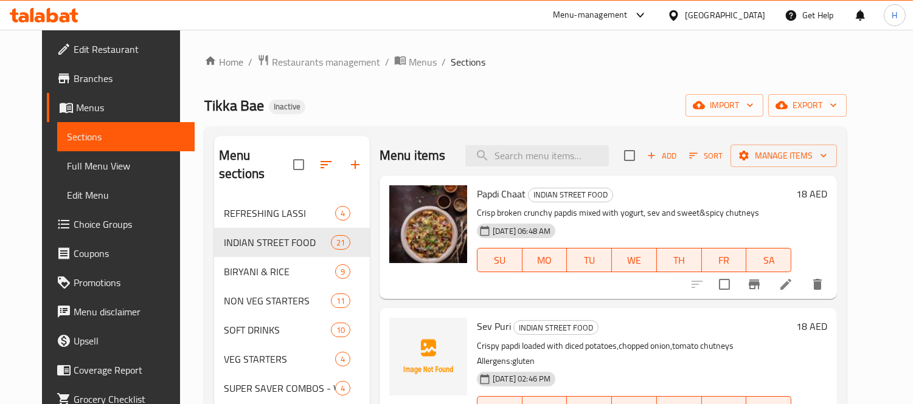
click at [555, 169] on div "Menu items Add Sort Manage items" at bounding box center [608, 156] width 457 height 40
click at [555, 161] on input "search" at bounding box center [537, 155] width 144 height 21
paste input "Pani Puri"
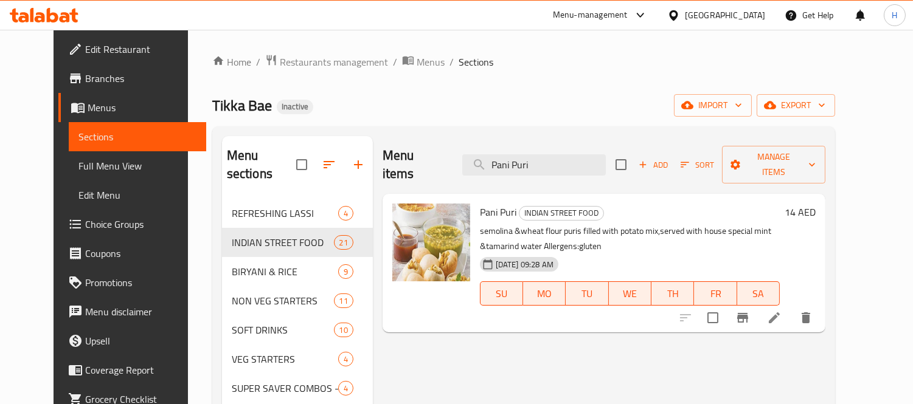
type input "Pani Puri"
click at [791, 307] on li at bounding box center [774, 318] width 34 height 22
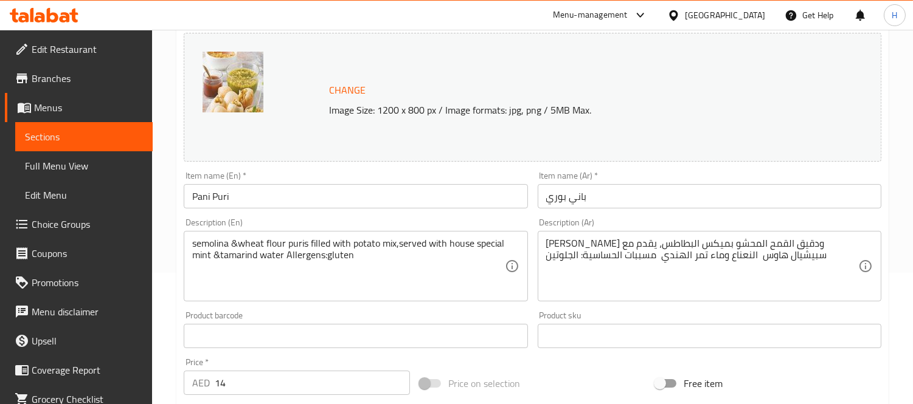
scroll to position [135, 0]
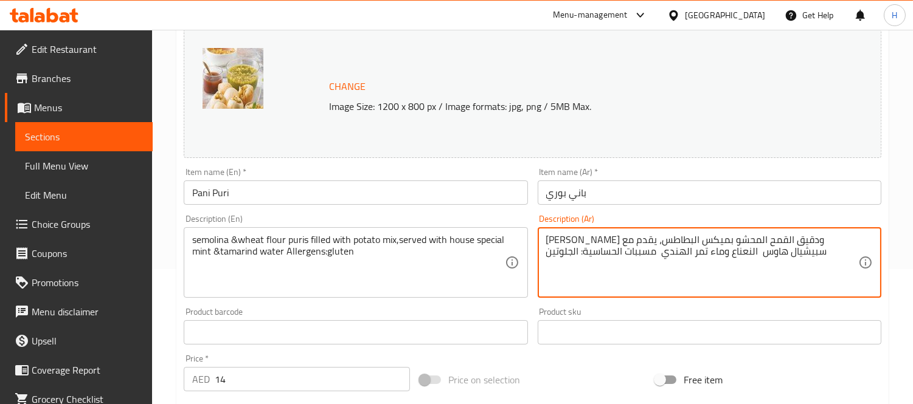
click at [714, 254] on textarea "[PERSON_NAME] ودقيق القمح المحشو بميكس البطاطس، يقدم مع سبيشيال هاوس النعناع وم…" at bounding box center [702, 263] width 312 height 58
click at [581, 243] on textarea "بوريس سيمولينا ودقيق القمح المحشو بميكس البطاطس، يقدم مع سبيشيال هاوس النعناع ت…" at bounding box center [702, 263] width 312 height 58
click at [546, 242] on textarea "بوريس سيمولينا ودقيق القمح المحشو بميكس البطاطس، يقدم مع ومياخ سبيشيال هاوس الن…" at bounding box center [702, 263] width 312 height 58
drag, startPoint x: 803, startPoint y: 254, endPoint x: 734, endPoint y: 258, distance: 69.5
click at [734, 258] on textarea "بوريس سيمولينا ودقيق القمح المحشو بميكس البطاطس، يقدم مع ومياه سبيشيال هاوس الن…" at bounding box center [702, 263] width 312 height 58
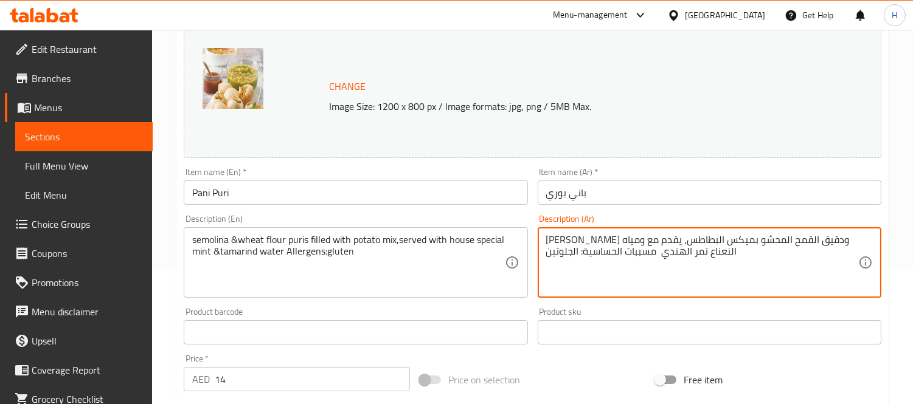
click at [706, 252] on textarea "بوريس سيمولينا ودقيق القمح المحشو بميكس البطاطس، يقدم مع ومياه النعناع تمر الهن…" at bounding box center [702, 263] width 312 height 58
click at [686, 256] on textarea "بوريس سيمولينا ودقيق القمح المحشو بميكس البطاطس، يقدم مع ومياه النعناع وتمر اله…" at bounding box center [702, 263] width 312 height 58
click at [657, 254] on textarea "بوريس سيمولينا ودقيق القمح المحشو بميكس البطاطس، يقدم مع ومياه النعناع وتمر هند…" at bounding box center [702, 263] width 312 height 58
paste textarea "سبيشيال هاوس"
click at [723, 254] on textarea "بوريس سيمولينا ودقيق القمح المحشو بميكس البطاطس، يقدم مع ومياه النعناع وتمر هند…" at bounding box center [702, 263] width 312 height 58
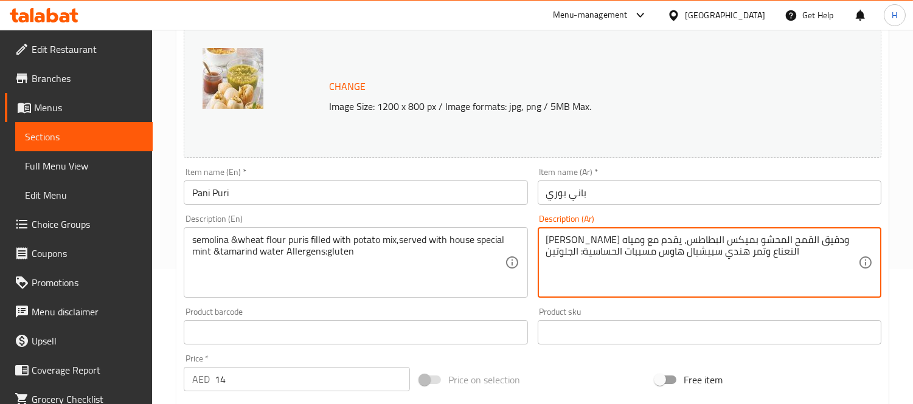
click at [566, 240] on textarea "بوريس سيمولينا ودقيق القمح المحشو بميكس البطاطس، يقدم مع ومياه النعناع وتمر هند…" at bounding box center [702, 263] width 312 height 58
click at [564, 243] on textarea "بوريس سيمولينا ودقيق القمح المحشو بميكس البطاطس، يقدم مع ومياه النعناع وتمر هند…" at bounding box center [702, 263] width 312 height 58
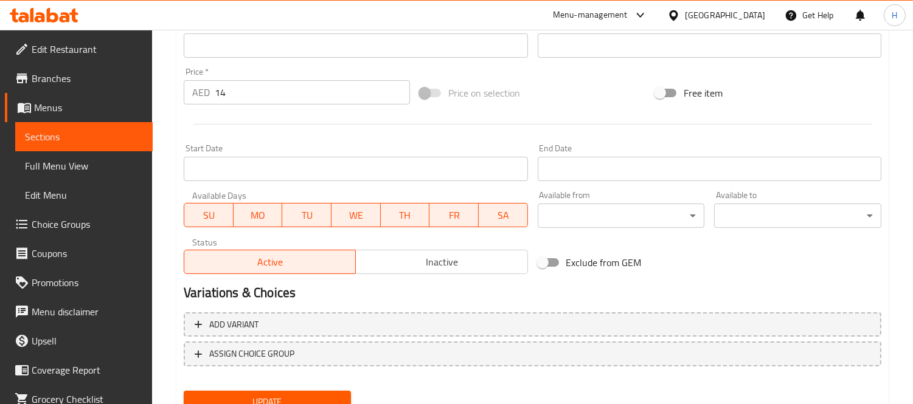
scroll to position [470, 0]
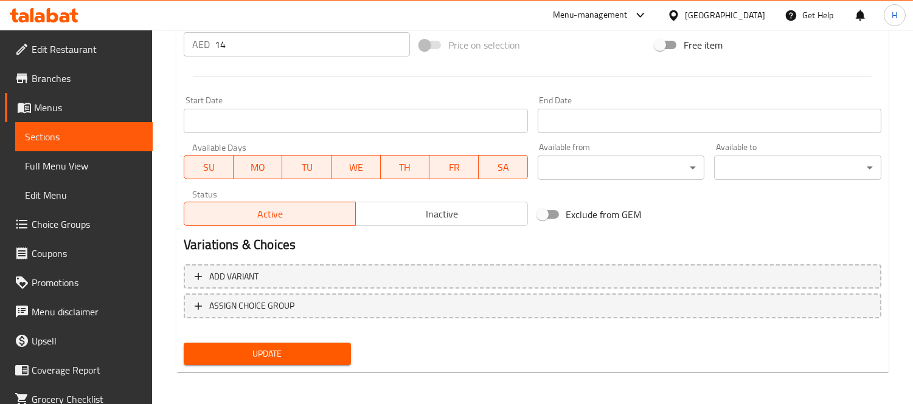
type textarea "بوريس سيمولينا ودقيق القمح المحشو بميكس البطاطس، يقدم مع مياه النعناع وتمر هندي…"
click at [316, 347] on span "Update" at bounding box center [267, 354] width 148 height 15
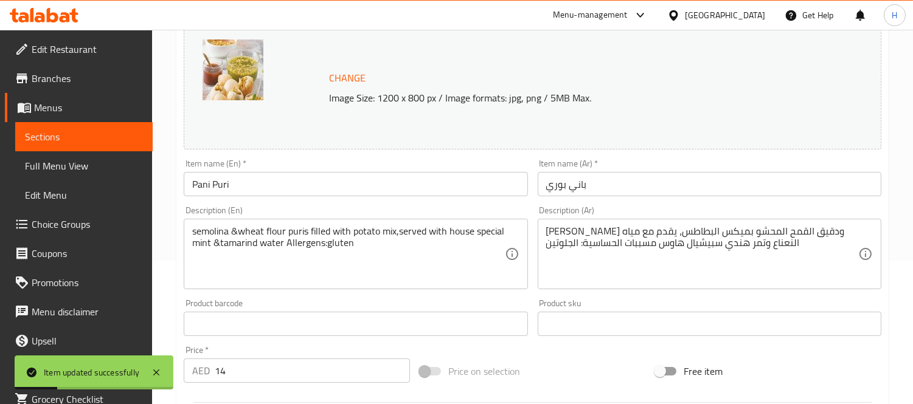
scroll to position [0, 0]
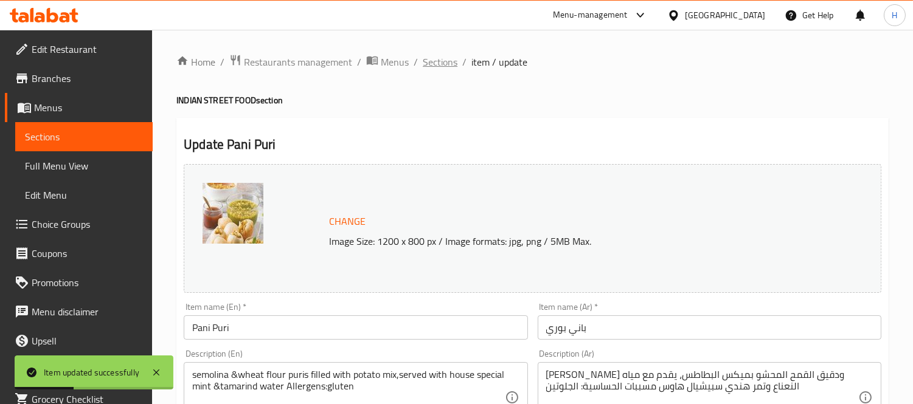
click at [434, 63] on span "Sections" at bounding box center [440, 62] width 35 height 15
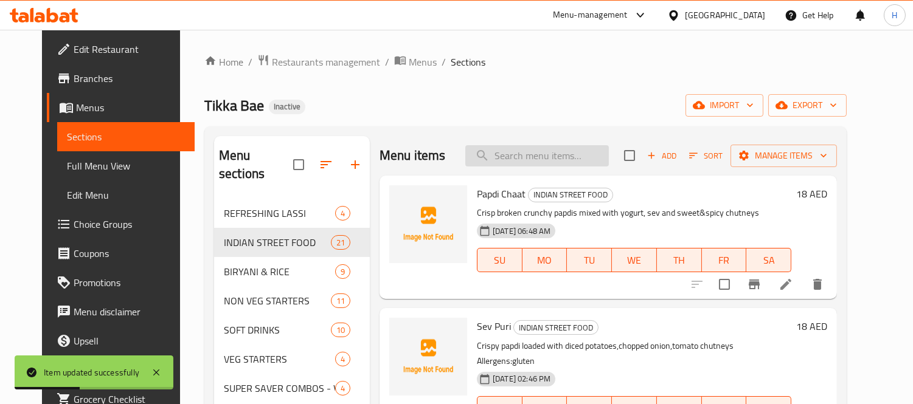
click at [546, 161] on input "search" at bounding box center [537, 155] width 144 height 21
paste input "Dahi Puri"
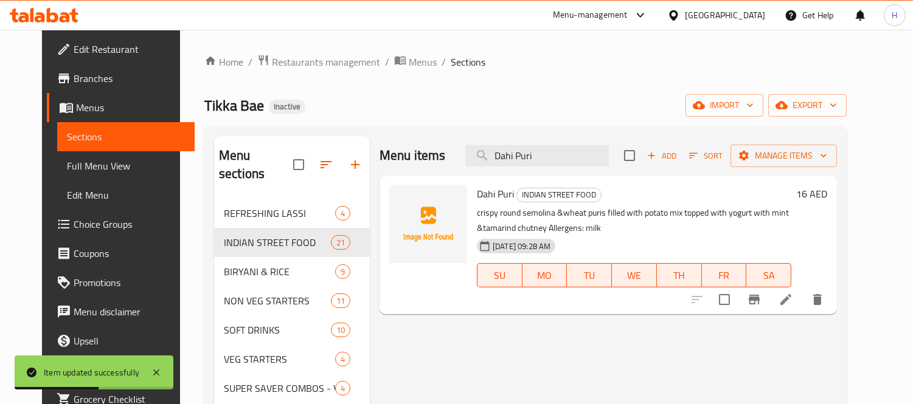
type input "Dahi Puri"
click at [803, 304] on li at bounding box center [786, 300] width 34 height 22
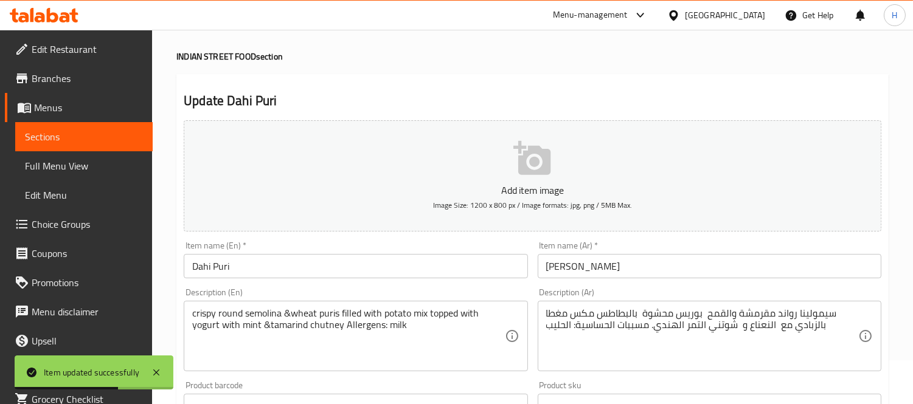
scroll to position [68, 0]
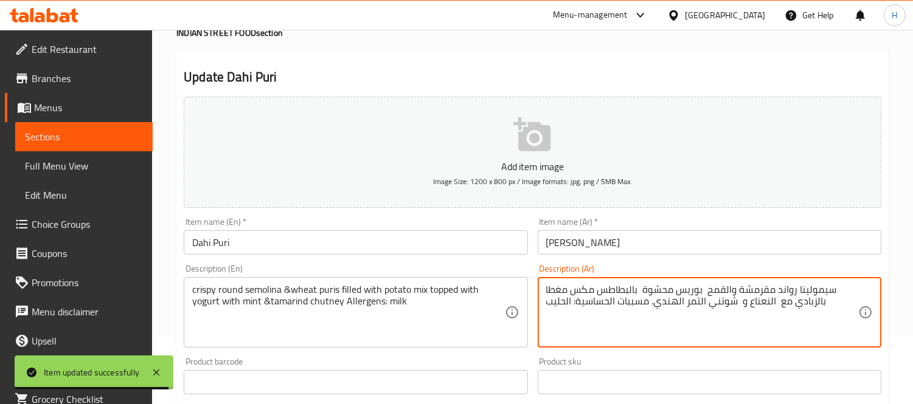
click at [688, 292] on textarea "سيمولينا رواند مقرمشة والقمح بوريس محشوة بالبطاطس مكس مغطا بالزبادي مع النعناع …" at bounding box center [702, 313] width 312 height 58
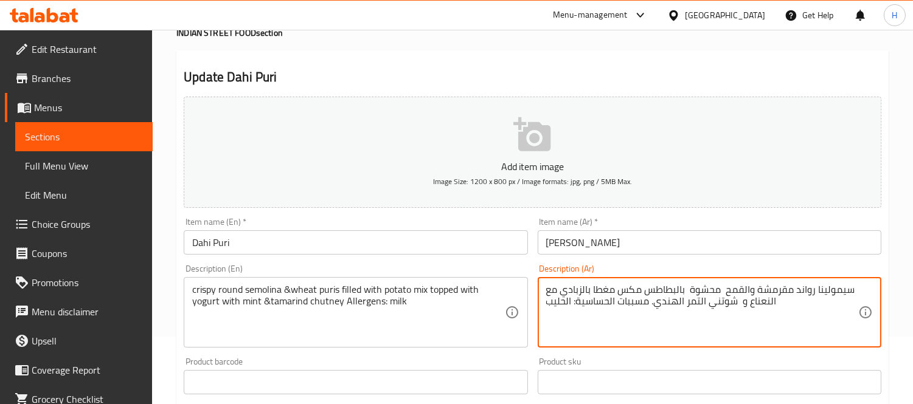
click at [749, 292] on textarea "سيمولينا رواند مقرمشة والقمح محشوة بالبطاطس مكس مغطا بالزبادي مع النعناع و شوتن…" at bounding box center [702, 313] width 312 height 58
paste textarea "وريس"
click at [583, 289] on textarea "سيمولينا رواند مقرمشة وبوريس القمح محشوة بالبطاطس مكس مغطا بالزبادي مع النعناع …" at bounding box center [702, 313] width 312 height 58
click at [654, 289] on textarea "سيمولينا رواند مقرمشة وبوريس القمح محشوة بالبطاطس مغطا بالزبادي مع النعناع و شو…" at bounding box center [702, 313] width 312 height 58
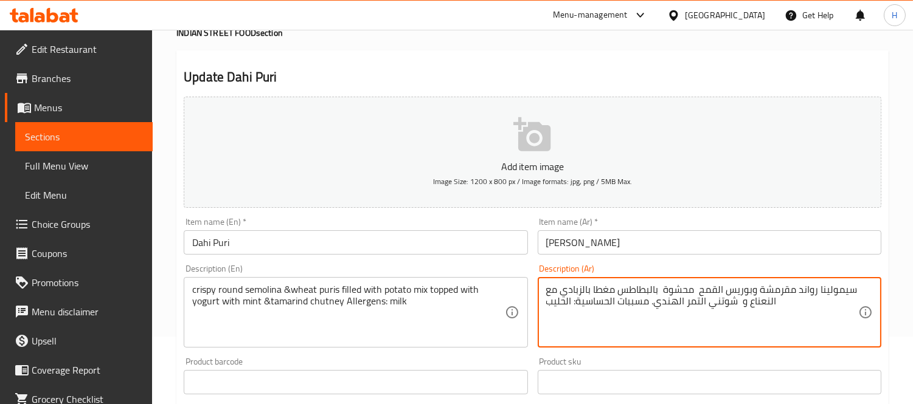
paste textarea "مكس"
click at [547, 293] on textarea "سيمولينا رواند مقرمشة وبوريس القمح محشوة بمكس البطاطس مغطا بالزبادي مع النعناع …" at bounding box center [702, 313] width 312 height 58
click at [558, 293] on textarea "سيمولينا رواند مقرمشة وبوريس القمح محشوة بمكس البطاطس مغطا بالزبادي مع النعناع …" at bounding box center [702, 313] width 312 height 58
click at [724, 305] on textarea "سيمولينا رواند مقرمشة وبوريس القمح محشوة بمكس البطاطس مغطى بالزبادي مع النعناع …" at bounding box center [702, 313] width 312 height 58
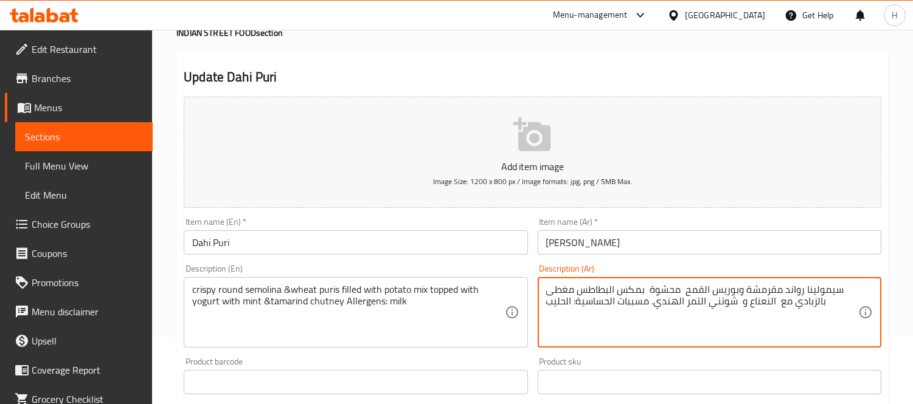
click at [724, 305] on textarea "سيمولينا رواند مقرمشة وبوريس القمح محشوة بمكس البطاطس مغطى بالزبادي مع النعناع …" at bounding box center [702, 313] width 312 height 58
click at [743, 302] on textarea "سيمولينا رواند مقرمشة وبوريس القمح محشوة بمكس البطاطس مغطى بالزبادي مع النعناع …" at bounding box center [702, 313] width 312 height 58
paste textarea "وتني"
click at [704, 304] on textarea "سيمولينا رواند مقرمشة وبوريس القمح محشوة بمكس البطاطس مغطى بالزبادي مع شوتني ال…" at bounding box center [702, 313] width 312 height 58
click at [707, 300] on textarea "سيمولينا رواند مقرمشة وبوريس القمح محشوة بمكس البطاطس مغطى بالزبادي مع شوتني ال…" at bounding box center [702, 313] width 312 height 58
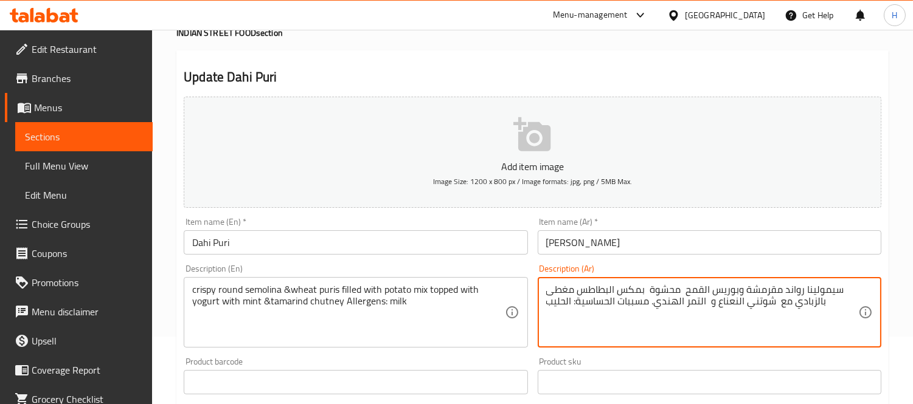
click at [704, 306] on textarea "سيمولينا رواند مقرمشة وبوريس القمح محشوة بمكس البطاطس مغطى بالزبادي مع شوتني ال…" at bounding box center [702, 313] width 312 height 58
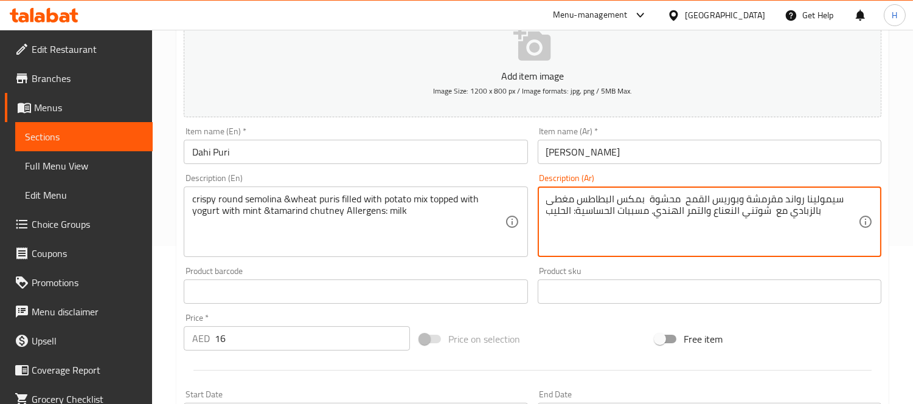
scroll to position [452, 0]
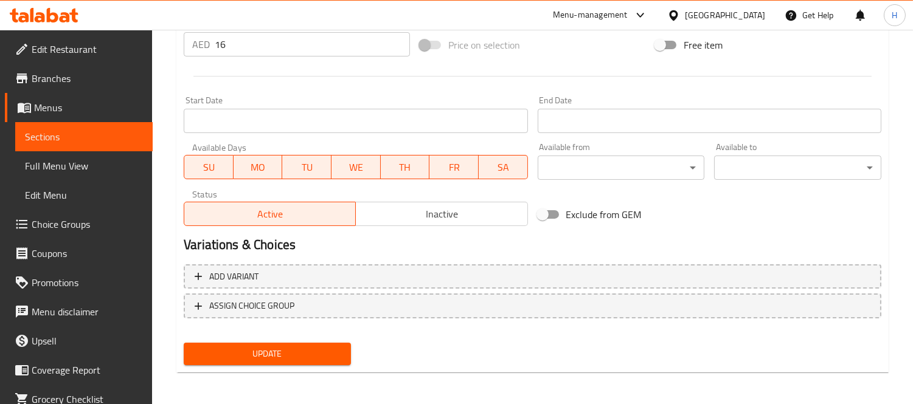
type textarea "سيمولينا رواند مقرمشة وبوريس القمح محشوة بمكس البطاطس مغطى بالزبادي مع شوتني ال…"
click at [326, 347] on span "Update" at bounding box center [267, 354] width 148 height 15
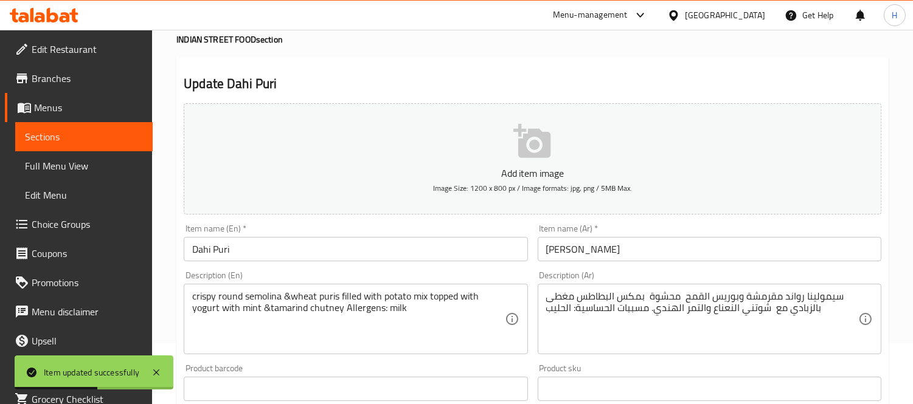
scroll to position [0, 0]
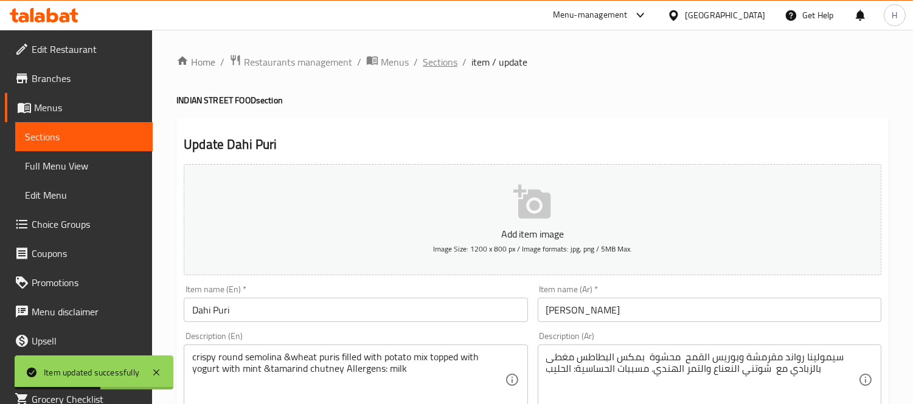
click at [437, 60] on span "Sections" at bounding box center [440, 62] width 35 height 15
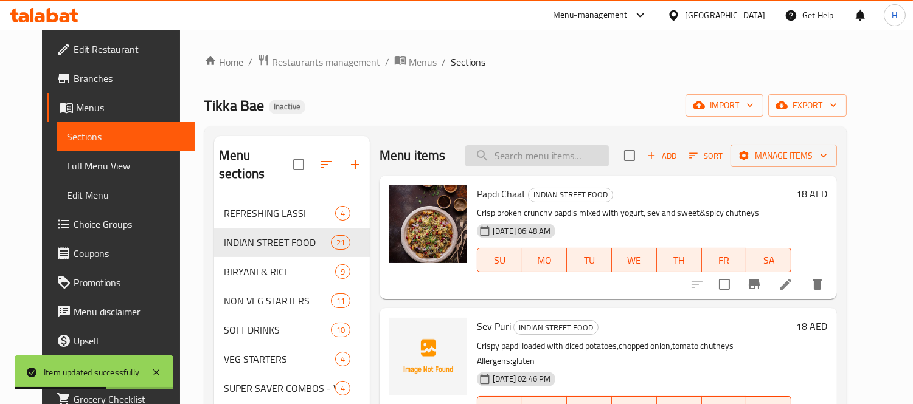
click at [529, 150] on input "search" at bounding box center [537, 155] width 144 height 21
paste input "Bhel Puri"
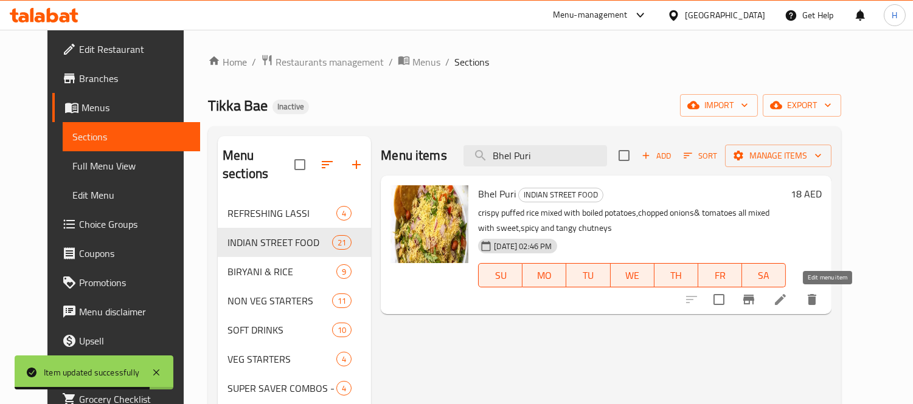
type input "Bhel Puri"
click at [788, 295] on icon at bounding box center [780, 300] width 15 height 15
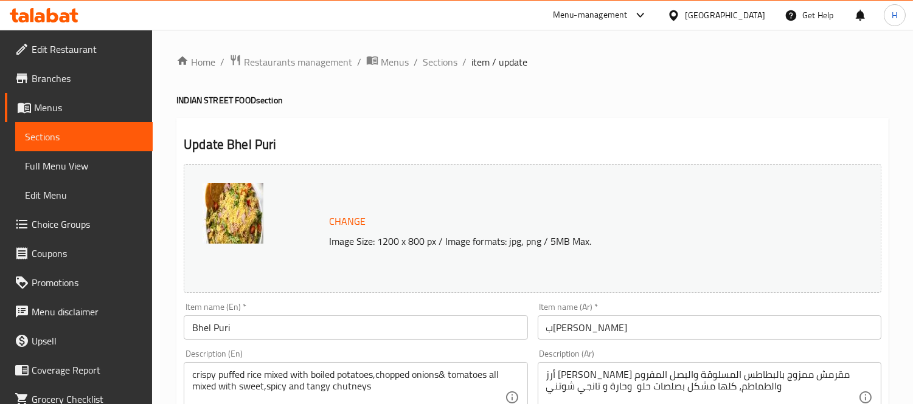
scroll to position [68, 0]
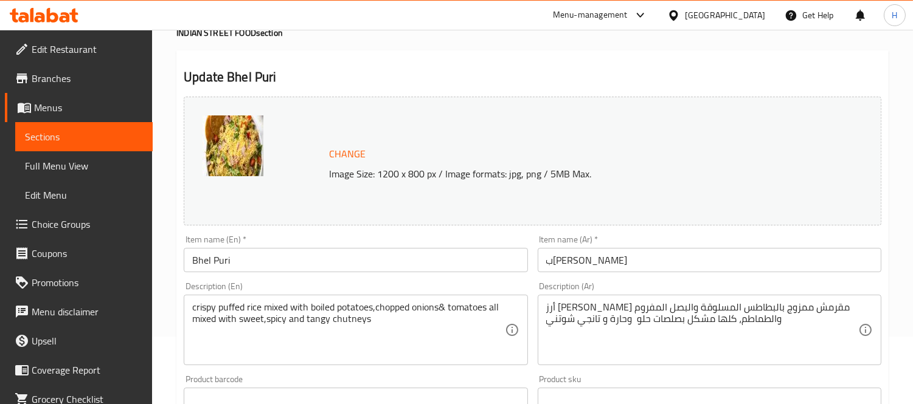
click at [699, 315] on textarea "أرز [PERSON_NAME] مقرمش ممزوج بالبطاطس المسلوقة والبصل المفروم والطماطم، كلها م…" at bounding box center [702, 331] width 312 height 58
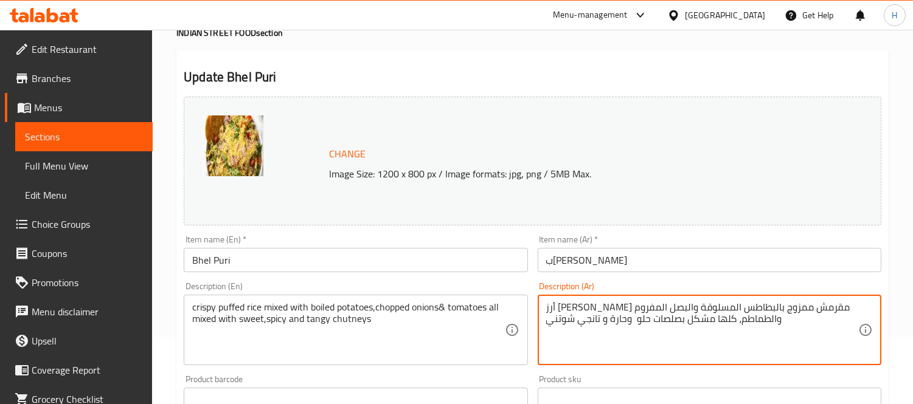
click at [699, 319] on textarea "أرز [PERSON_NAME] مقرمش ممزوج بالبطاطس المسلوقة والبصل المفروم والطماطم، كلها م…" at bounding box center [702, 331] width 312 height 58
click at [633, 322] on textarea "أرز بافد مقرمش ممزوج بالبطاطس المسلوقة والبصل المفروم والطماطم، كلها ممزوجة بصل…" at bounding box center [702, 331] width 312 height 58
click at [636, 324] on textarea "أرز بافد مقرمش ممزوج بالبطاطس المسلوقة والبصل المفروم والطماطم، كلها ممزوجة بصل…" at bounding box center [702, 331] width 312 height 58
click at [631, 321] on textarea "أرز بافد مقرمش ممزوج بالبطاطس المسلوقة والبصل المفروم والطماطم، كلها ممزوجة بصل…" at bounding box center [702, 331] width 312 height 58
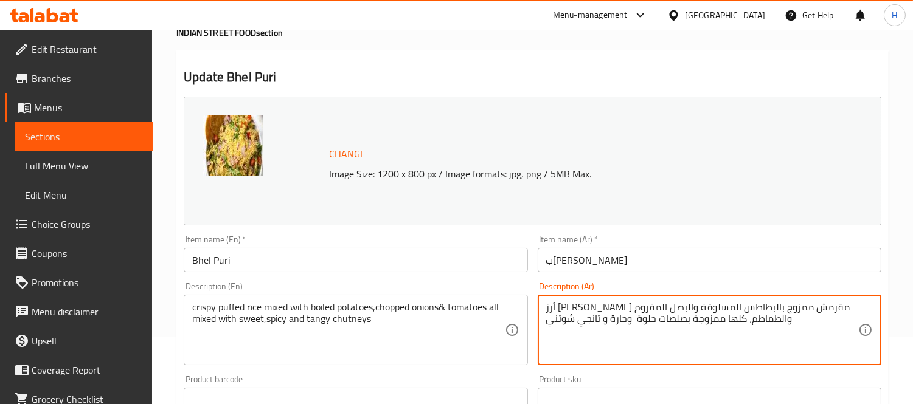
click at [631, 322] on textarea "أرز بافد مقرمش ممزوج بالبطاطس المسلوقة والبصل المفروم والطماطم، كلها ممزوجة بصل…" at bounding box center [702, 331] width 312 height 58
click at [568, 323] on textarea "أرز بافد مقرمش ممزوج بالبطاطس المسلوقة والبصل المفروم والطماطم، كلها ممزوجة بصل…" at bounding box center [702, 331] width 312 height 58
click at [561, 321] on textarea "أرز بافد مقرمش ممزوج بالبطاطس المسلوقة والبصل المفروم والطماطم، كلها ممزوجة بصل…" at bounding box center [702, 331] width 312 height 58
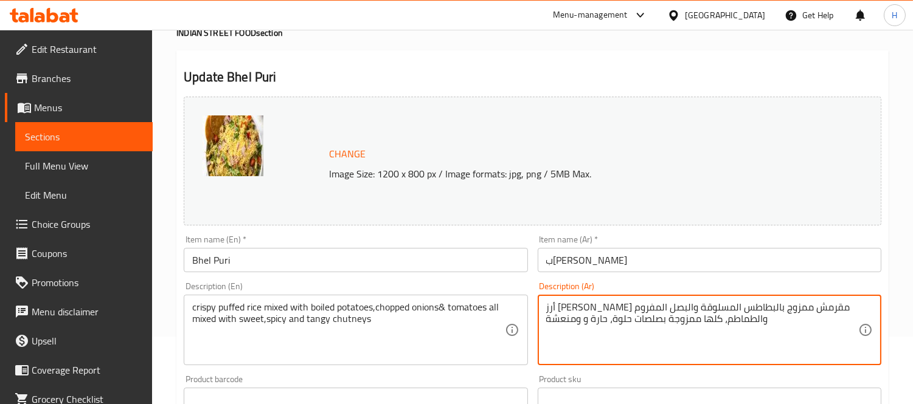
click at [581, 325] on textarea "أرز بافد مقرمش ممزوج بالبطاطس المسلوقة والبصل المفروم والطماطم، كلها ممزوجة بصل…" at bounding box center [702, 331] width 312 height 58
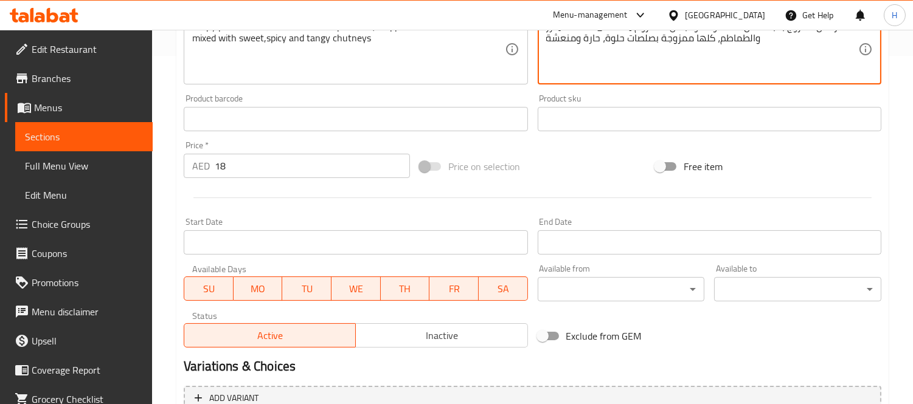
scroll to position [470, 0]
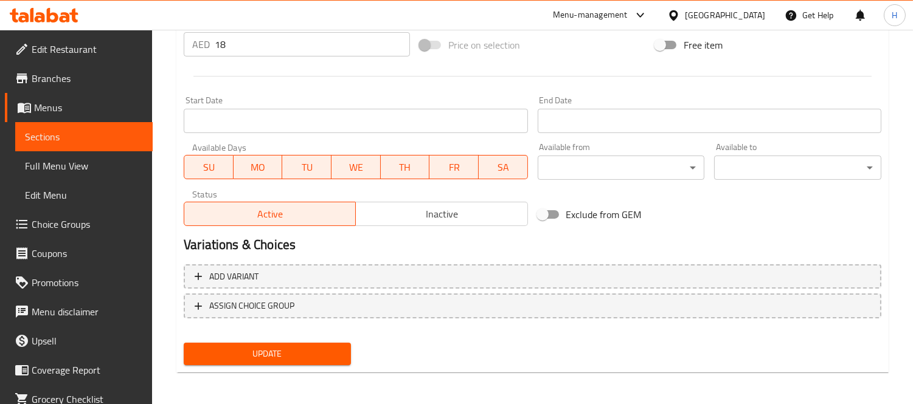
type textarea "أرز بافد مقرمش ممزوج بالبطاطس المسلوقة والبصل المفروم والطماطم، كلها ممزوجة بصل…"
click at [319, 347] on span "Update" at bounding box center [267, 354] width 148 height 15
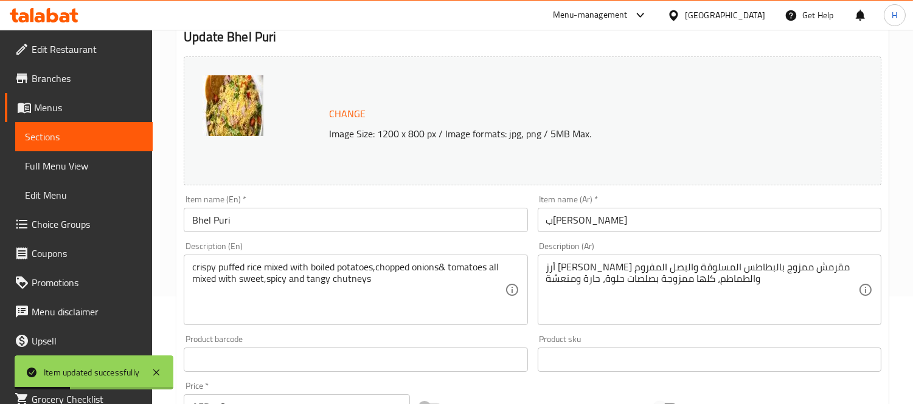
scroll to position [0, 0]
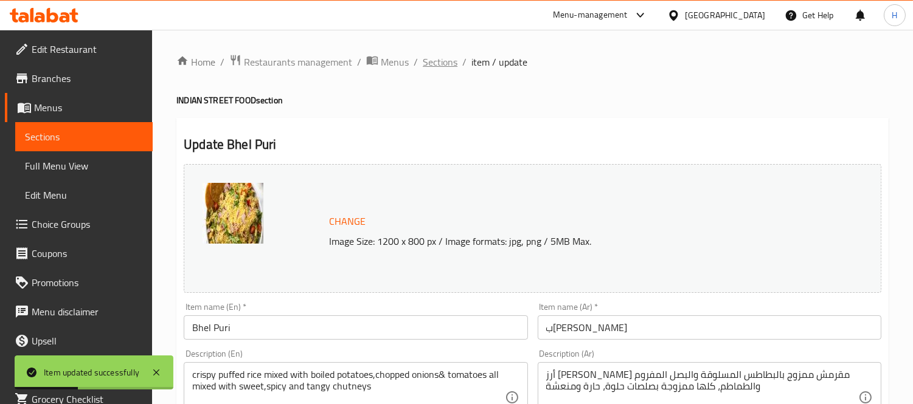
click at [445, 69] on span "Sections" at bounding box center [440, 62] width 35 height 15
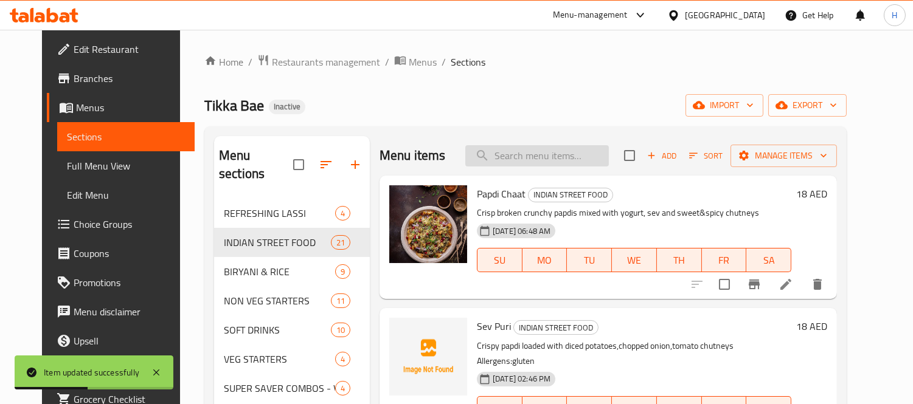
click at [587, 154] on input "search" at bounding box center [537, 155] width 144 height 21
paste input "Vada Pav"
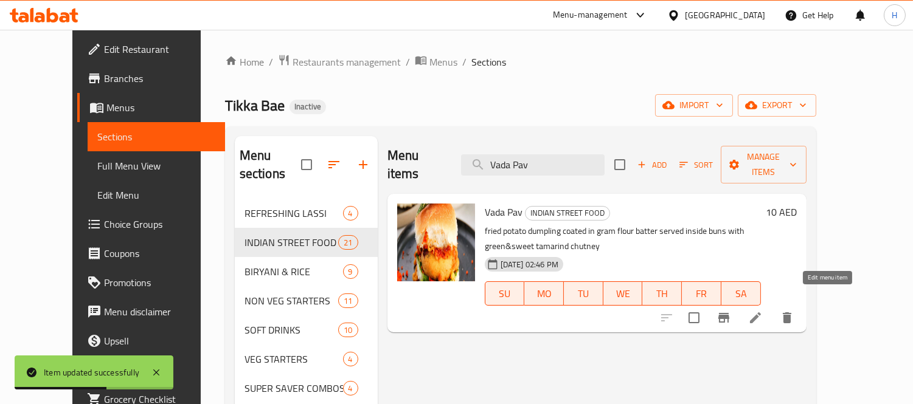
type input "Vada Pav"
click at [761, 313] on icon at bounding box center [755, 318] width 11 height 11
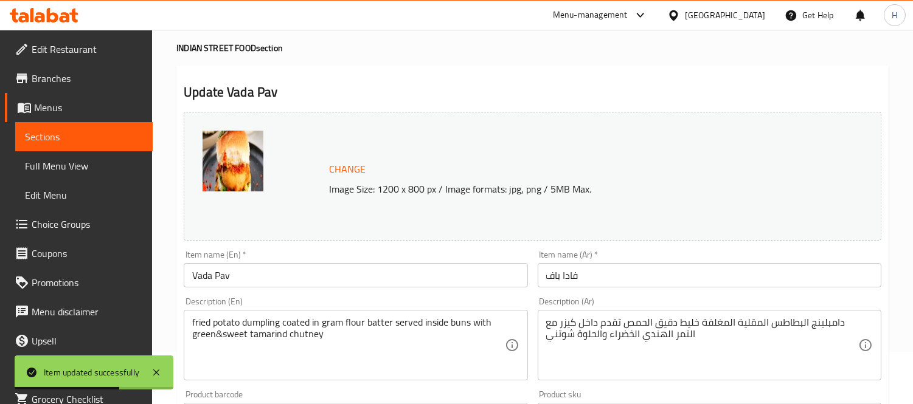
scroll to position [68, 0]
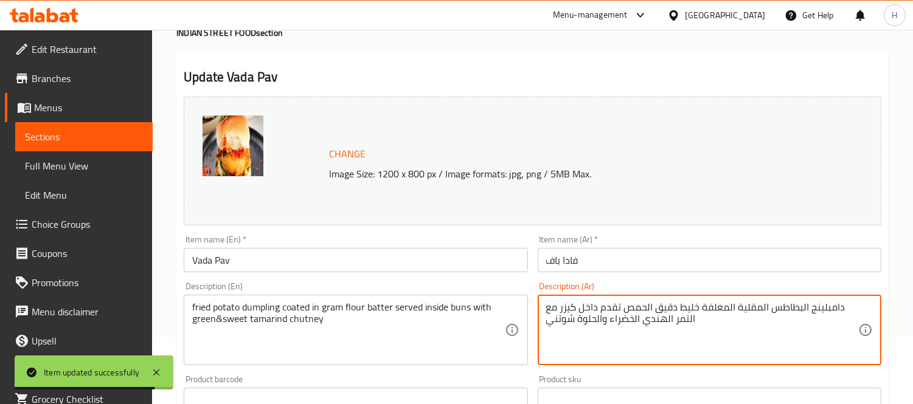
click at [689, 310] on textarea "دامبلينج البطاطس المقلية المغلفة خليط دقيق الحمص تقدم داخل كيزر مع التمر الهندي…" at bounding box center [702, 331] width 312 height 58
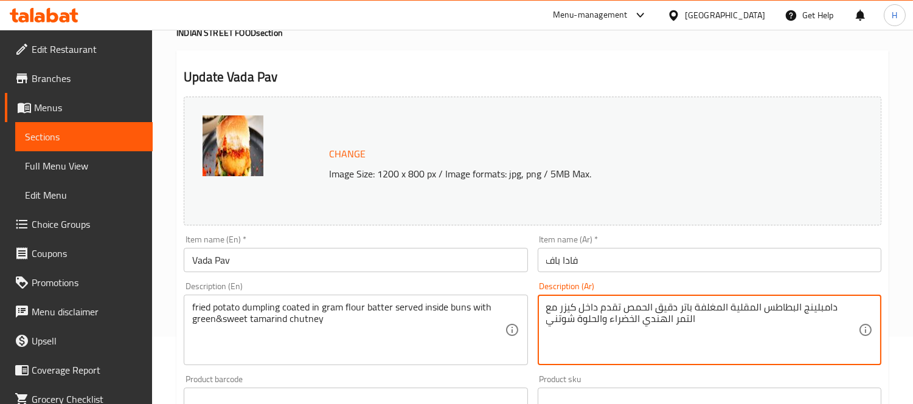
click at [658, 308] on textarea "دامبلينج البطاطس المقلية المغلفة باتر دقيق الحمص تقدم داخل كيزر مع التمر الهندي…" at bounding box center [702, 331] width 312 height 58
click at [558, 325] on textarea "دامبلينج البطاطس المقلية المغلفة باتر دقيق جرام تقدم داخل كيزر مع التمر الهندي …" at bounding box center [702, 331] width 312 height 58
click at [566, 305] on textarea "دامبلينج البطاطس المقلية المغلفة باتر دقيق جرام تقدم داخل كيزر مع التمر الهندي …" at bounding box center [702, 331] width 312 height 58
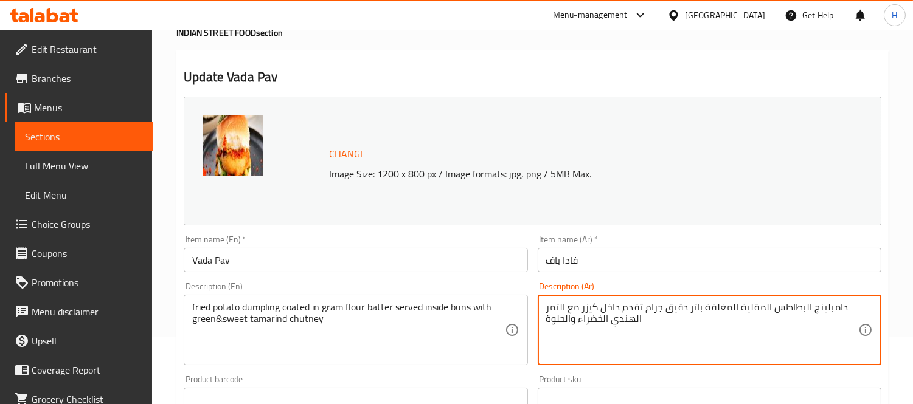
paste textarea "وتني"
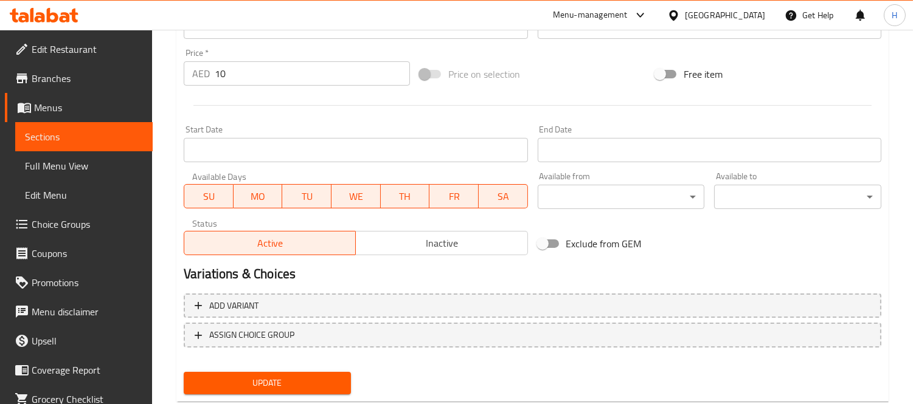
scroll to position [470, 0]
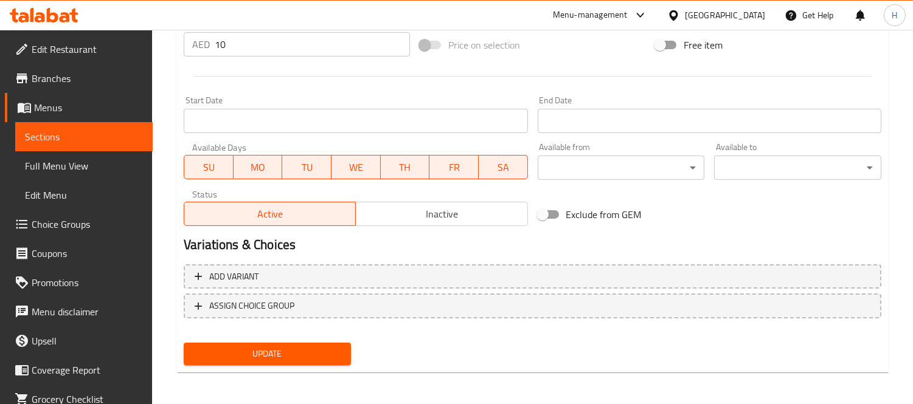
type textarea "دامبلينج البطاطس المقلية المغلفة باتر دقيق جرام تقدم داخل كيزر مع شوتني التمر ا…"
click at [288, 343] on button "Update" at bounding box center [267, 354] width 167 height 23
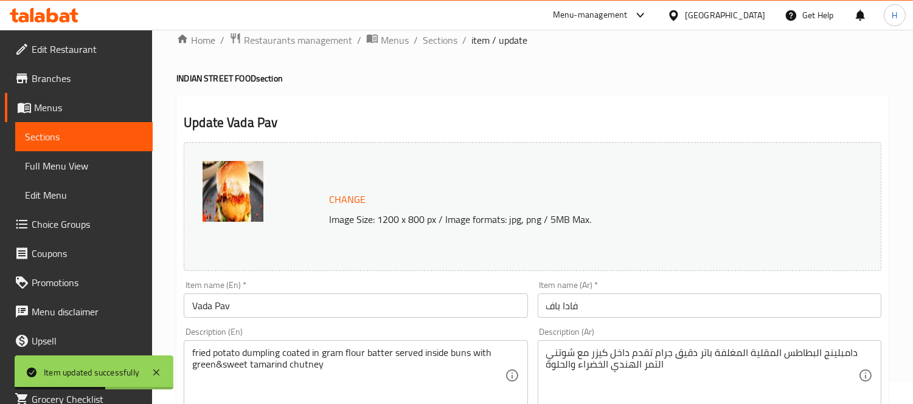
scroll to position [0, 0]
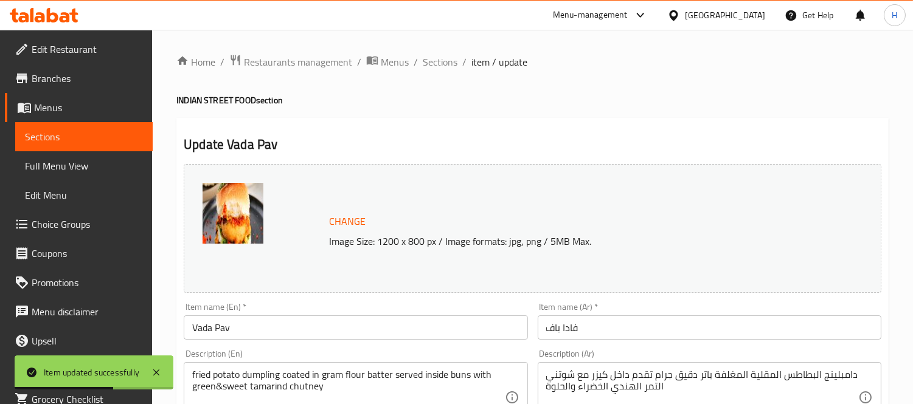
click at [459, 65] on ol "Home / Restaurants management / Menus / Sections / item / update" at bounding box center [532, 62] width 712 height 16
click at [442, 65] on span "Sections" at bounding box center [440, 62] width 35 height 15
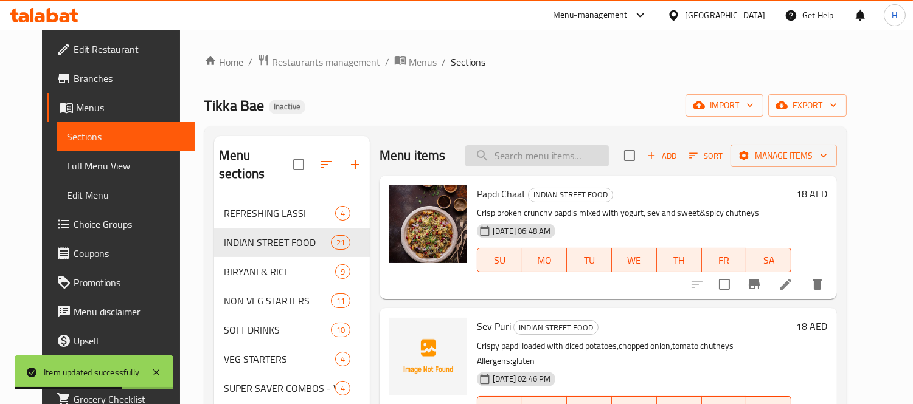
click at [552, 168] on div "Menu items Add Sort Manage items" at bounding box center [608, 156] width 457 height 40
click at [549, 164] on input "search" at bounding box center [537, 155] width 144 height 21
paste input "Palak Patta Chaat"
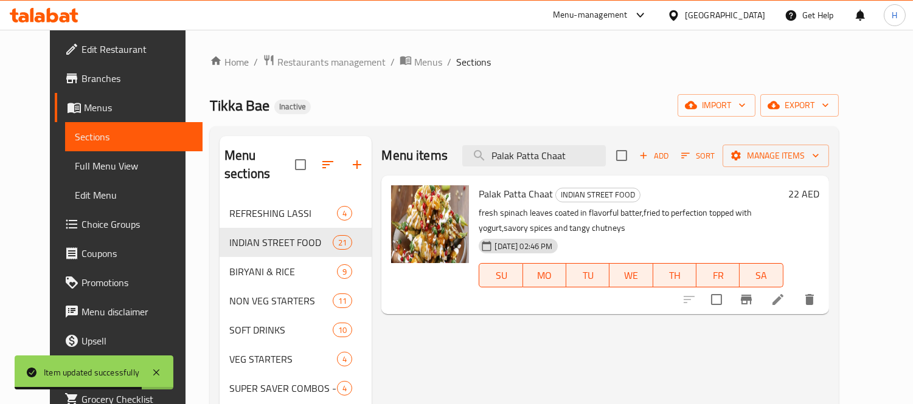
type input "Palak Patta Chaat"
click at [795, 307] on li at bounding box center [778, 300] width 34 height 22
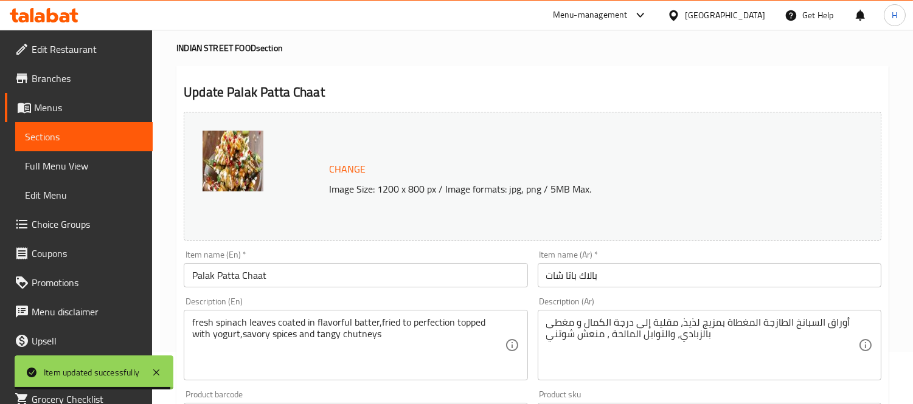
scroll to position [68, 0]
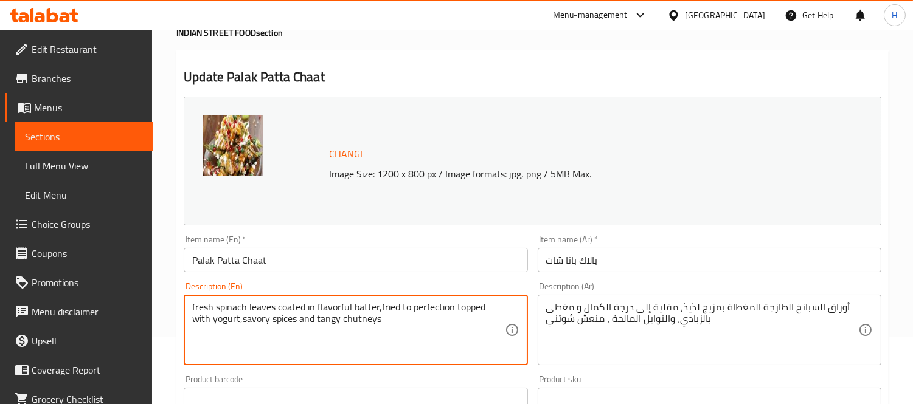
click at [336, 305] on textarea "fresh spinach leaves coated in flavorful batter,fried to perfection topped with…" at bounding box center [348, 331] width 312 height 58
type textarea "fresh spinach leaves coated in batter,fried to perfection topped with yogurt,sa…"
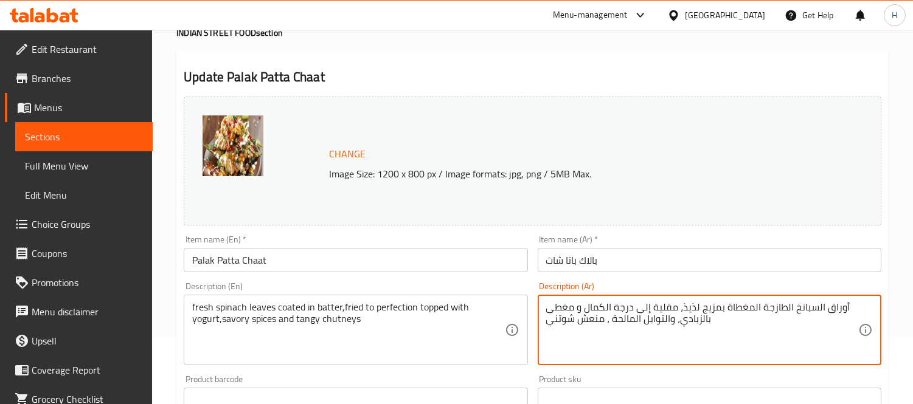
drag, startPoint x: 720, startPoint y: 307, endPoint x: 682, endPoint y: 311, distance: 38.5
type textarea "أوراق السبانخ الطازجة المغطاة في باتر، مقلية إلى درجة الكمال و مغطى بالزبادي، و…"
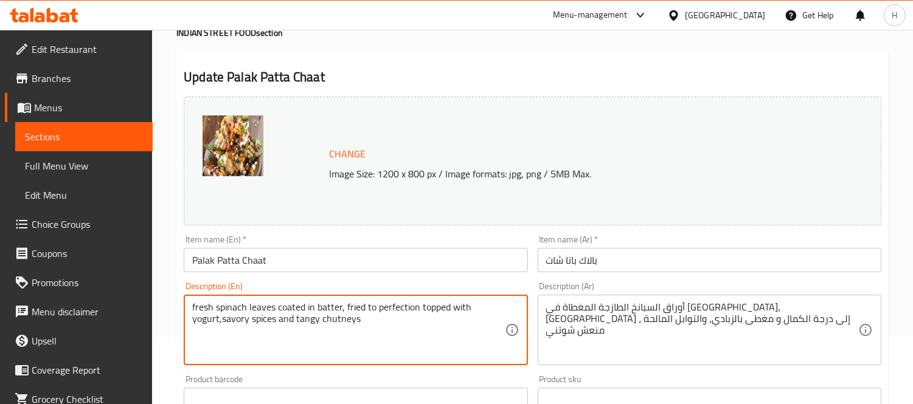
type textarea "fresh spinach leaves coated in batter, fried to perfection topped with yogurt,s…"
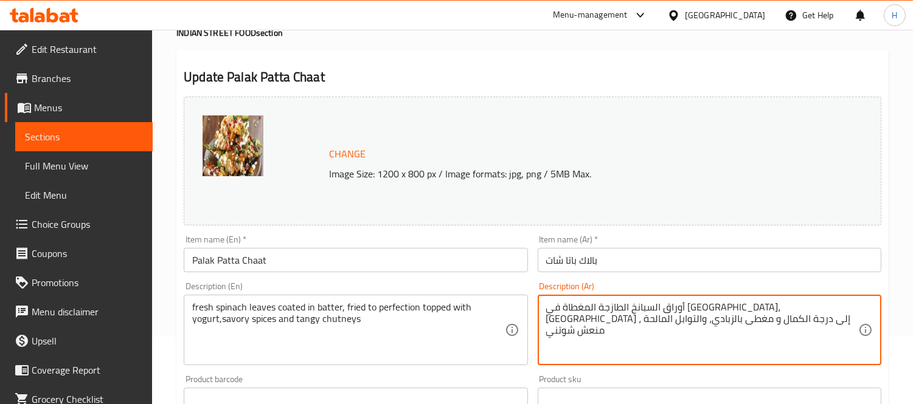
click at [560, 325] on textarea "أوراق السبانخ الطازجة المغطاة في باتر، مقلية إلى درجة الكمال و مغطى بالزبادي، و…" at bounding box center [702, 331] width 312 height 58
click at [573, 324] on textarea "أوراق السبانخ الطازجة المغطاة في باتر، مقلية إلى درجة الكمال و مغطى بالزبادي، و…" at bounding box center [702, 331] width 312 height 58
paste textarea "شوتني"
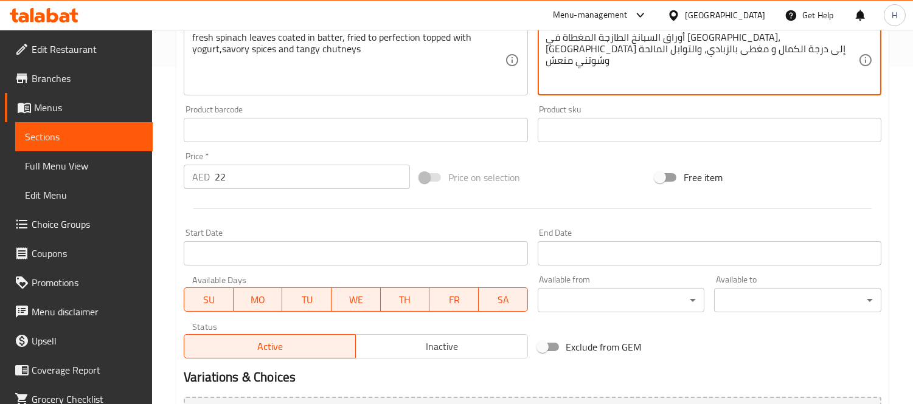
scroll to position [470, 0]
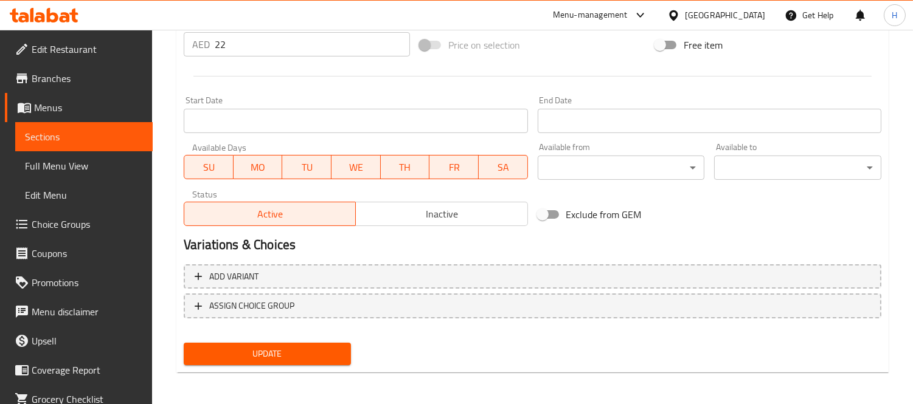
type textarea "أوراق السبانخ الطازجة المغطاة في باتر، مقلية إلى درجة الكمال و مغطى بالزبادي، و…"
click at [290, 356] on span "Update" at bounding box center [267, 354] width 148 height 15
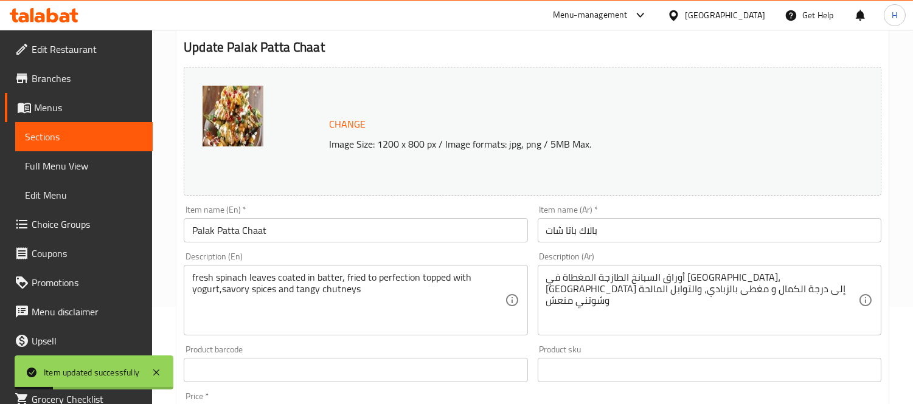
scroll to position [0, 0]
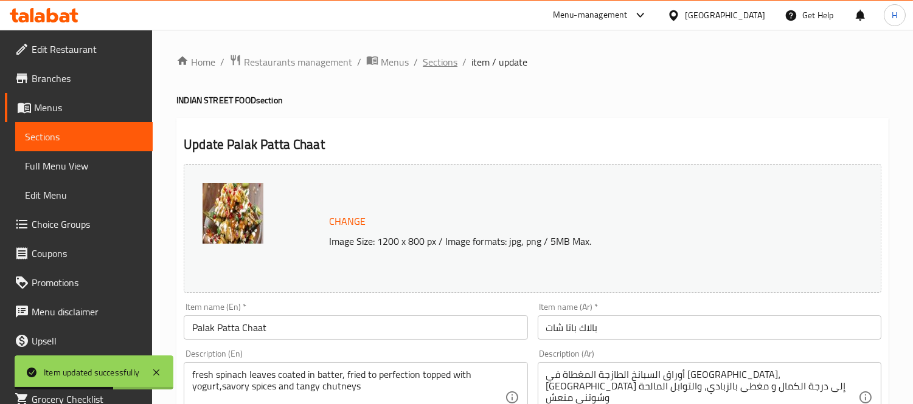
click at [444, 62] on span "Sections" at bounding box center [440, 62] width 35 height 15
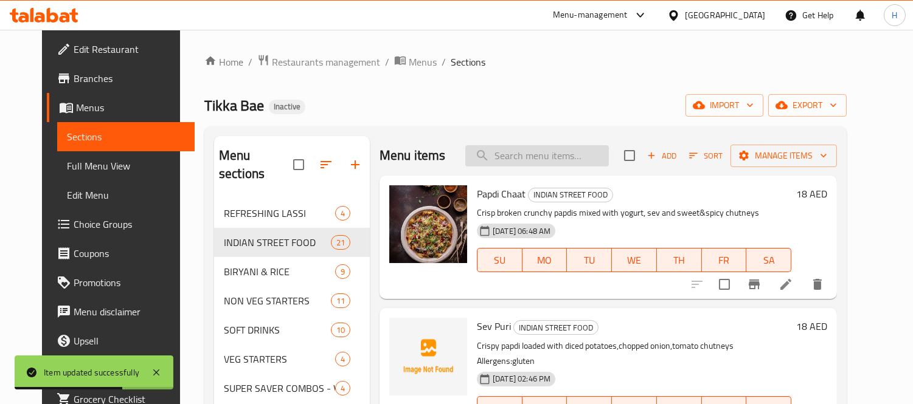
click at [577, 156] on input "search" at bounding box center [537, 155] width 144 height 21
paste input "Corn Chaat"
type input "Corn Chaat"
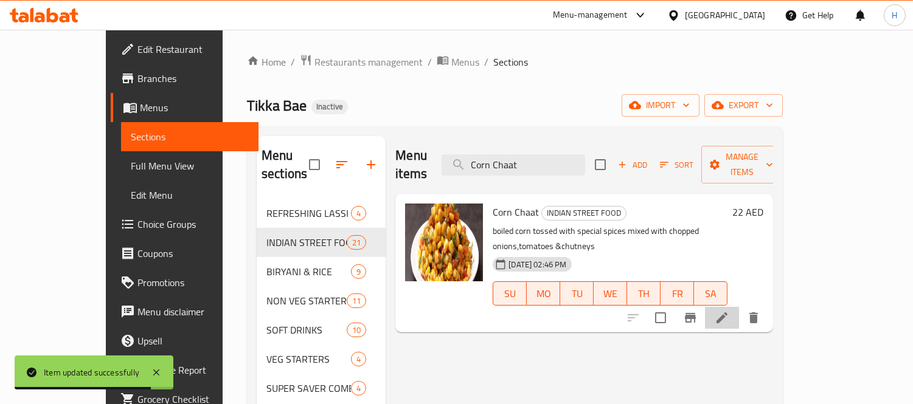
click at [739, 307] on li at bounding box center [722, 318] width 34 height 22
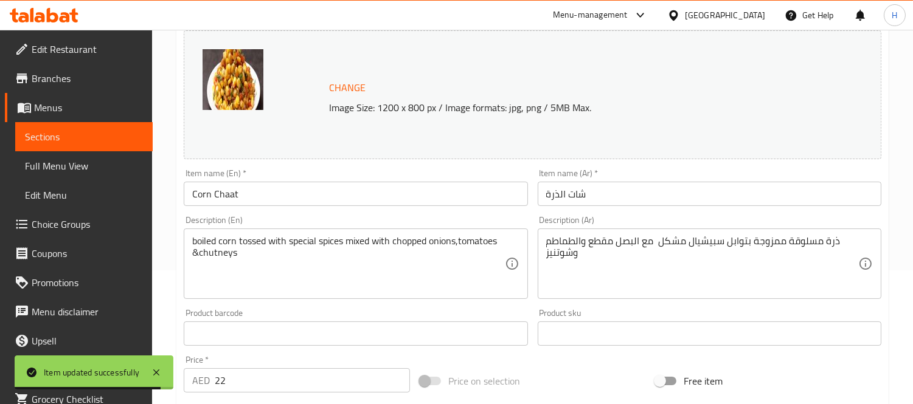
scroll to position [135, 0]
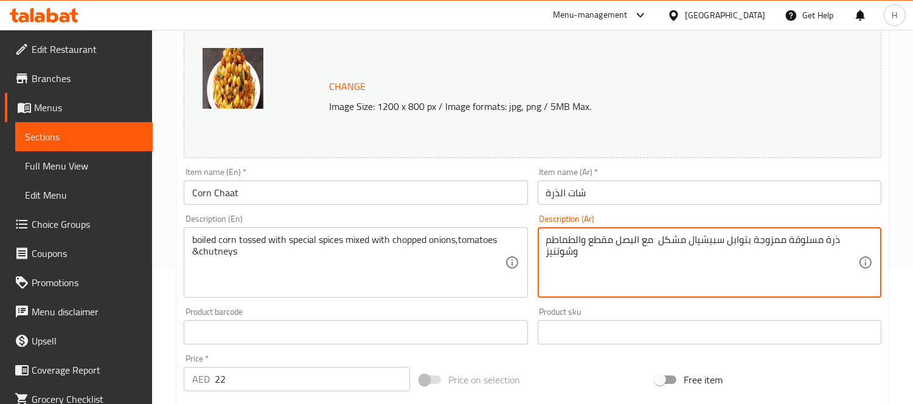
click at [672, 248] on textarea "ذرة مسلوقة ممزوجة بتوابل سبيشيال مشكل مع البصل مقطع والطماطم وشوتنيز" at bounding box center [702, 263] width 312 height 58
click at [774, 244] on textarea "ذرة مسلوقة ممزوجة بتوابل سبيشيال ممزوجة مع البصل مقطع والطماطم وشوتنيز" at bounding box center [702, 263] width 312 height 58
type textarea "ذرة مسلوقة مغموسة بتوابل سبيشيال ممزوجة مع البصل مقطع والطماطم وشوتنيز"
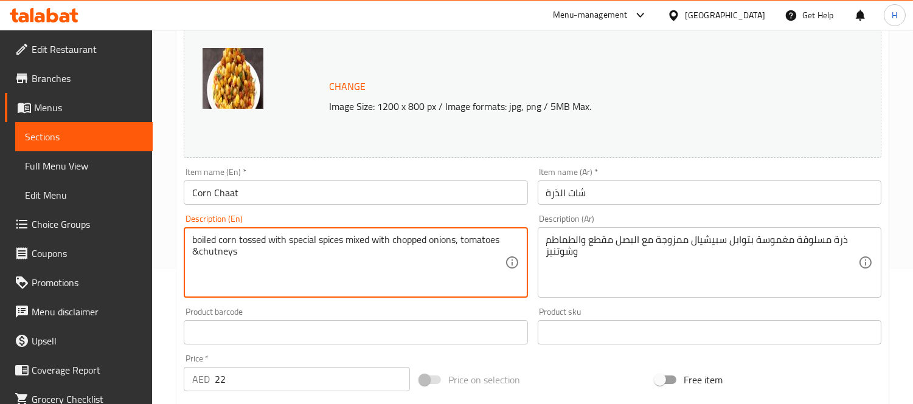
type textarea "boiled corn tossed with special spices mixed with chopped onions, tomatoes &chu…"
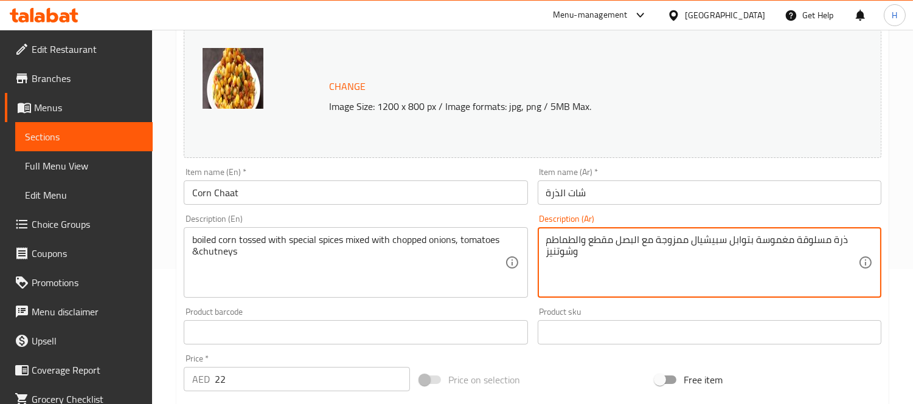
click at [634, 241] on textarea "ذرة مسلوقة مغموسة بتوابل سبيشيال ممزوجة مع البصل مقطع والطماطم وشوتنيز" at bounding box center [702, 263] width 312 height 58
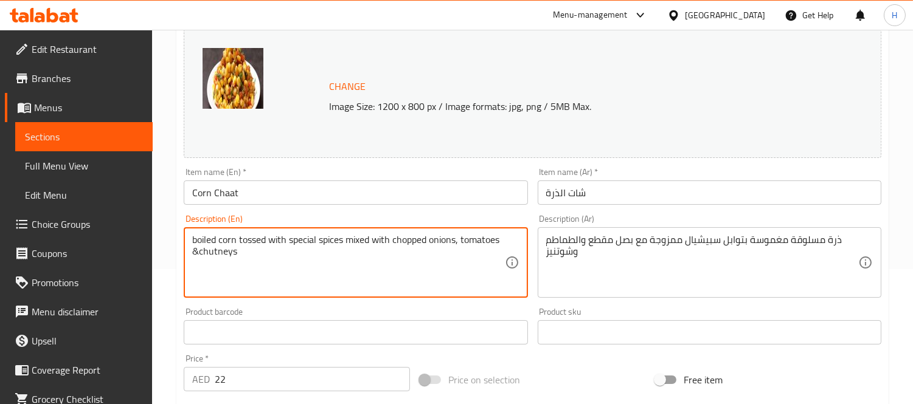
click at [405, 247] on textarea "boiled corn tossed with special spices mixed with chopped onions, tomatoes &chu…" at bounding box center [348, 263] width 312 height 58
click at [566, 252] on textarea "ذرة مسلوقة مغموسة بتوابل سبيشيال ممزوجة مع بصل مقطع والطماطم وشوتنيز" at bounding box center [702, 263] width 312 height 58
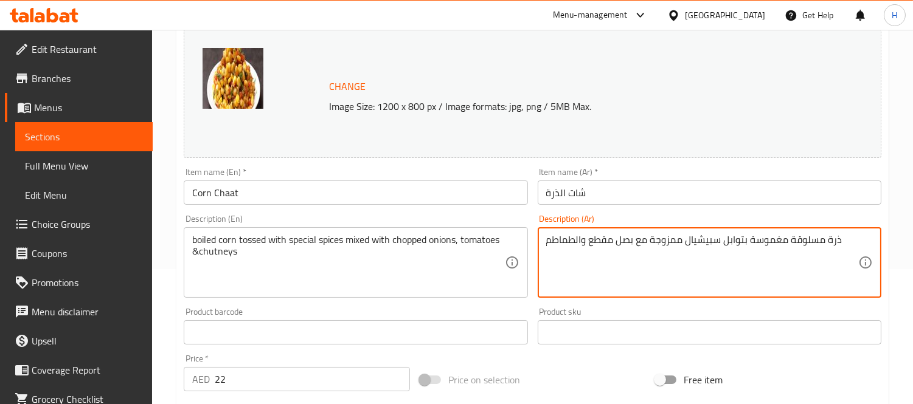
click at [582, 241] on textarea "ذرة مسلوقة مغموسة بتوابل سبيشيال ممزوجة مع بصل مقطع والطماطم" at bounding box center [702, 263] width 312 height 58
click at [564, 241] on textarea "ذرة مسلوقة مغموسة بتوابل سبيشيال ممزوجة مع بصل مقطع وشوتني الطماطم" at bounding box center [702, 263] width 312 height 58
click at [628, 243] on textarea "ذرة مسلوقة مغموسة بتوابل سبيشيال ممزوجة مع بصل مقطع الطماطم" at bounding box center [702, 263] width 312 height 58
paste textarea "وشوتني"
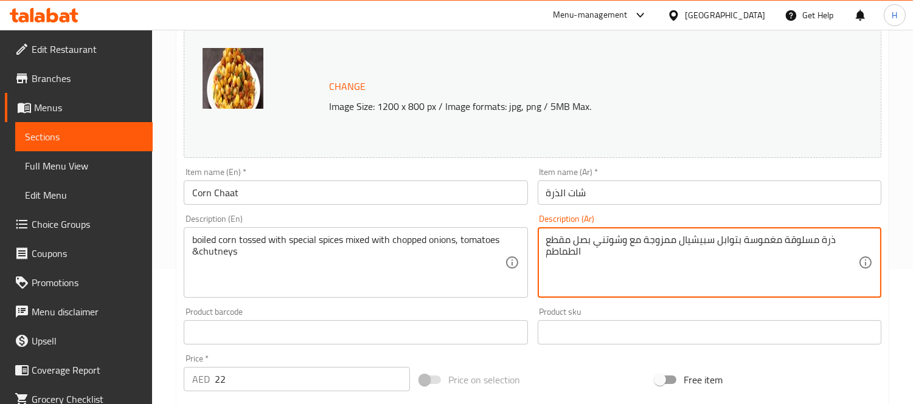
click at [620, 241] on textarea "ذرة مسلوقة مغموسة بتوابل سبيشيال ممزوجة مع وشوتني بصل مقطع الطماطم" at bounding box center [702, 263] width 312 height 58
click at [584, 254] on textarea "ذرة مسلوقة مغموسة بتوابل سبيشيال ممزوجة مع شوتني بصل مقطع الطماطم" at bounding box center [702, 263] width 312 height 58
drag, startPoint x: 575, startPoint y: 252, endPoint x: 581, endPoint y: 252, distance: 6.7
click at [581, 252] on textarea "ذرة مسلوقة مغموسة بتوابل سبيشيال ممزوجة مع شوتني بصل مقطع الطماطم" at bounding box center [702, 263] width 312 height 58
click at [579, 265] on textarea "ذرة مسلوقة مغموسة بتوابل سبيشيال ممزوجة مع شوتني بصل مقطع الطماطم" at bounding box center [702, 263] width 312 height 58
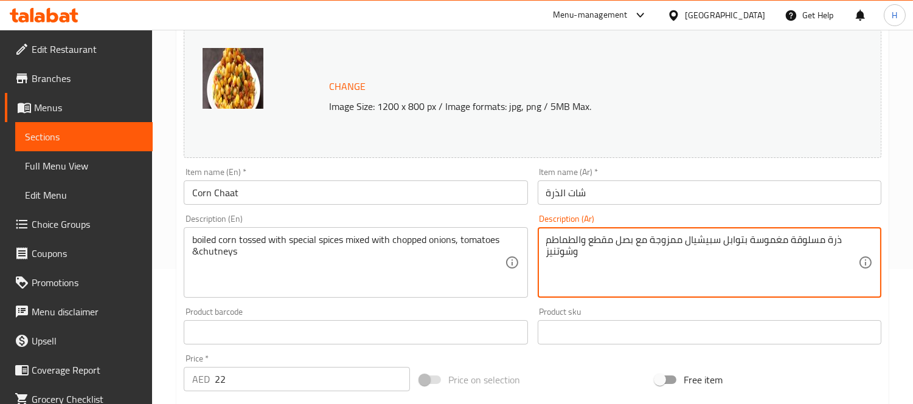
click at [546, 253] on textarea "ذرة مسلوقة مغموسة بتوابل سبيشيال ممزوجة مع بصل مقطع والطماطم وشوتنيز" at bounding box center [702, 263] width 312 height 58
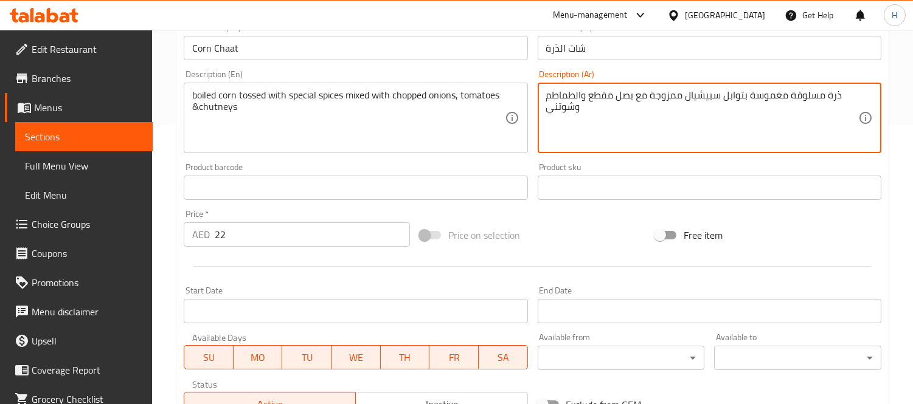
scroll to position [470, 0]
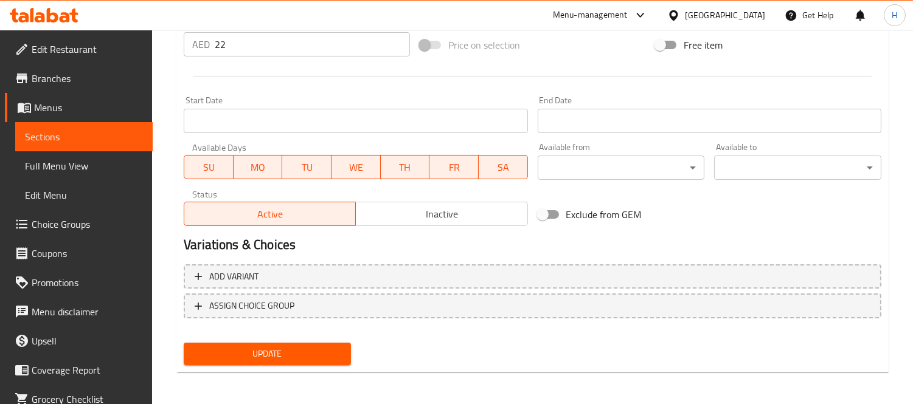
type textarea "ذرة مسلوقة مغموسة بتوابل سبيشيال ممزوجة مع بصل مقطع والطماطم وشوتني"
click at [317, 355] on span "Update" at bounding box center [267, 354] width 148 height 15
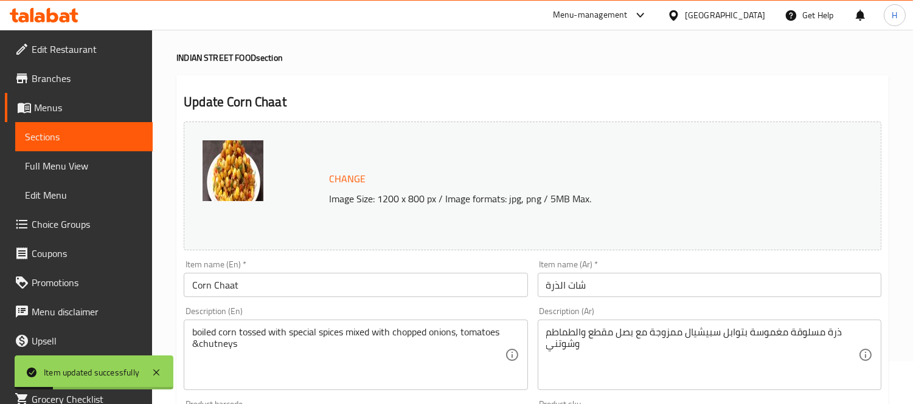
scroll to position [0, 0]
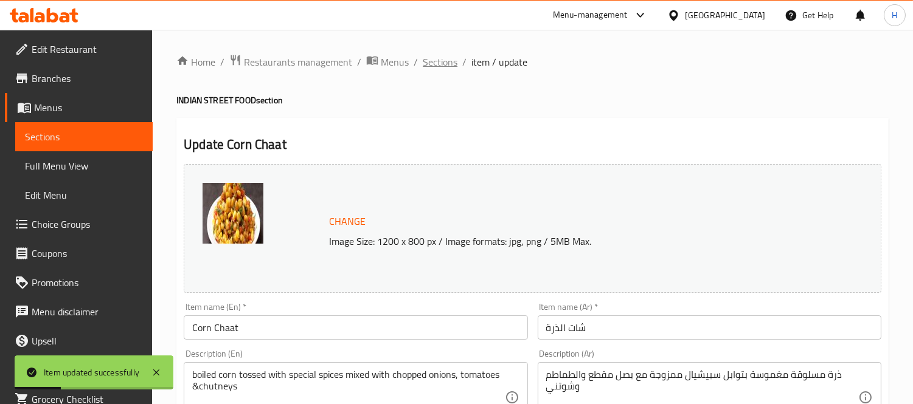
click at [445, 64] on span "Sections" at bounding box center [440, 62] width 35 height 15
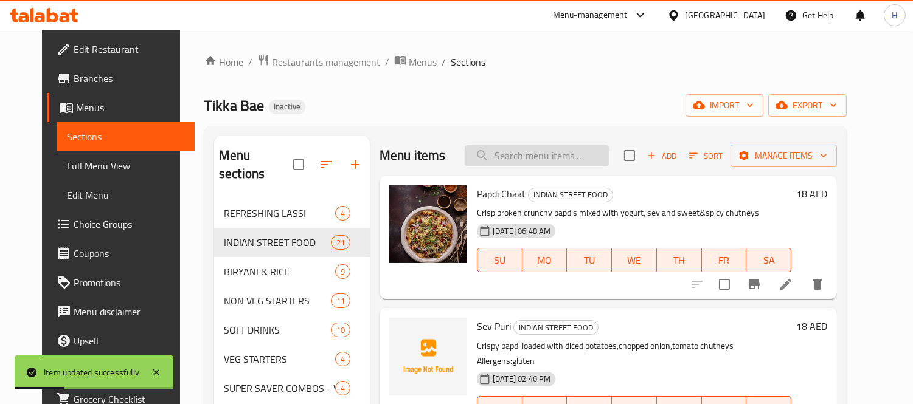
click at [538, 151] on input "search" at bounding box center [537, 155] width 144 height 21
paste input "Amritsar Ke Chole Kulche"
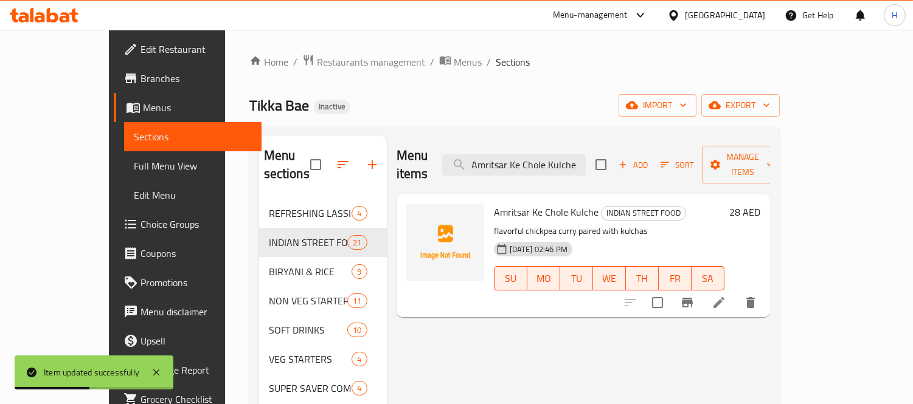
type input "Amritsar Ke Chole Kulche"
click at [726, 296] on icon at bounding box center [719, 303] width 15 height 15
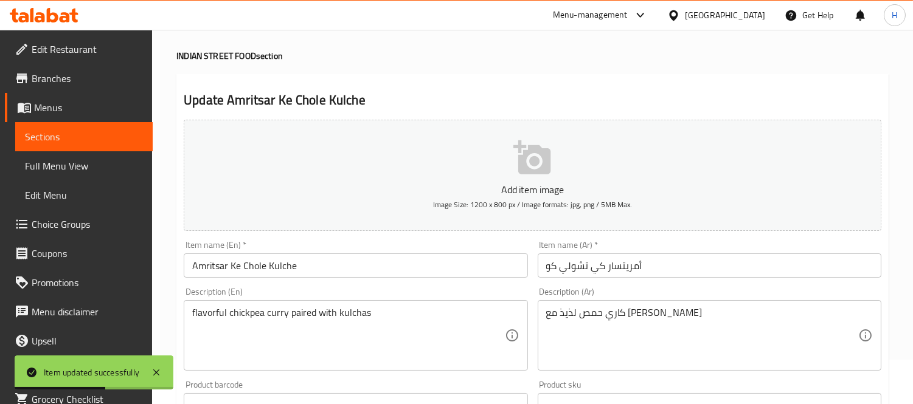
scroll to position [68, 0]
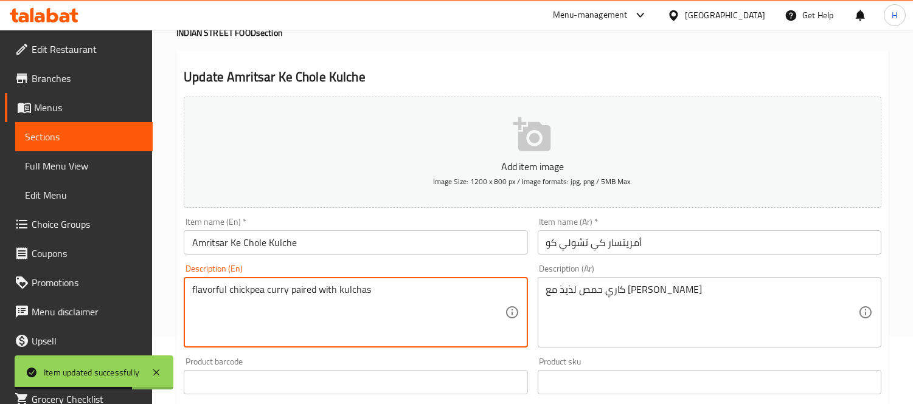
click at [215, 294] on textarea "flavorful chickpea curry paired with kulchas" at bounding box center [348, 313] width 312 height 58
type textarea "chickpea curry paired with kulchas"
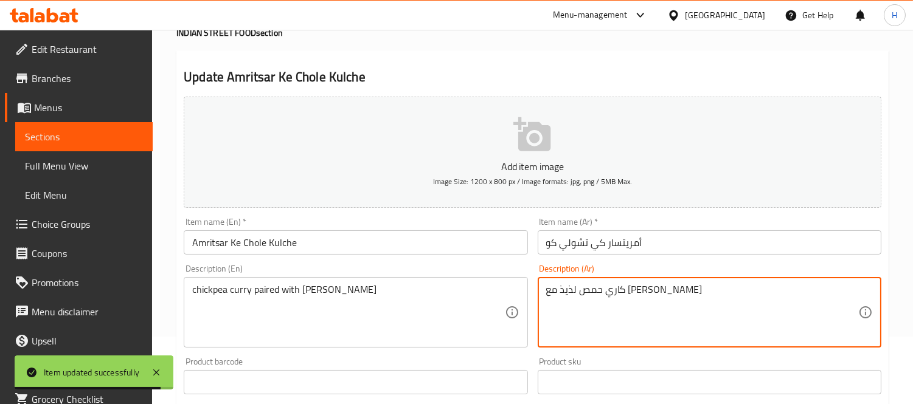
click at [609, 294] on textarea "كاري حمص لذيذ مع [PERSON_NAME]" at bounding box center [702, 313] width 312 height 58
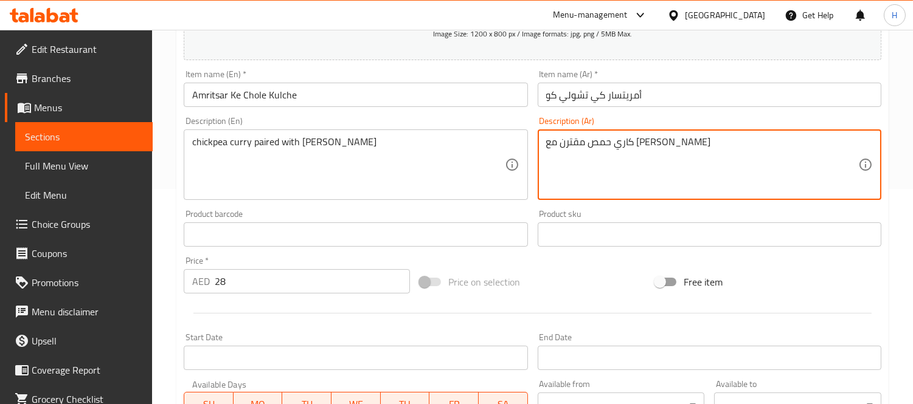
scroll to position [452, 0]
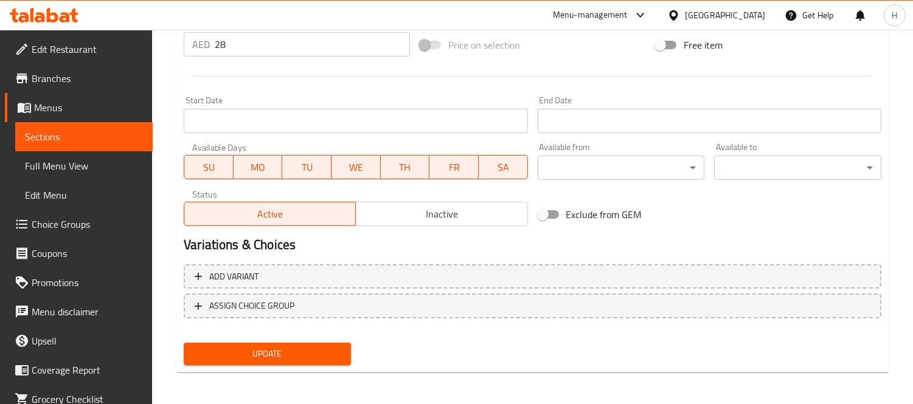
type textarea "كاري حمص مقترن مع كولشاس"
click at [300, 343] on button "Update" at bounding box center [267, 354] width 167 height 23
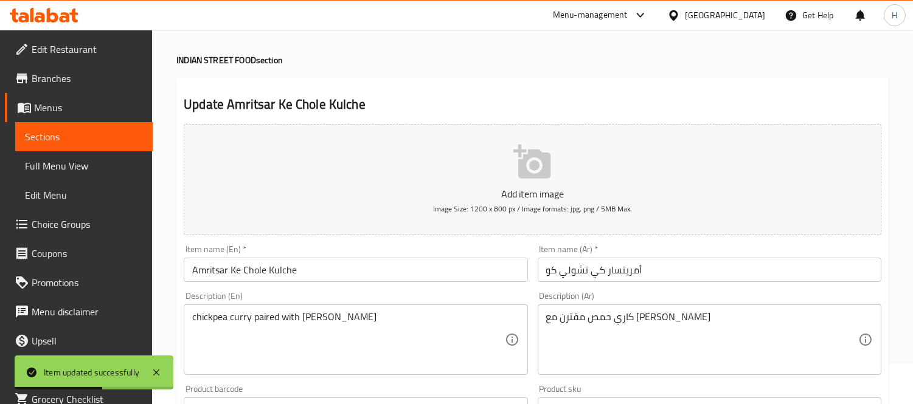
scroll to position [0, 0]
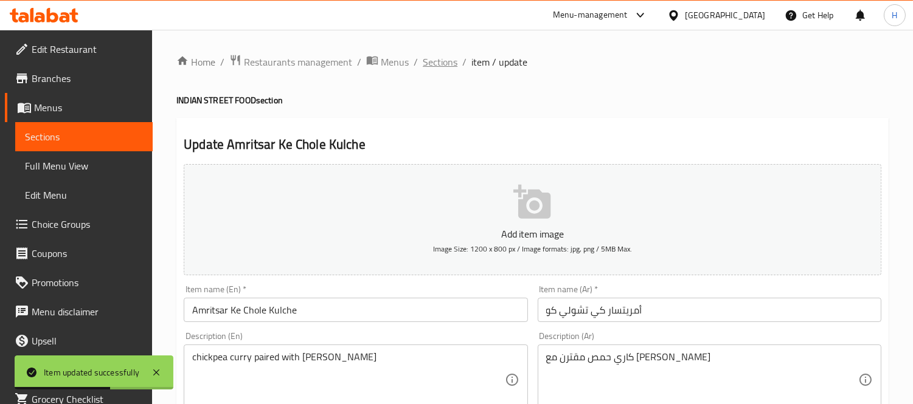
click at [437, 61] on span "Sections" at bounding box center [440, 62] width 35 height 15
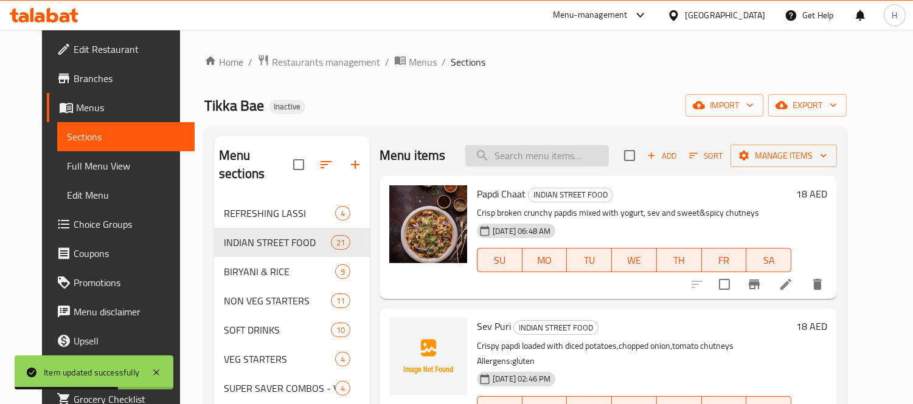
click at [508, 164] on input "search" at bounding box center [537, 155] width 144 height 21
paste input "Veg Momos - Steamed"
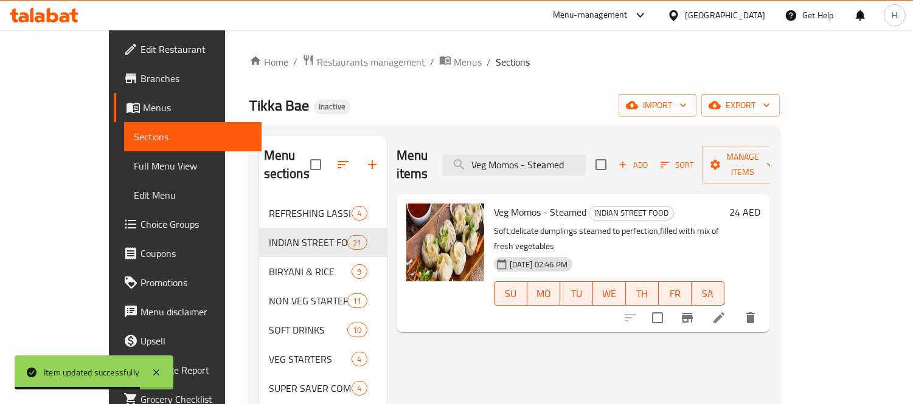
type input "Veg Momos - Steamed"
click at [736, 307] on li at bounding box center [719, 318] width 34 height 22
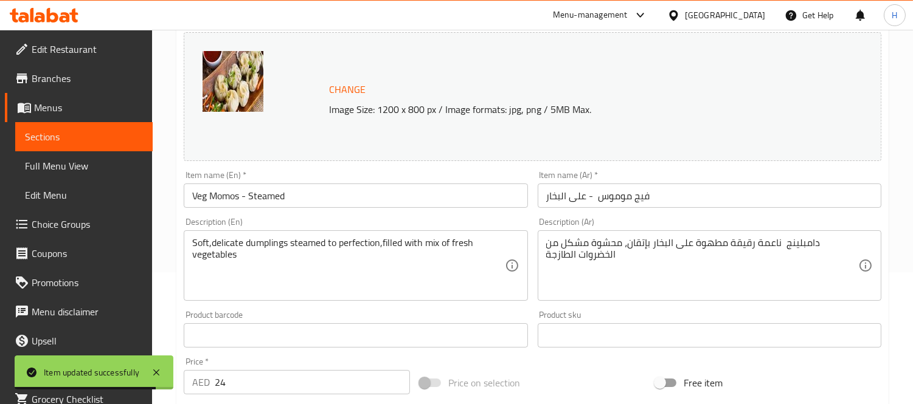
scroll to position [135, 0]
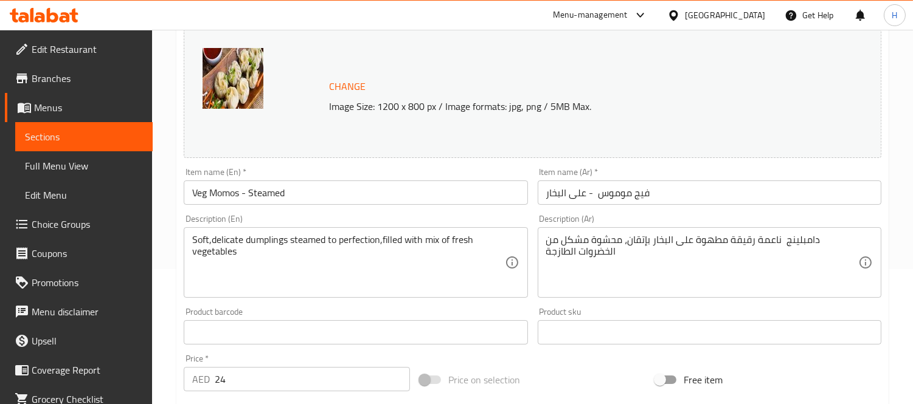
click at [616, 242] on textarea "دامبلينج ناعمة رقيقة مطهوة على البخار بإتقان، محشوة مشكل من الخضروات الطازجة" at bounding box center [702, 263] width 312 height 58
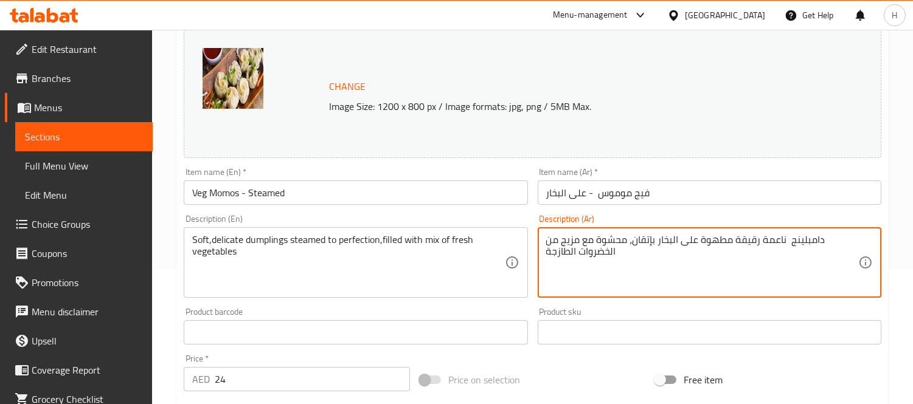
type textarea "دامبلينج ناعمة رقيقة مطهوة على البخار بإتقان، محشوة مع مزيج من الخضروات الطازجة"
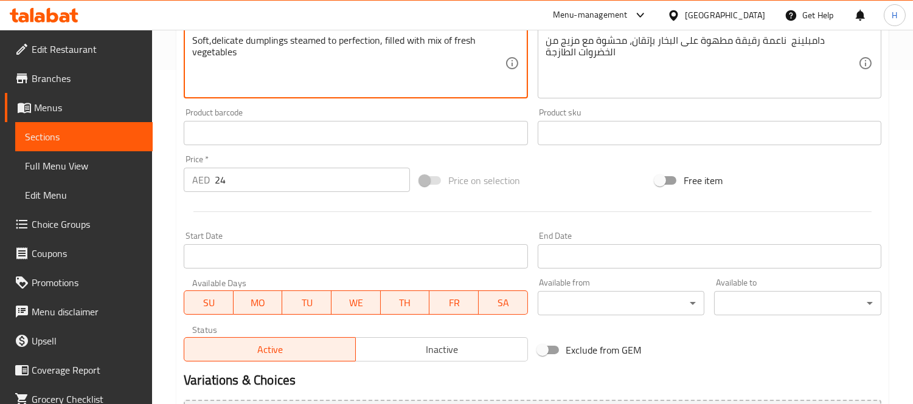
scroll to position [470, 0]
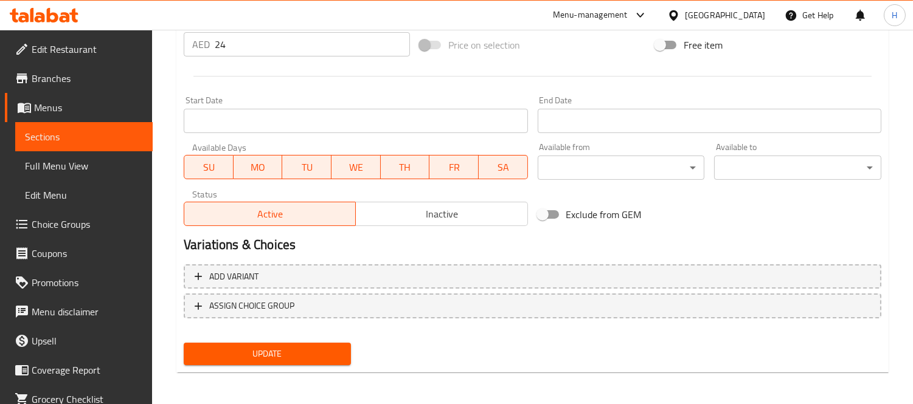
type textarea "Soft,delicate dumplings steamed to perfection, filled with mix of fresh vegetab…"
click at [282, 350] on span "Update" at bounding box center [267, 354] width 148 height 15
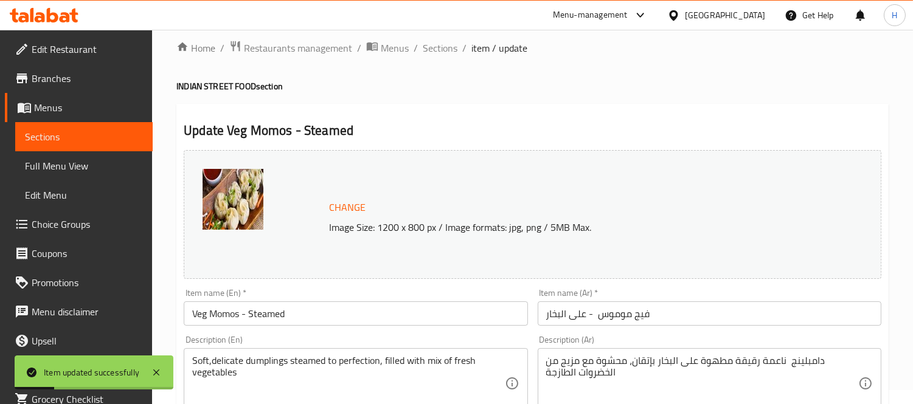
scroll to position [0, 0]
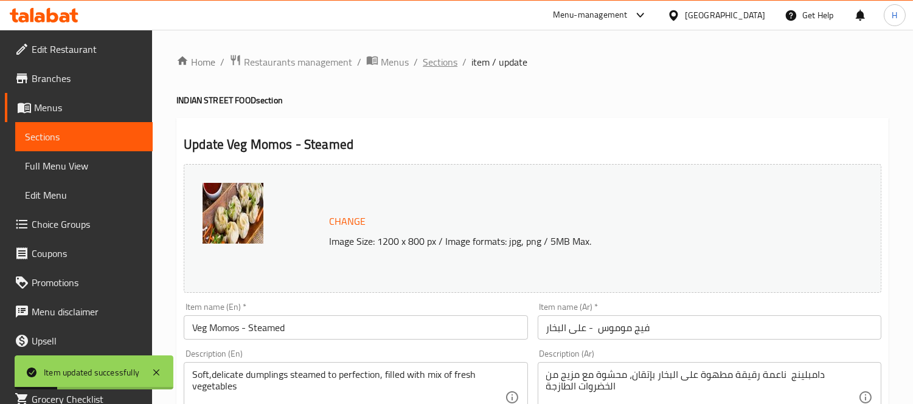
click at [444, 69] on span "Sections" at bounding box center [440, 62] width 35 height 15
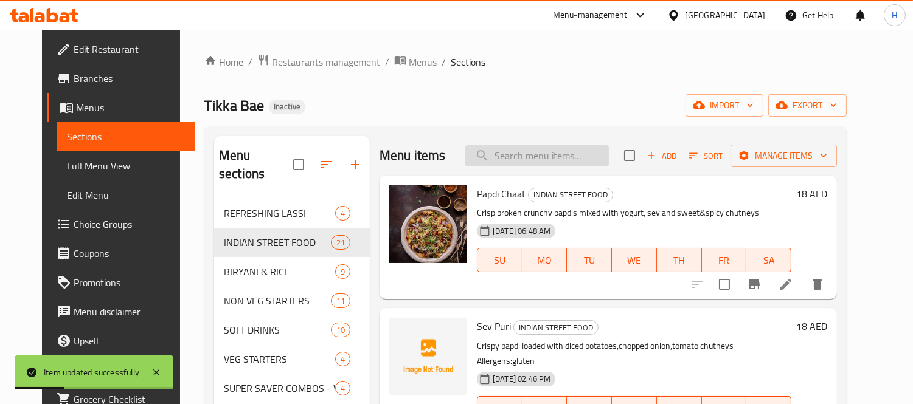
click at [519, 162] on input "search" at bounding box center [537, 155] width 144 height 21
paste input "Veg Momos - Kurkure"
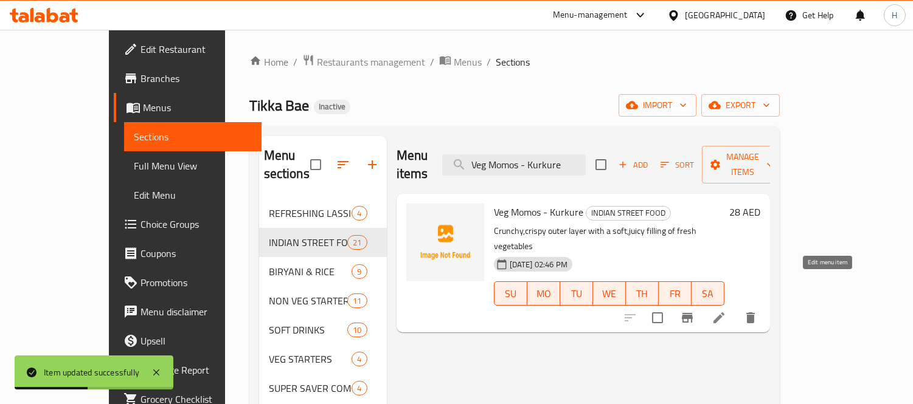
type input "Veg Momos - Kurkure"
click at [726, 311] on icon at bounding box center [719, 318] width 15 height 15
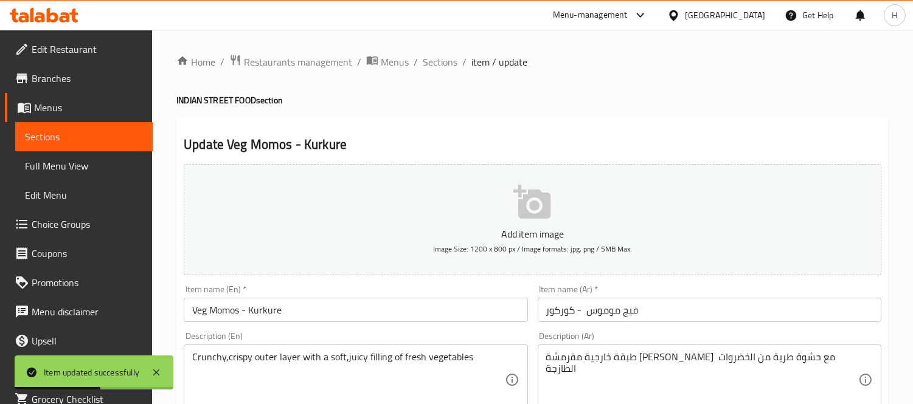
scroll to position [135, 0]
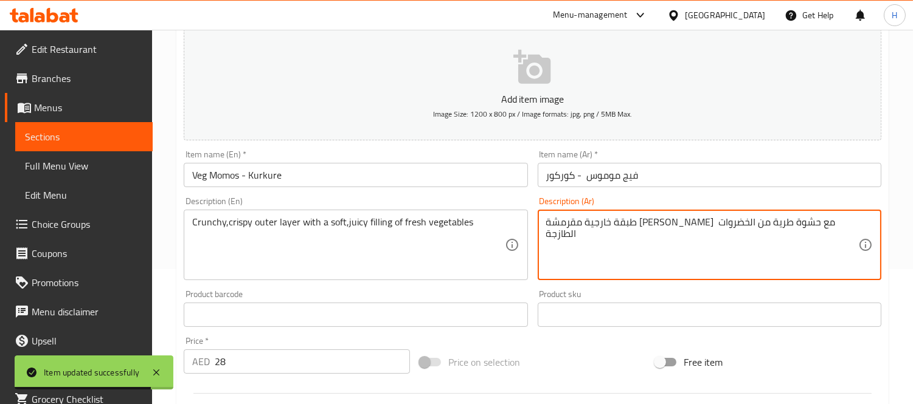
click at [714, 227] on textarea "طبقة خارجية مقرمشة [PERSON_NAME] مع حشوة طرية من الخضروات الطازجة" at bounding box center [702, 246] width 312 height 58
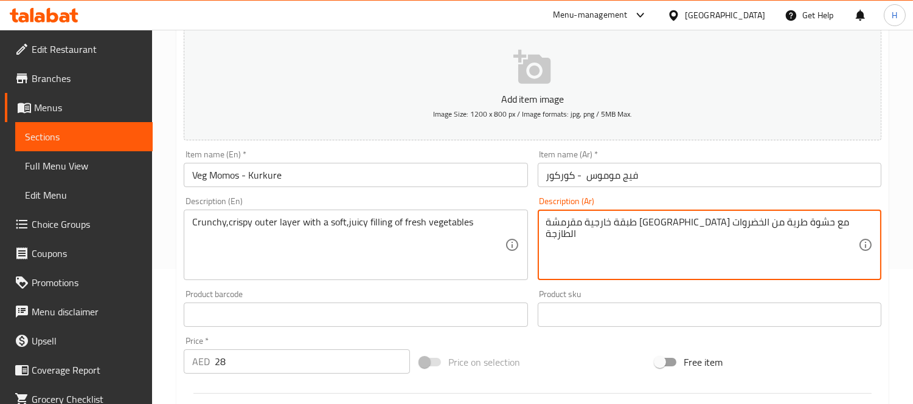
click at [629, 224] on textarea "طبقة خارجية مقرمشة كرانشي مع حشوة طرية من الخضروات الطازجة" at bounding box center [702, 246] width 312 height 58
paste textarea "جوسي"
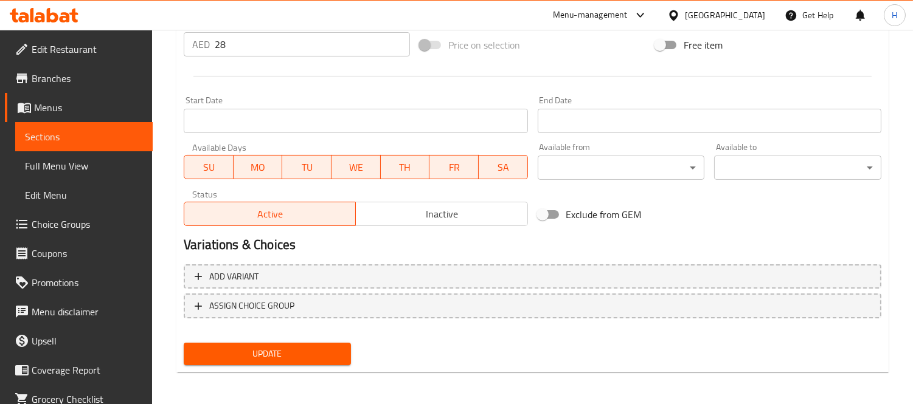
type textarea "طبقة خارجية مقرمشة كرانشي مع حشوة طرية جوسي من الخضروات الطازجة"
click at [293, 347] on span "Update" at bounding box center [267, 354] width 148 height 15
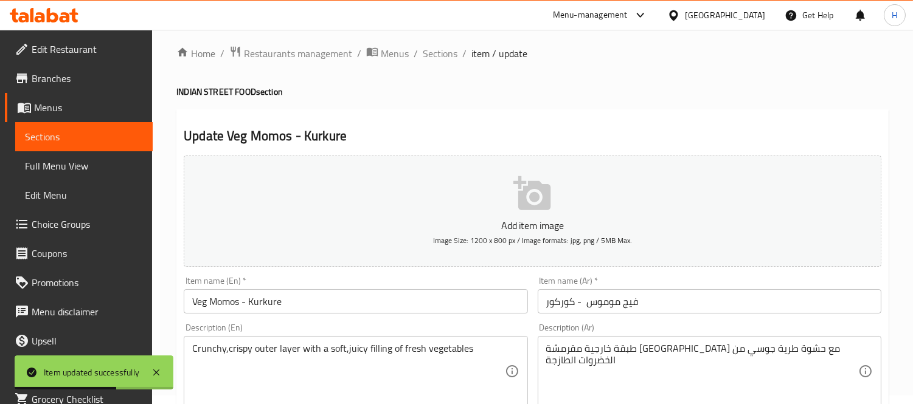
scroll to position [0, 0]
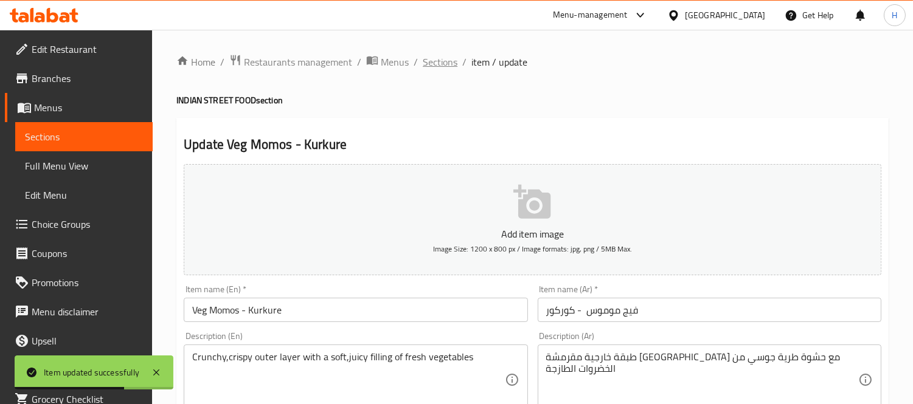
click at [433, 64] on span "Sections" at bounding box center [440, 62] width 35 height 15
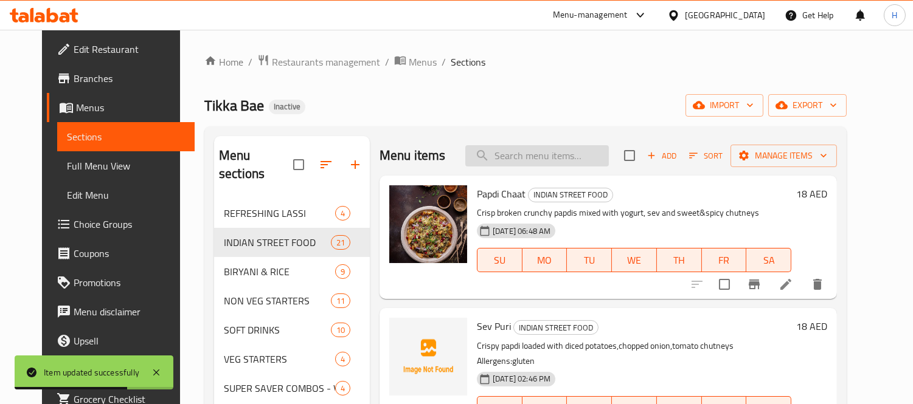
click at [542, 150] on input "search" at bounding box center [537, 155] width 144 height 21
paste input "Chilli Chicken Pav"
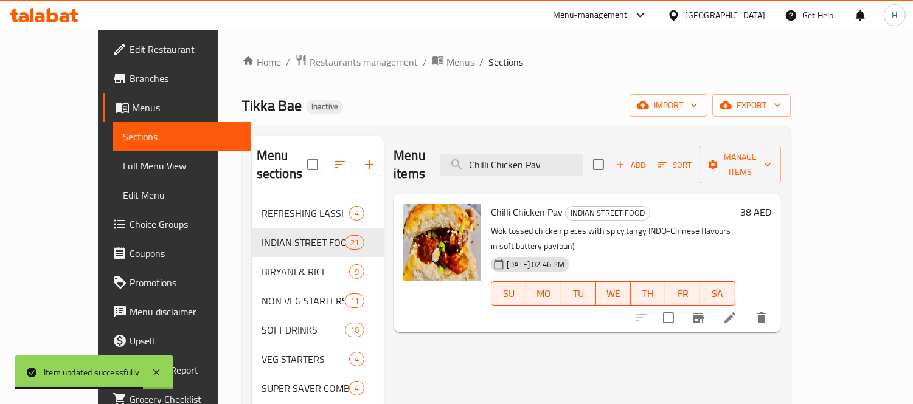
type input "Chilli Chicken Pav"
click at [747, 307] on li at bounding box center [730, 318] width 34 height 22
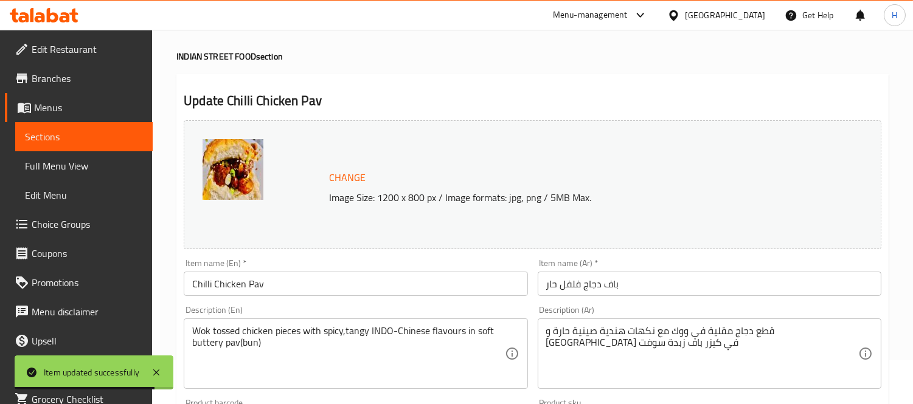
scroll to position [68, 0]
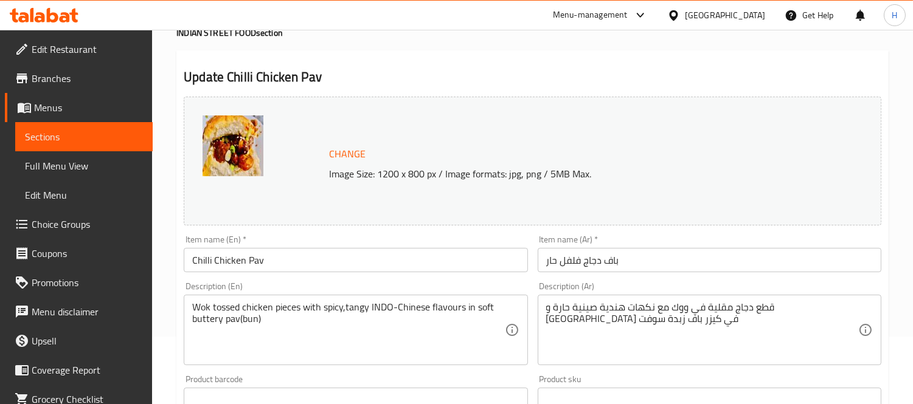
click at [584, 323] on textarea "قطع دجاج مقلية في ووك مع نكهات هندية صينية حارة و [GEOGRAPHIC_DATA] في كيزر باف…" at bounding box center [702, 331] width 312 height 58
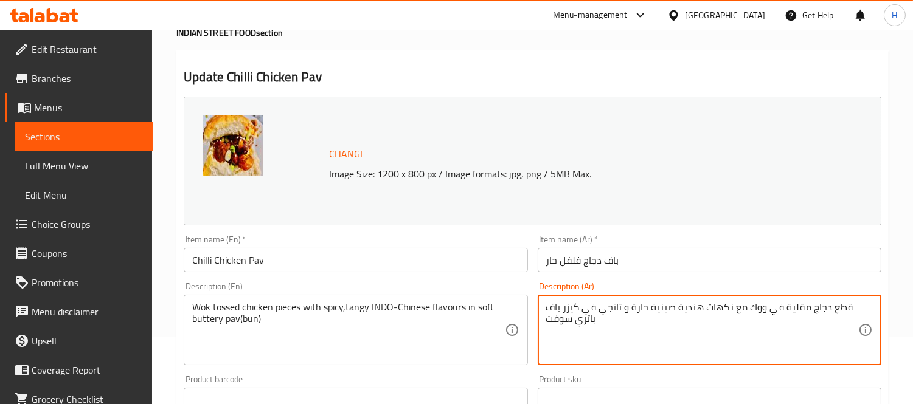
click at [796, 305] on textarea "قطع دجاج مقلية في ووك مع نكهات هندية صينية حارة و تانجي في كيزر باف باتري سوفت" at bounding box center [702, 331] width 312 height 58
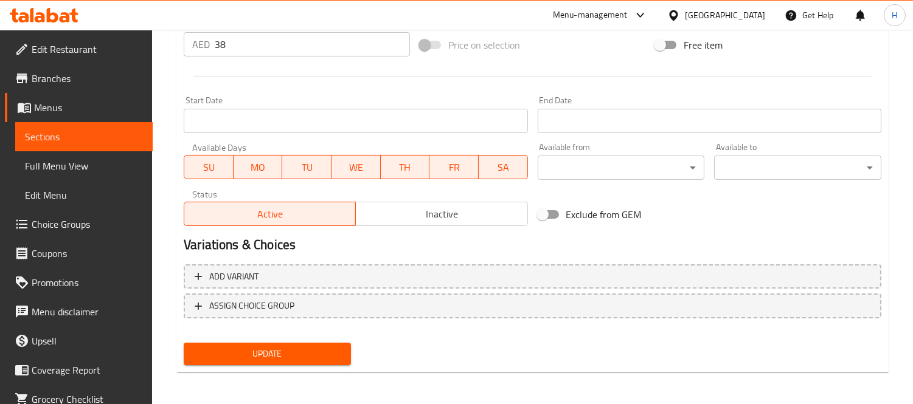
type textarea "قطع دجاج مغموسة في ووك مع نكهات هندية صينية حارة و تانجي في كيزر باف باتري سوفت"
click at [316, 362] on button "Update" at bounding box center [267, 354] width 167 height 23
